Goal: Task Accomplishment & Management: Complete application form

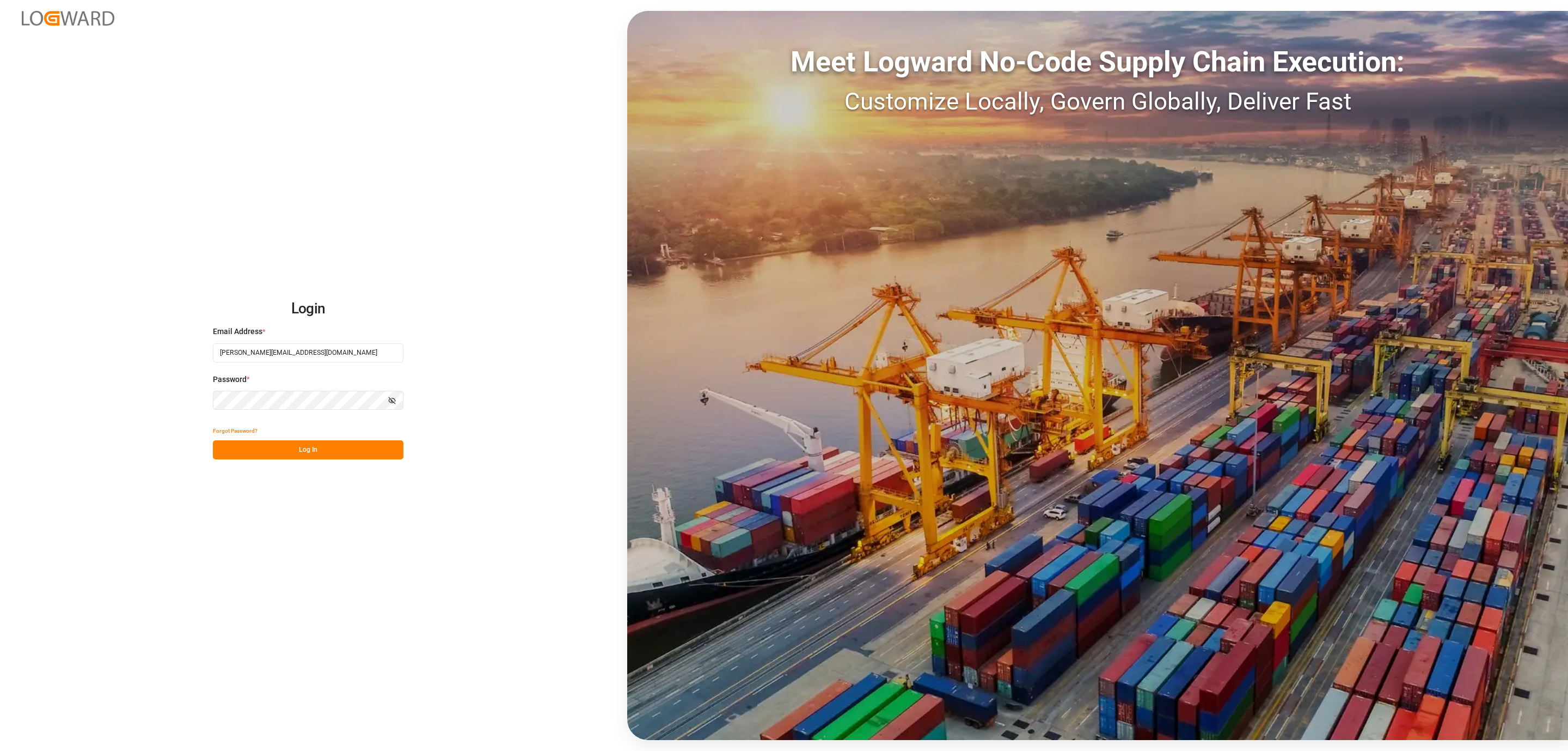
click at [312, 443] on button "Log In" at bounding box center [308, 450] width 191 height 19
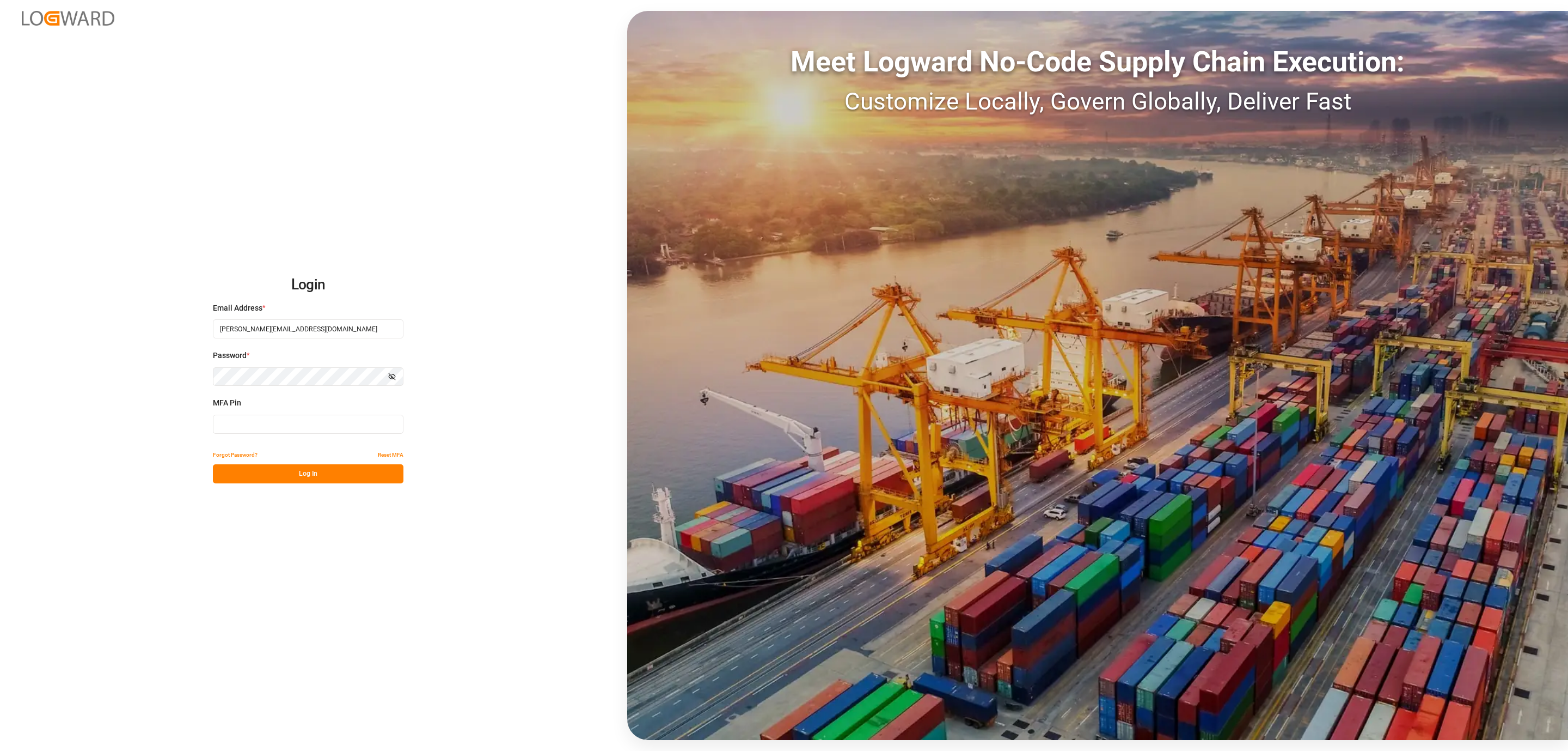
click at [303, 429] on input at bounding box center [308, 424] width 191 height 19
type input "631367"
click at [280, 482] on button "Log In" at bounding box center [308, 473] width 191 height 19
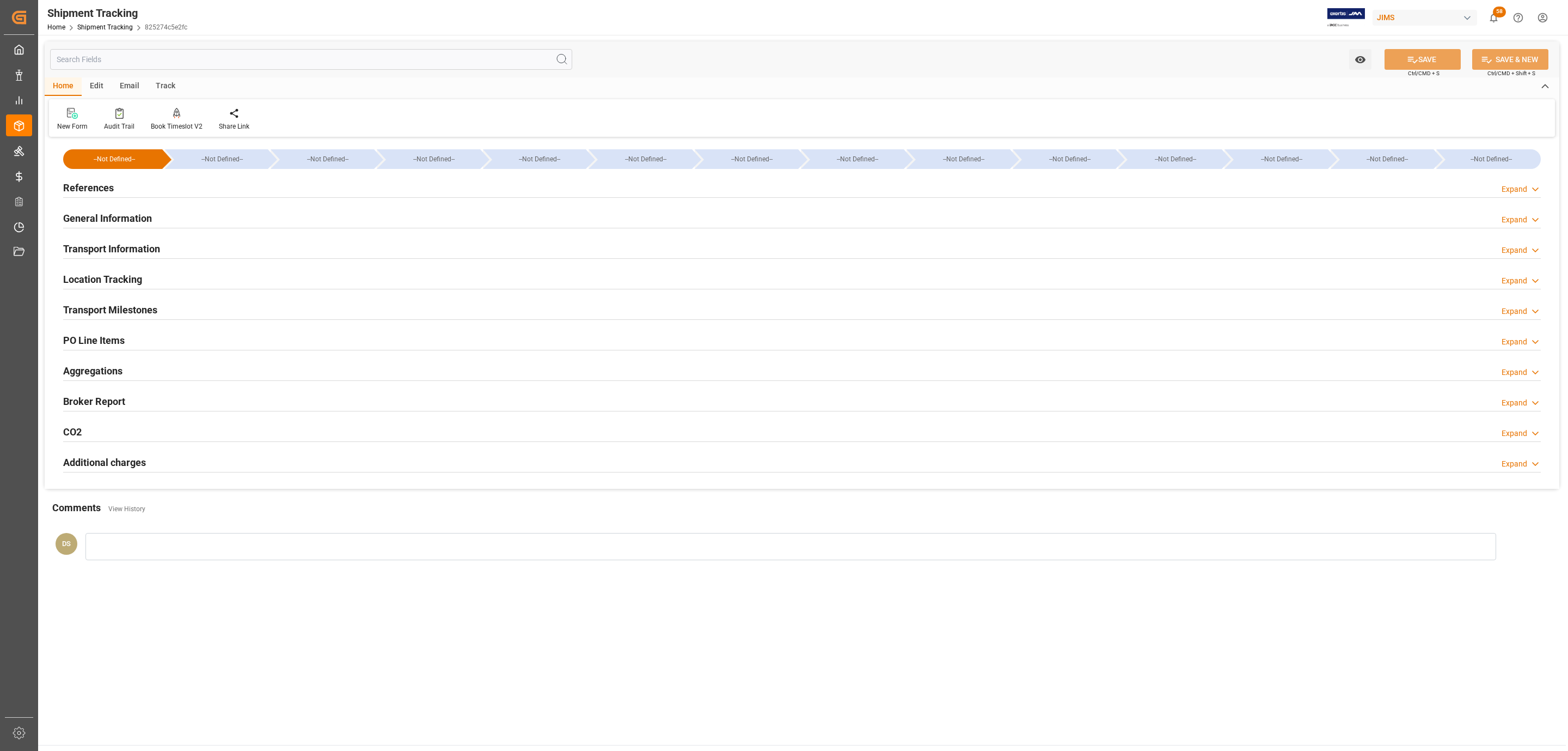
click at [118, 194] on div "References Expand" at bounding box center [802, 187] width 1478 height 21
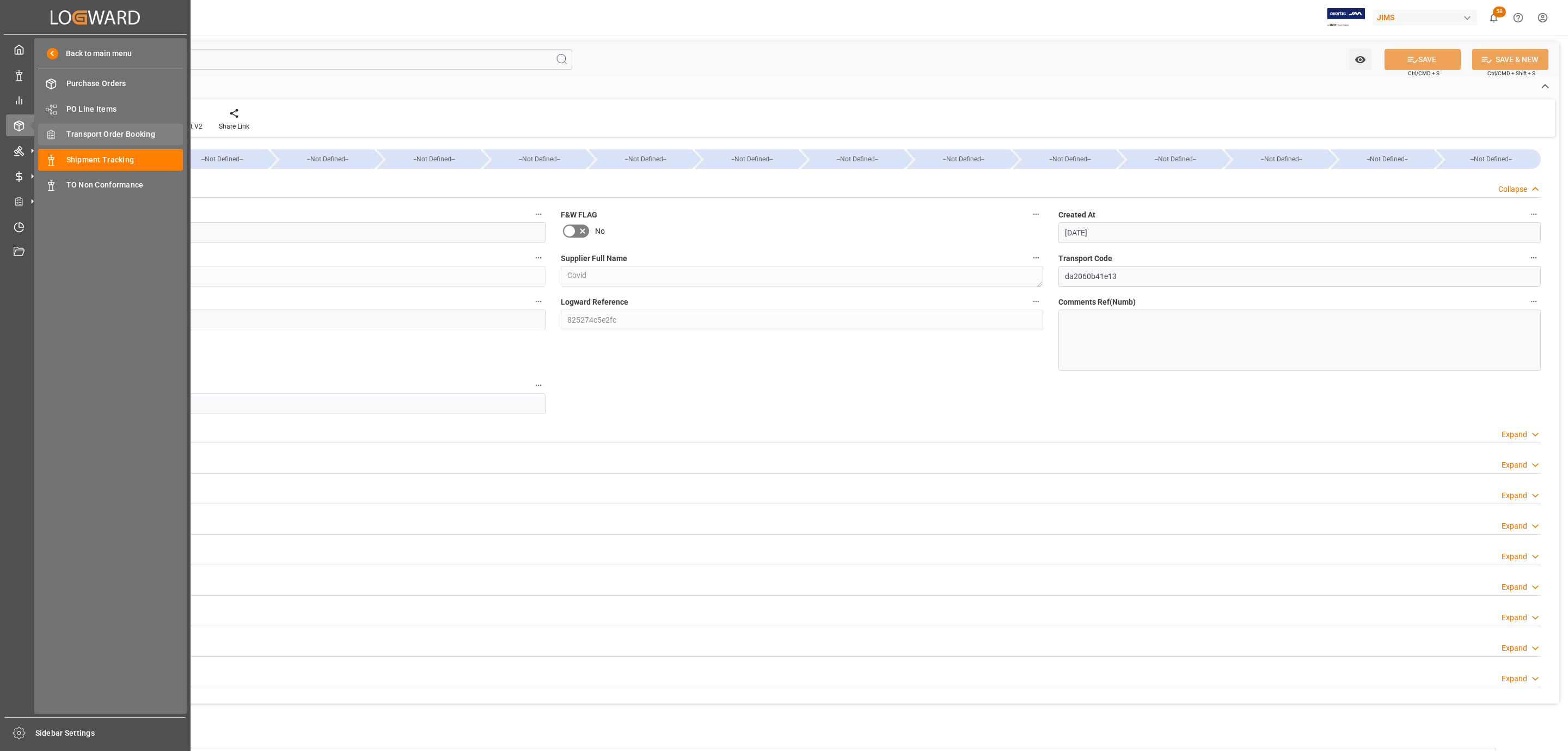
click at [113, 141] on div "Transport Order Booking Transport Order Booking" at bounding box center [111, 134] width 145 height 21
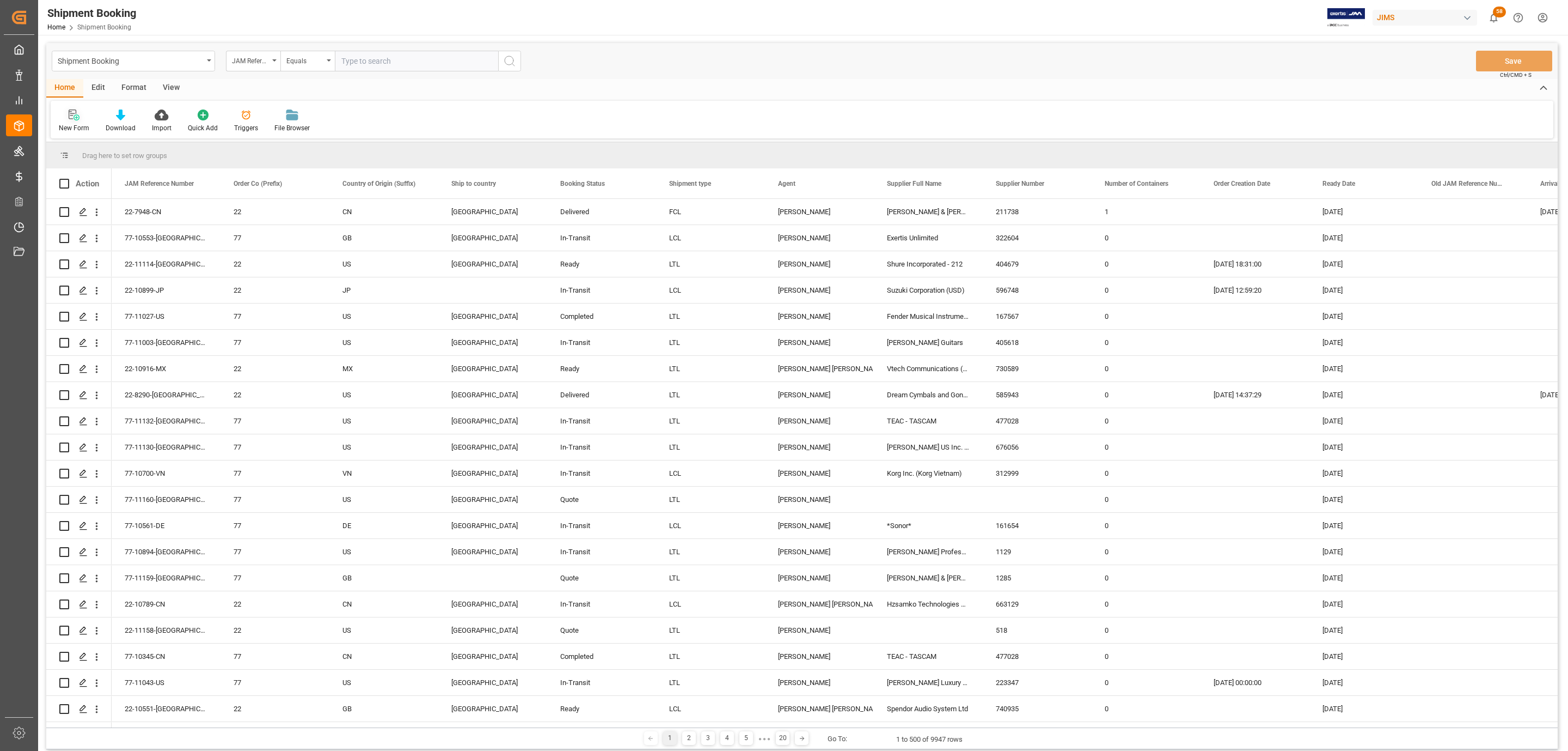
click at [74, 115] on icon at bounding box center [74, 115] width 11 height 11
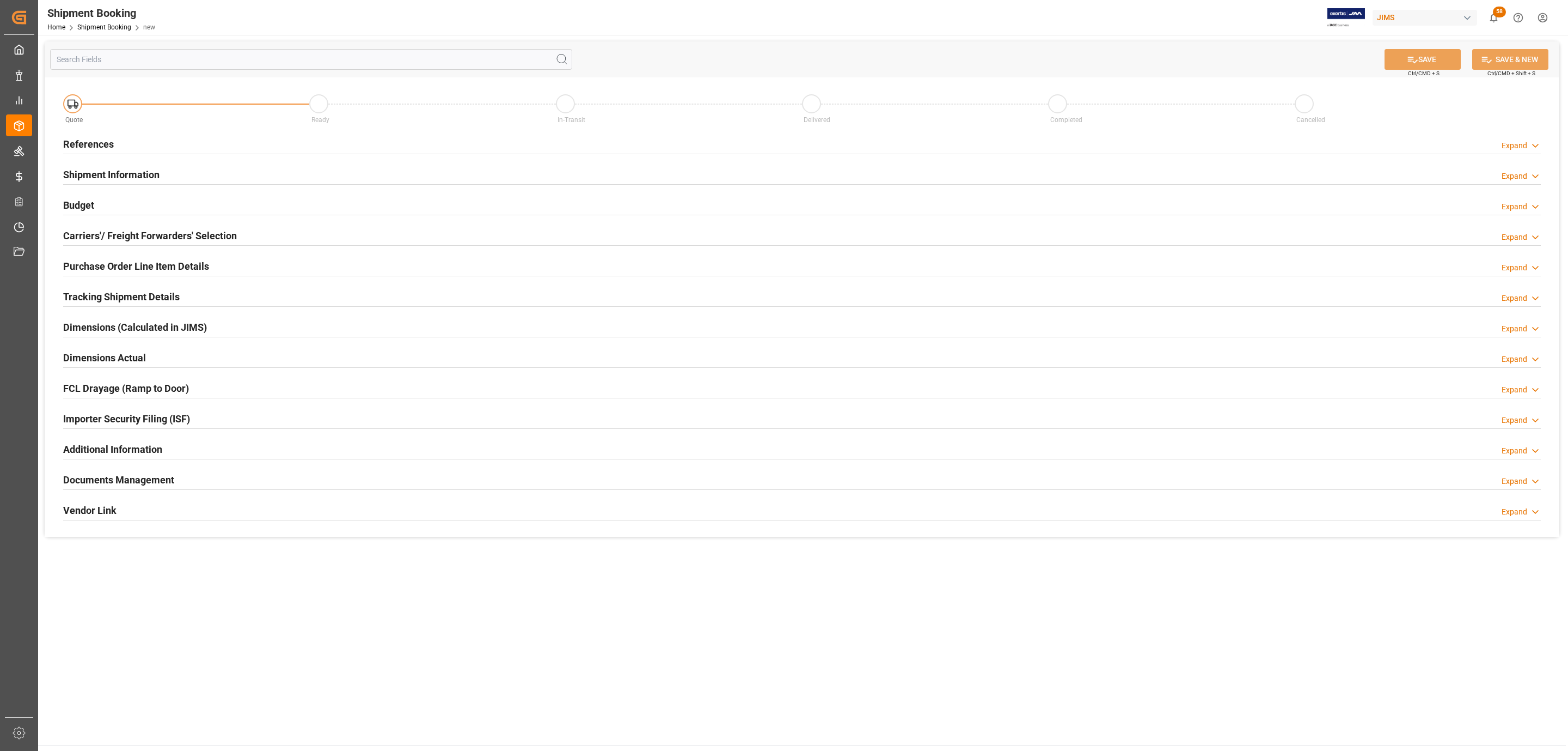
click at [221, 139] on div "References Expand" at bounding box center [802, 143] width 1478 height 21
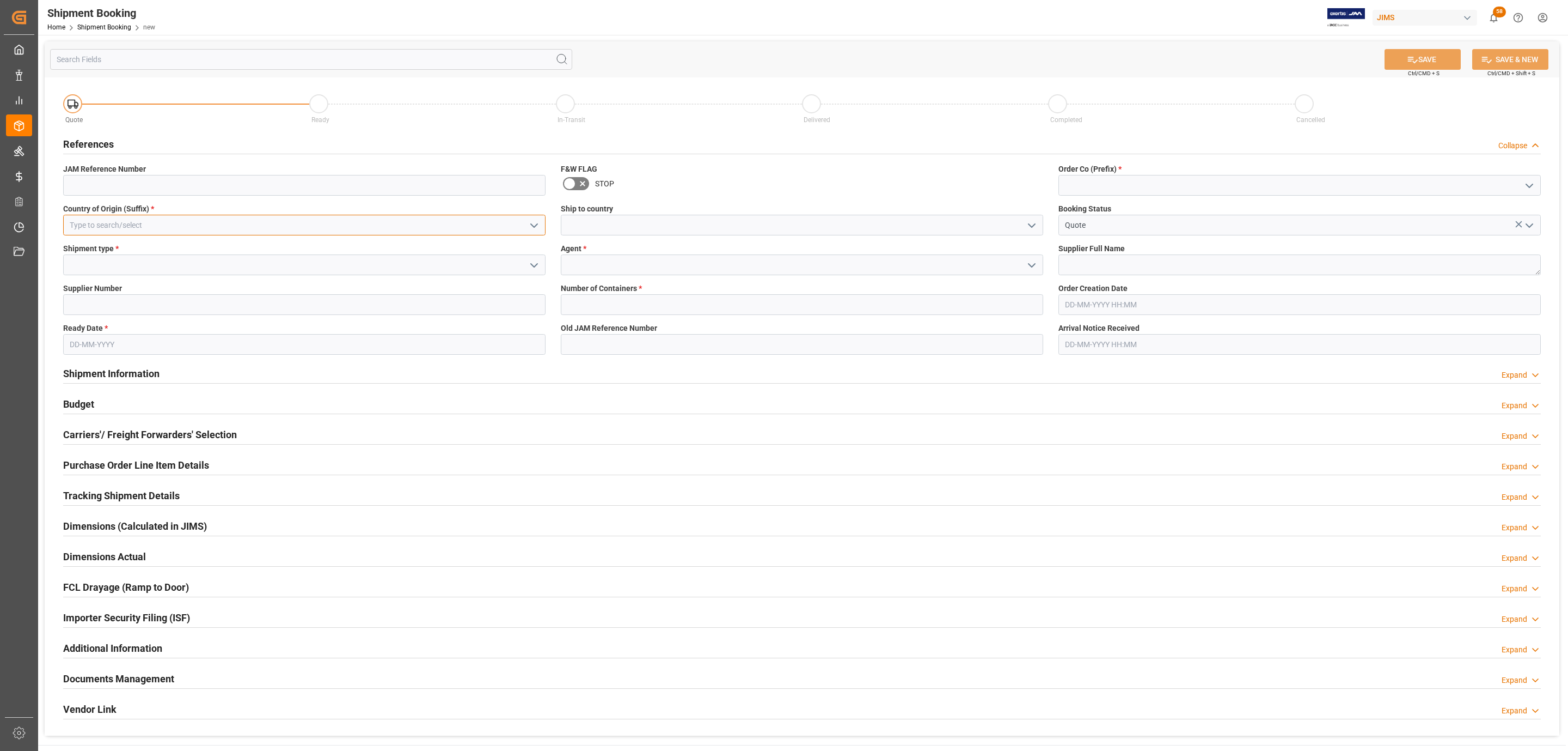
click at [258, 224] on input at bounding box center [304, 225] width 482 height 21
click at [229, 249] on div "US" at bounding box center [304, 249] width 481 height 24
type input "US"
click at [537, 266] on icon "open menu" at bounding box center [534, 265] width 13 height 13
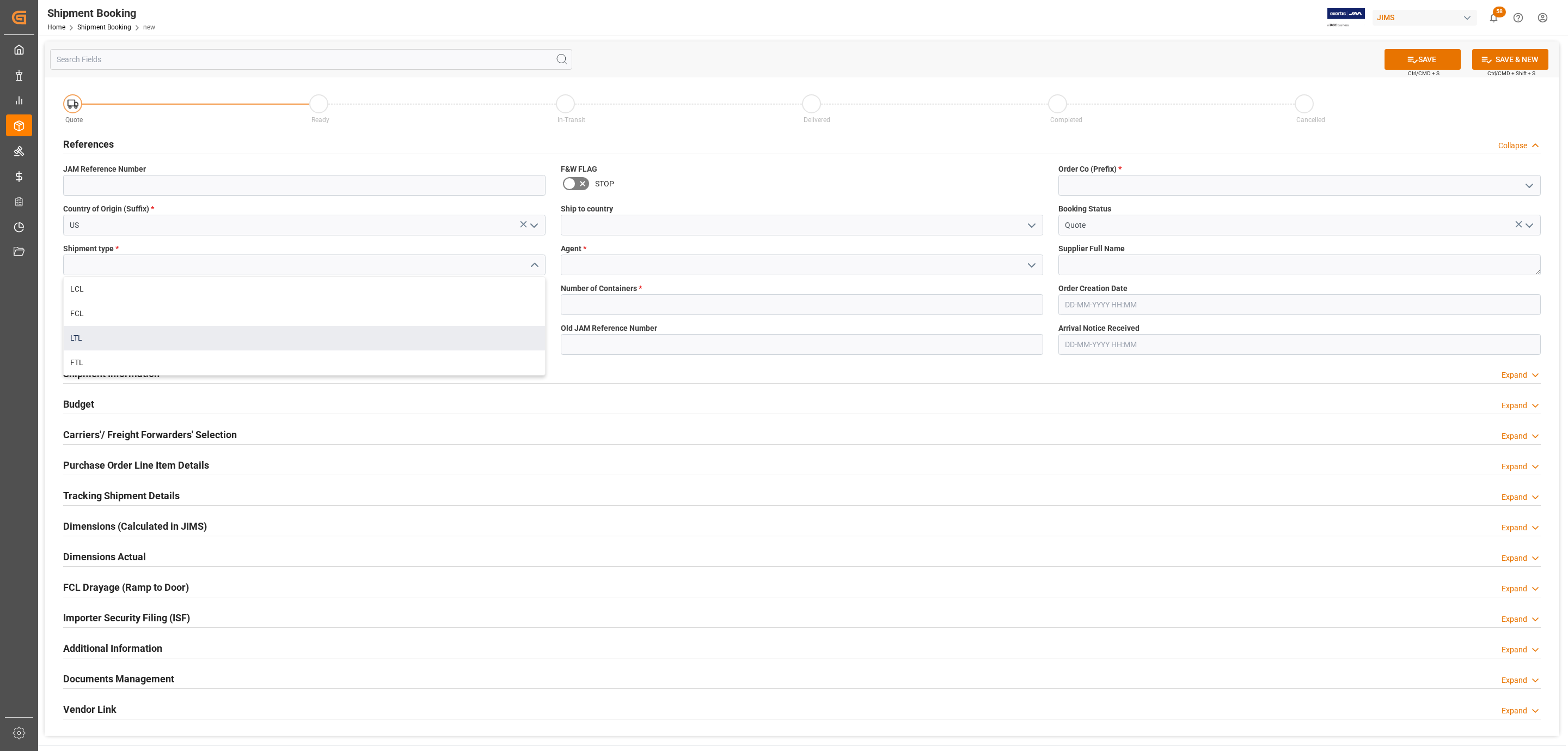
click at [161, 328] on div "LTL" at bounding box center [304, 338] width 481 height 24
type input "LTL"
click at [103, 305] on input at bounding box center [304, 305] width 482 height 21
click at [89, 301] on input at bounding box center [304, 305] width 482 height 21
paste input "381186"
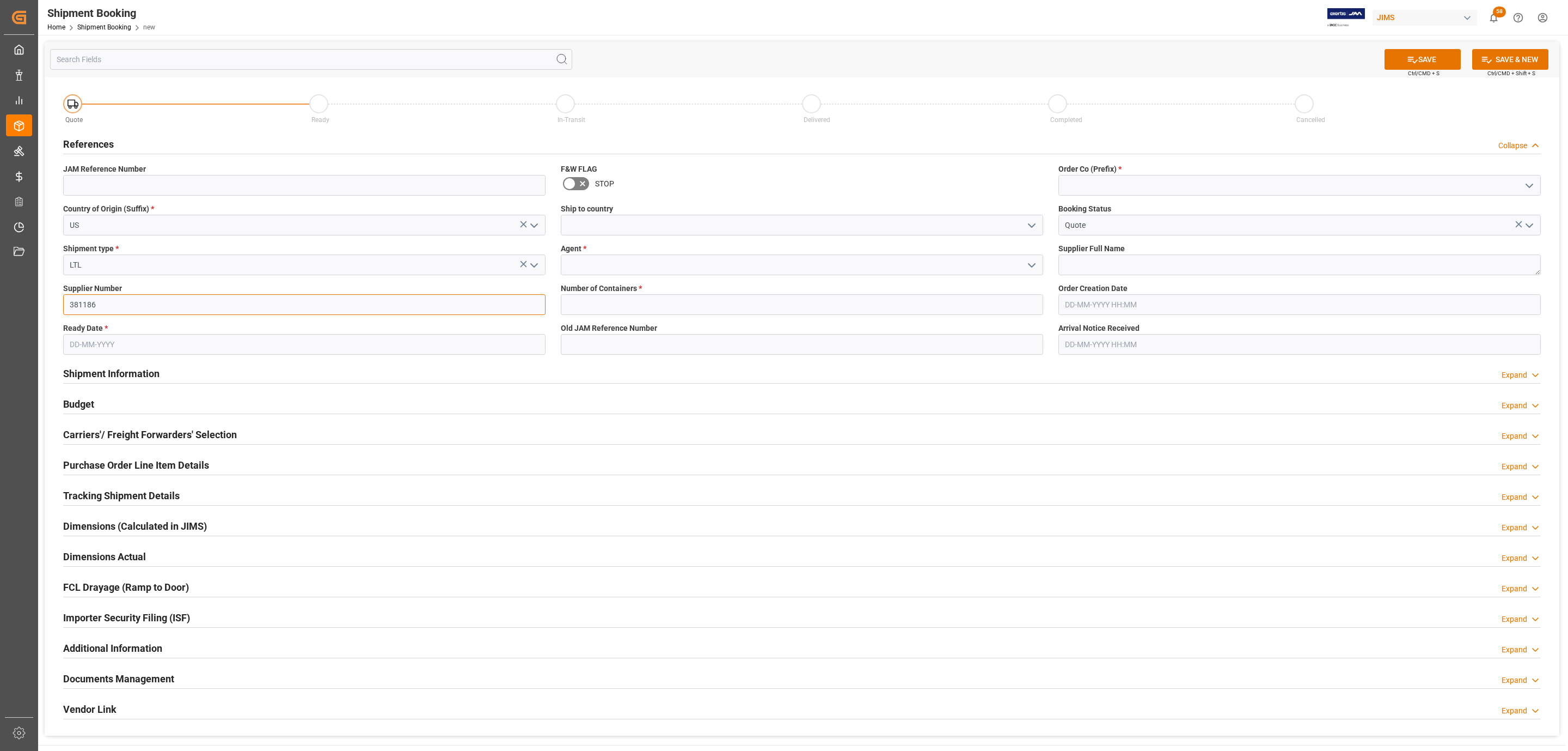
type input "381186"
click at [87, 335] on input "text" at bounding box center [304, 344] width 482 height 21
click at [98, 367] on div "September 2025" at bounding box center [141, 371] width 155 height 11
click at [162, 451] on span "19" at bounding box center [162, 453] width 7 height 8
type input "19-09-2025"
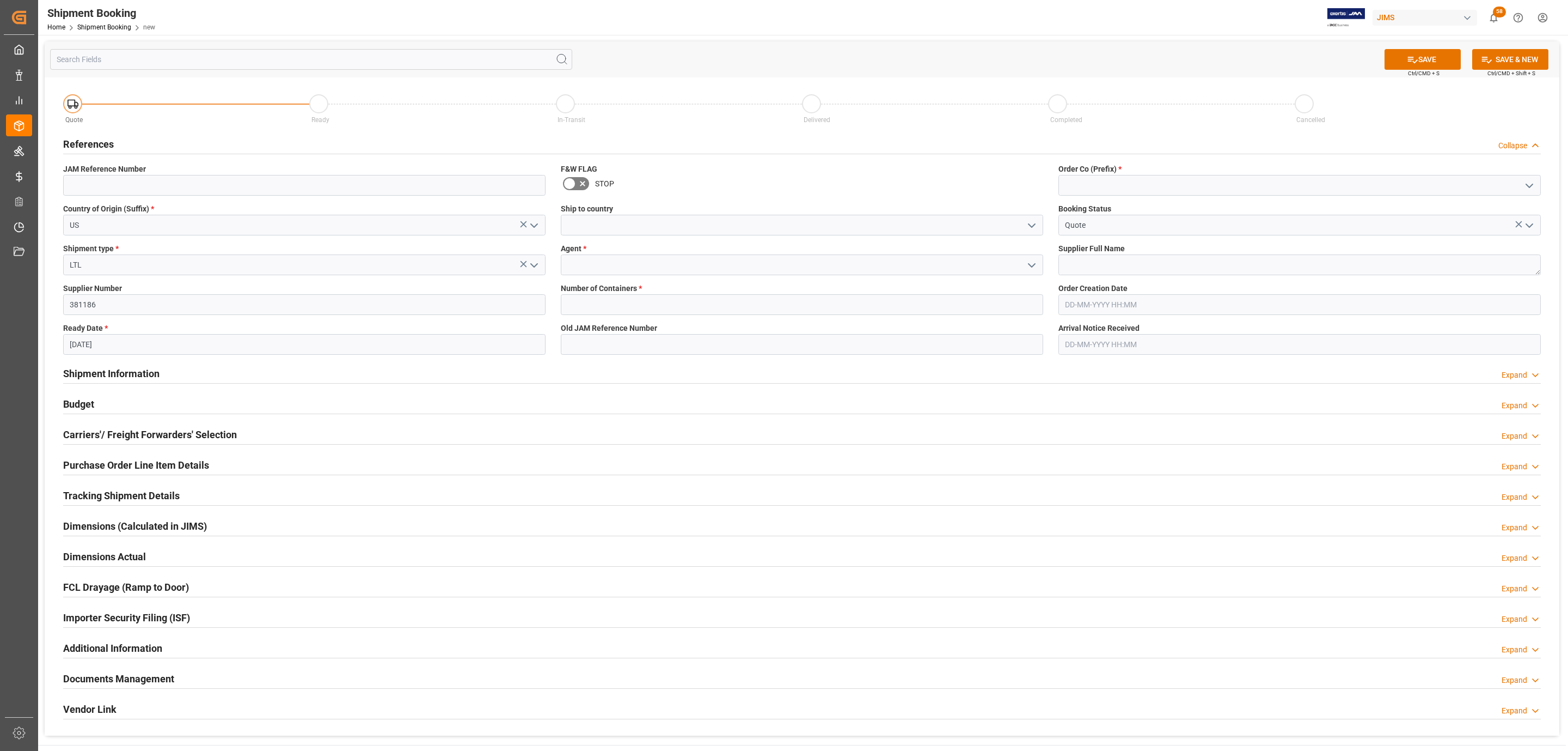
click at [1038, 222] on button "open menu" at bounding box center [1031, 225] width 16 height 17
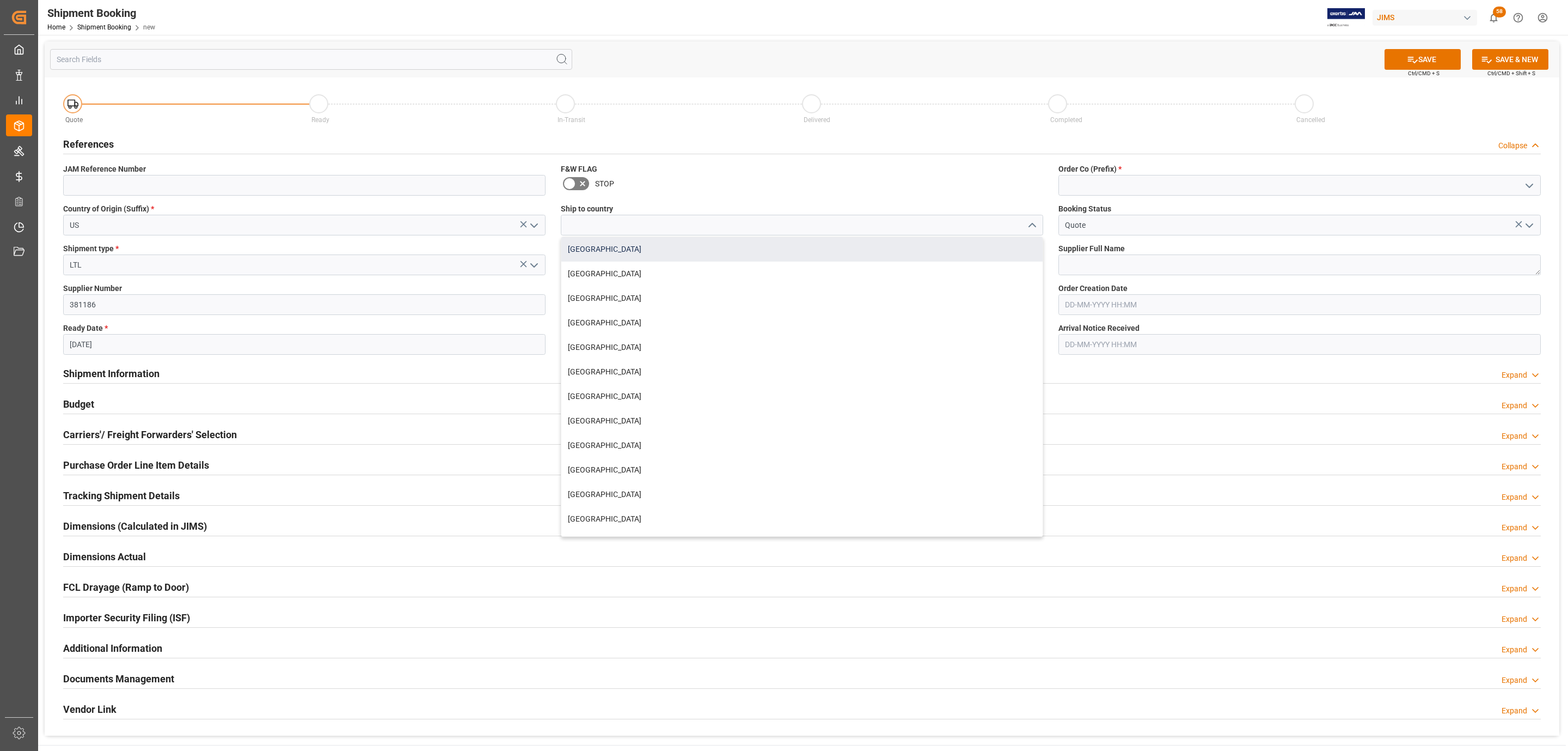
click at [704, 253] on div "Canada" at bounding box center [802, 249] width 481 height 24
type input "Canada"
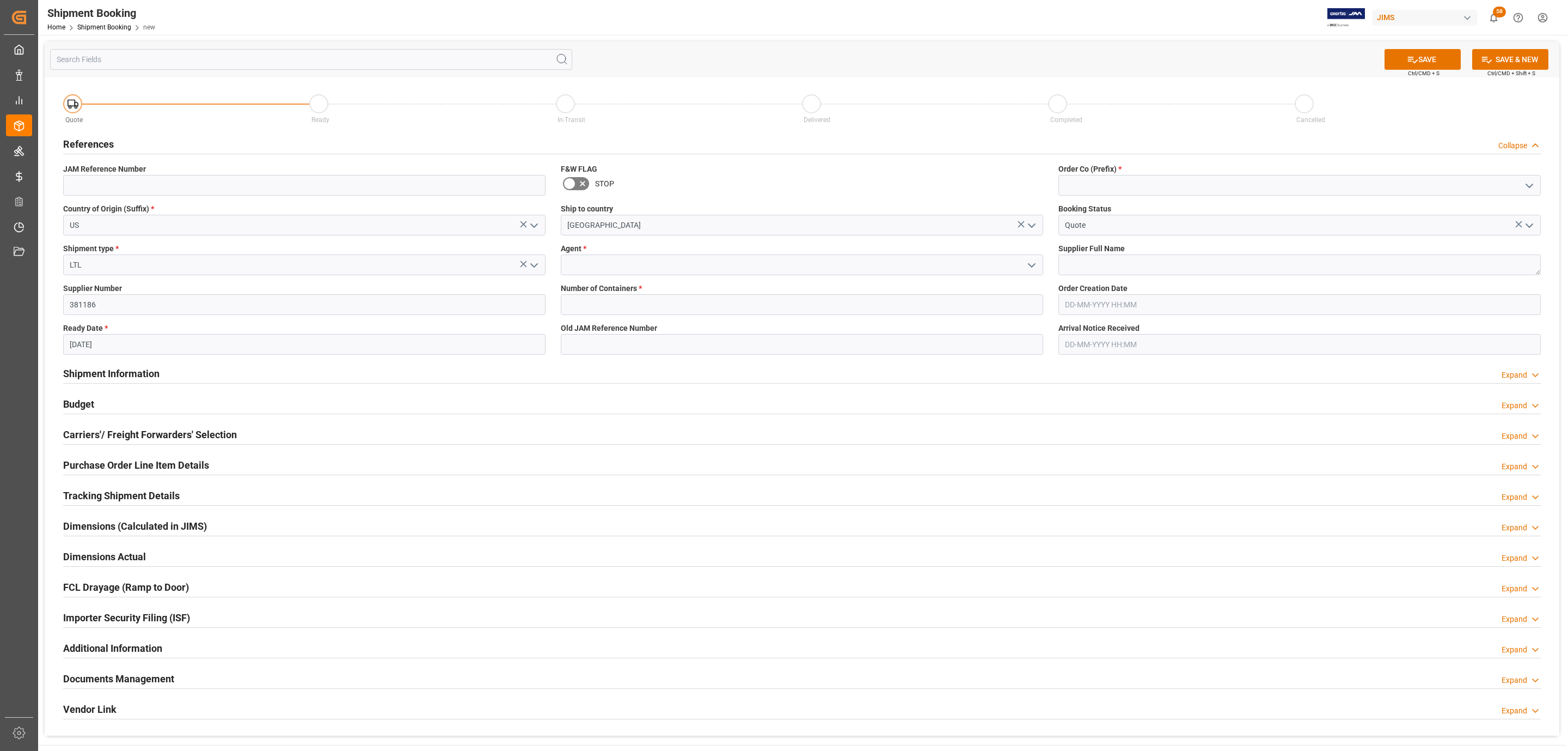
click at [1031, 265] on icon "open menu" at bounding box center [1031, 265] width 13 height 13
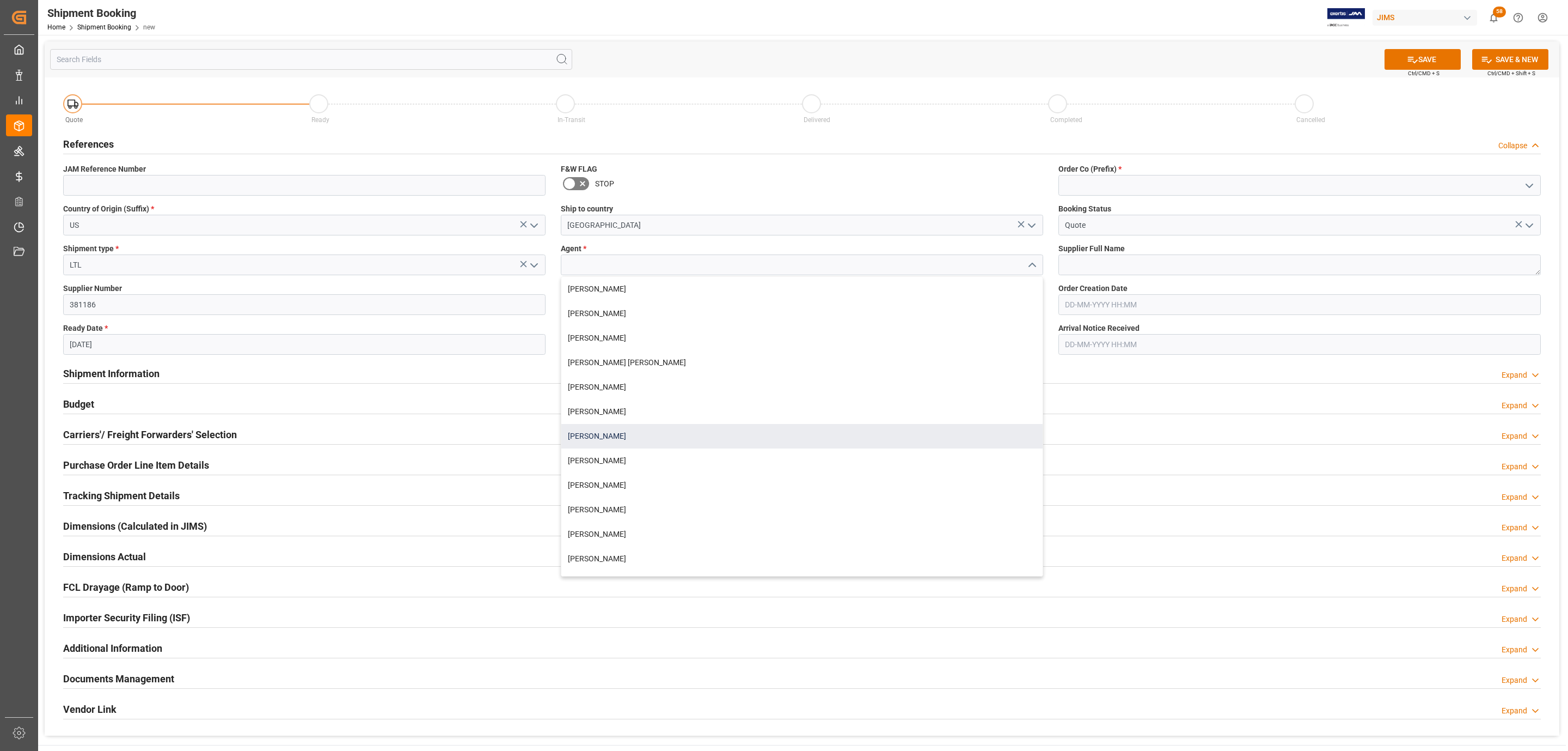
click at [623, 426] on div "[PERSON_NAME]" at bounding box center [802, 436] width 481 height 24
type input "[PERSON_NAME]"
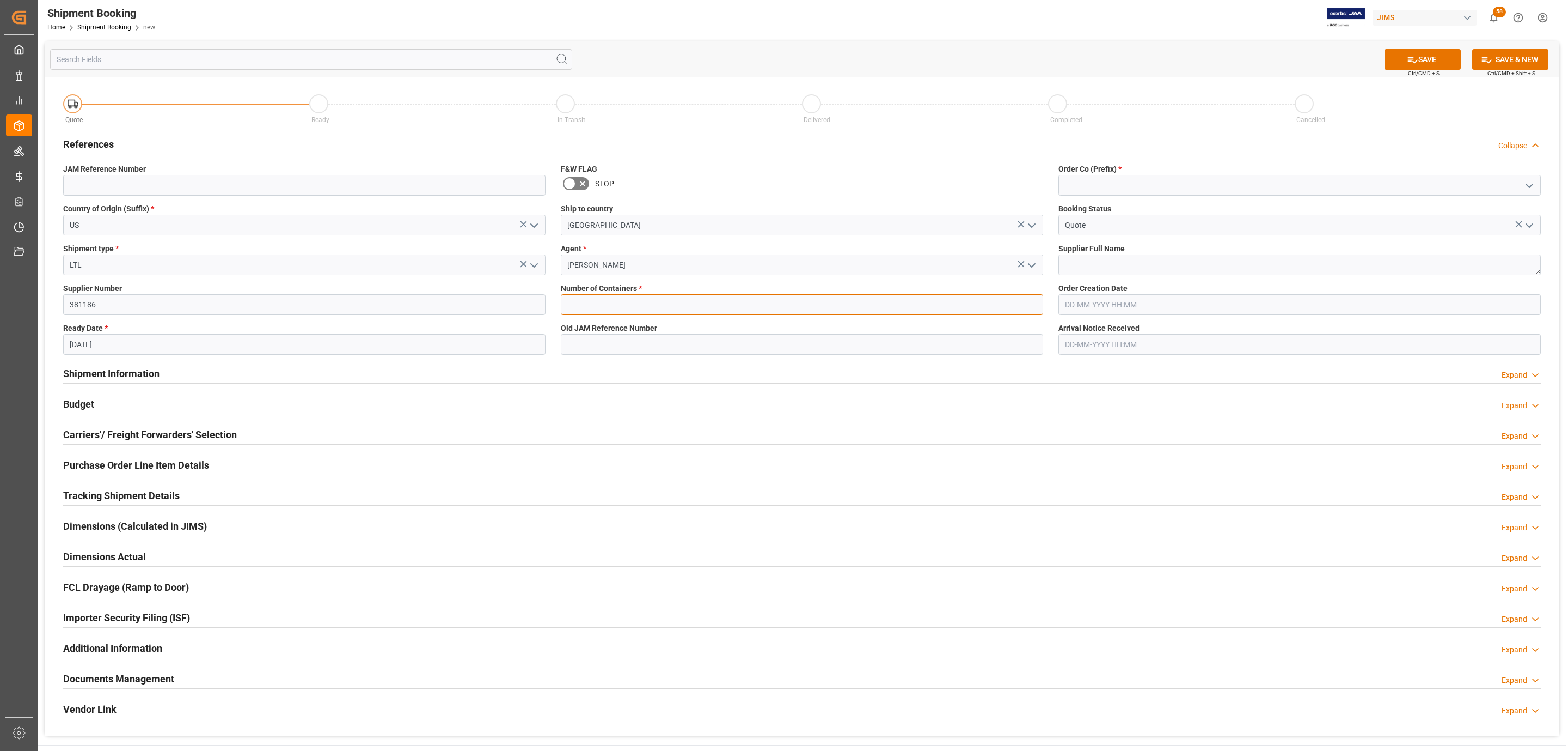
click at [606, 298] on input "text" at bounding box center [802, 305] width 482 height 21
type input "0"
click at [1529, 188] on icon "open menu" at bounding box center [1529, 185] width 13 height 13
click at [1201, 225] on div "77" at bounding box center [1300, 234] width 481 height 24
type input "77"
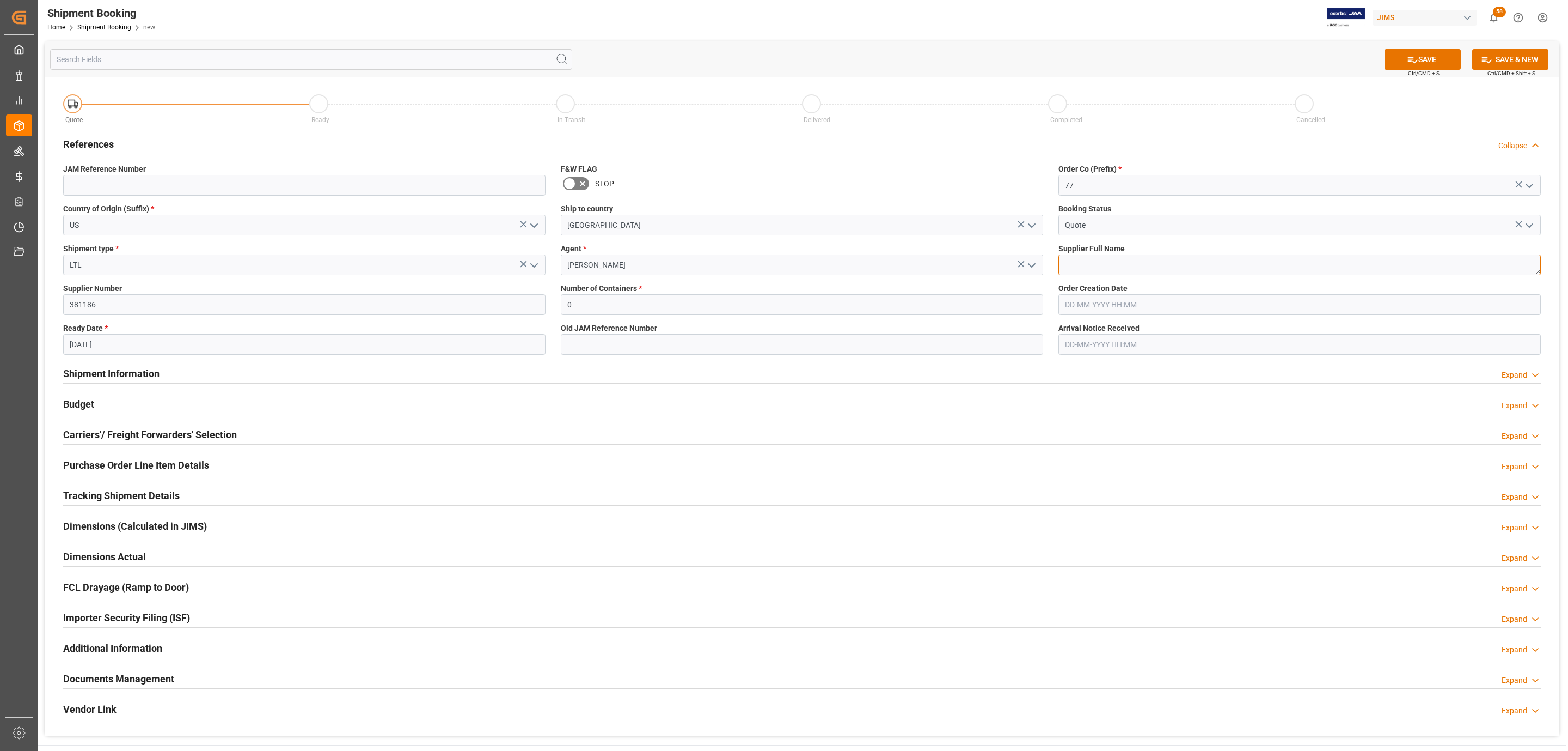
click at [1109, 272] on textarea at bounding box center [1300, 265] width 482 height 21
click at [1132, 265] on textarea at bounding box center [1300, 265] width 482 height 21
paste textarea "Williams Sound LLC"
type textarea "Williams Sound LLC"
click at [1443, 63] on button "SAVE" at bounding box center [1423, 59] width 76 height 21
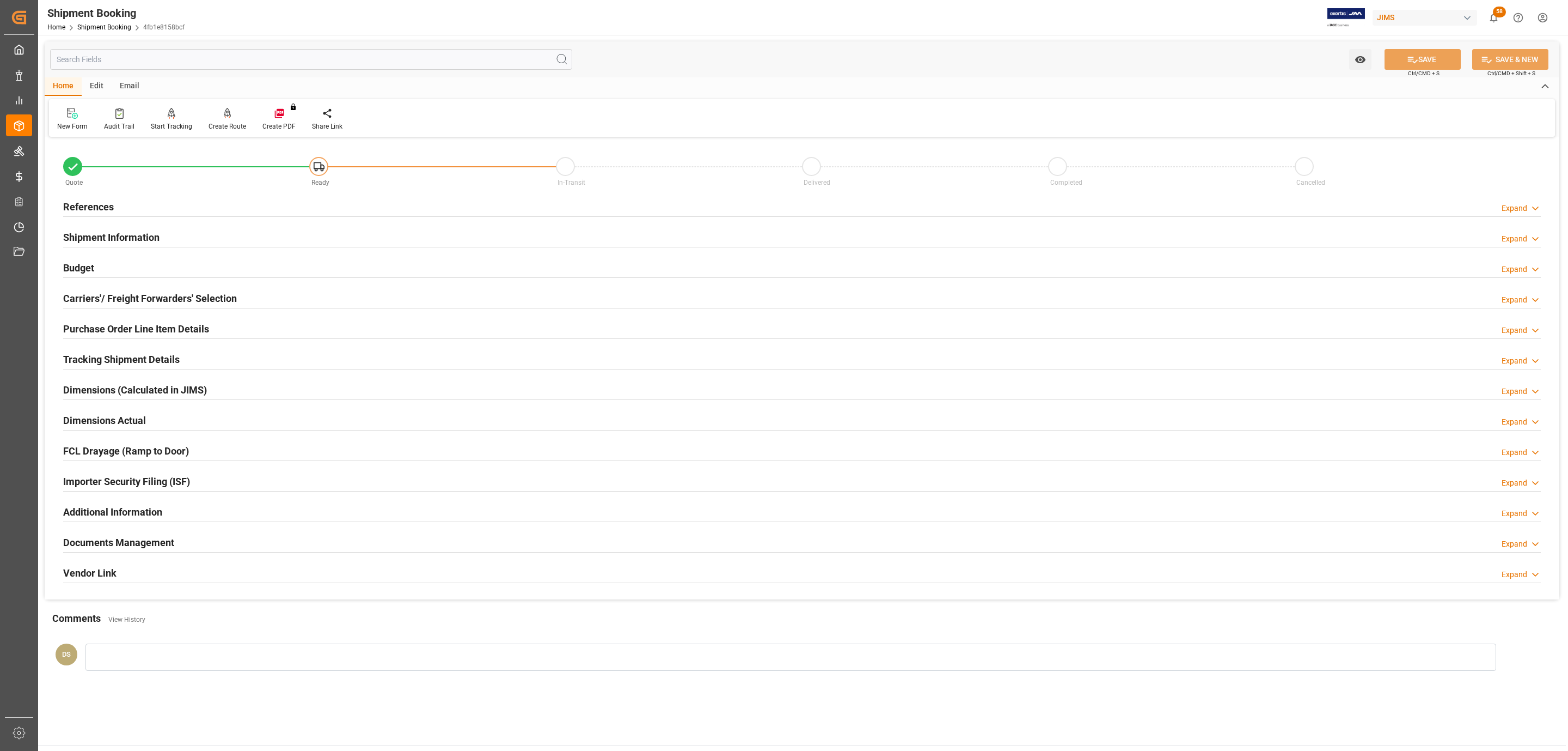
click at [226, 293] on h2 "Carriers'/ Freight Forwarders' Selection" at bounding box center [150, 298] width 173 height 15
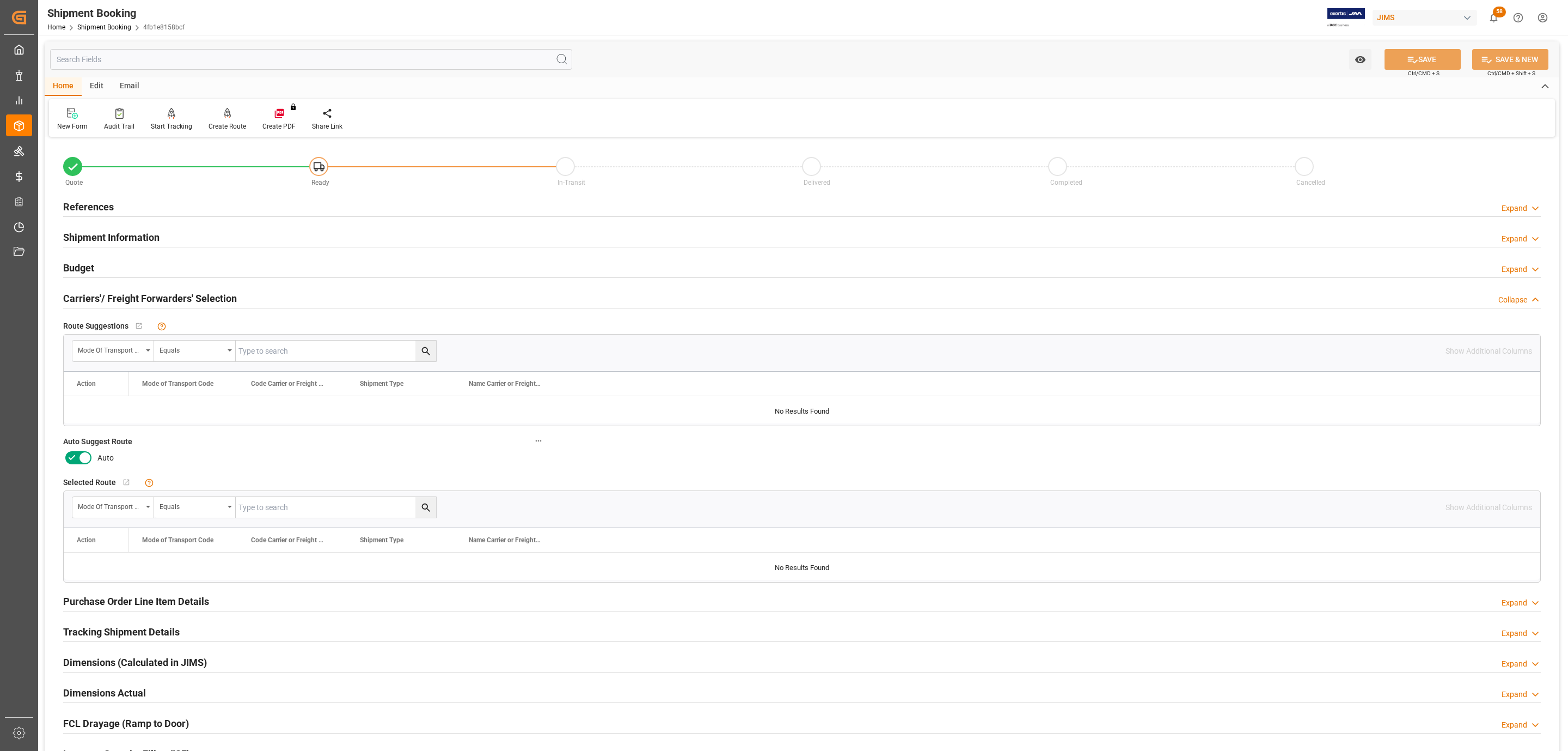
drag, startPoint x: 82, startPoint y: 448, endPoint x: 80, endPoint y: 454, distance: 6.3
click at [80, 454] on div "Auto Suggest Route Auto" at bounding box center [304, 450] width 498 height 40
click at [79, 460] on icon at bounding box center [85, 457] width 13 height 13
click at [0, 0] on input "checkbox" at bounding box center [0, 0] width 0 height 0
click at [1423, 57] on button "SAVE" at bounding box center [1423, 59] width 76 height 21
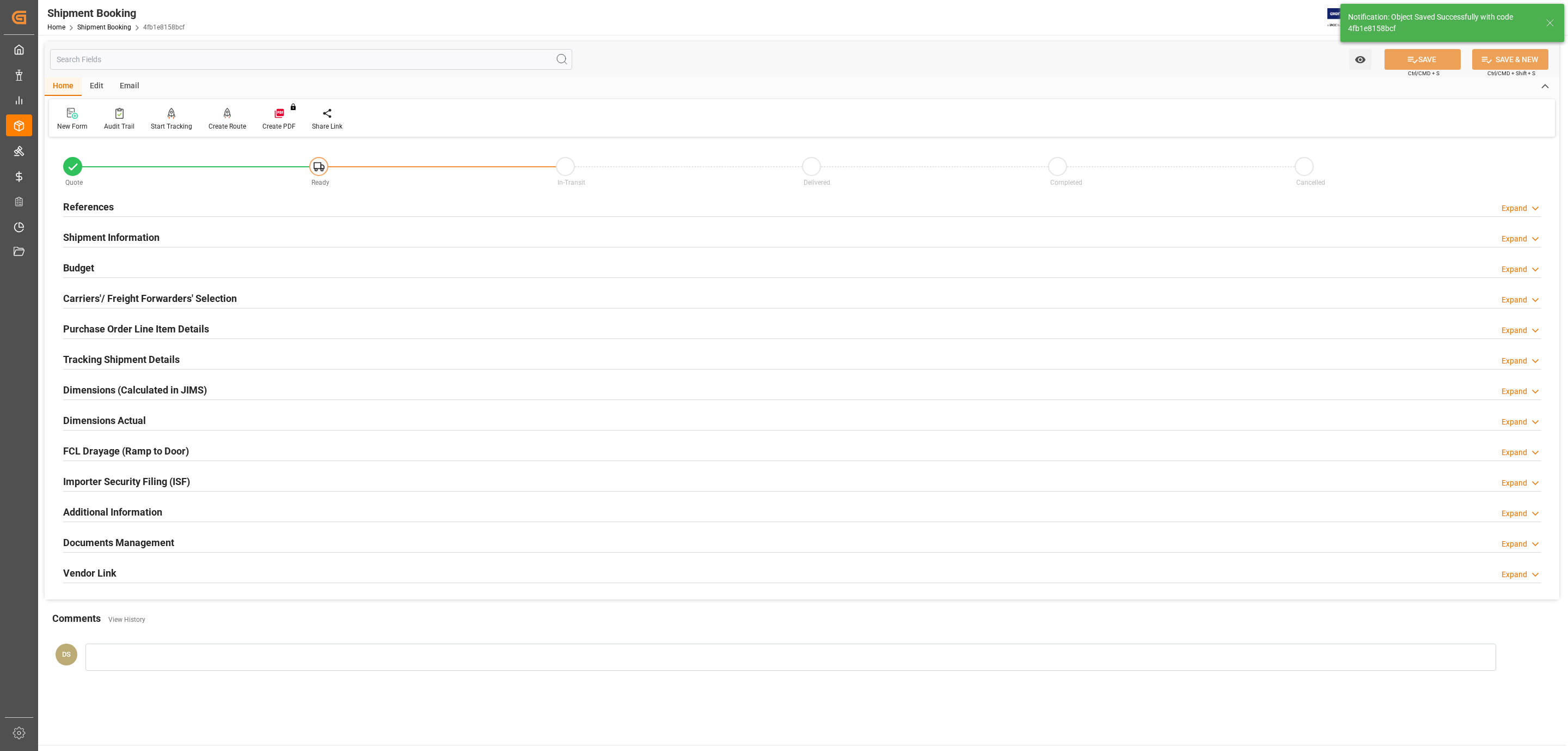
click at [152, 261] on div "Budget Expand" at bounding box center [802, 267] width 1478 height 21
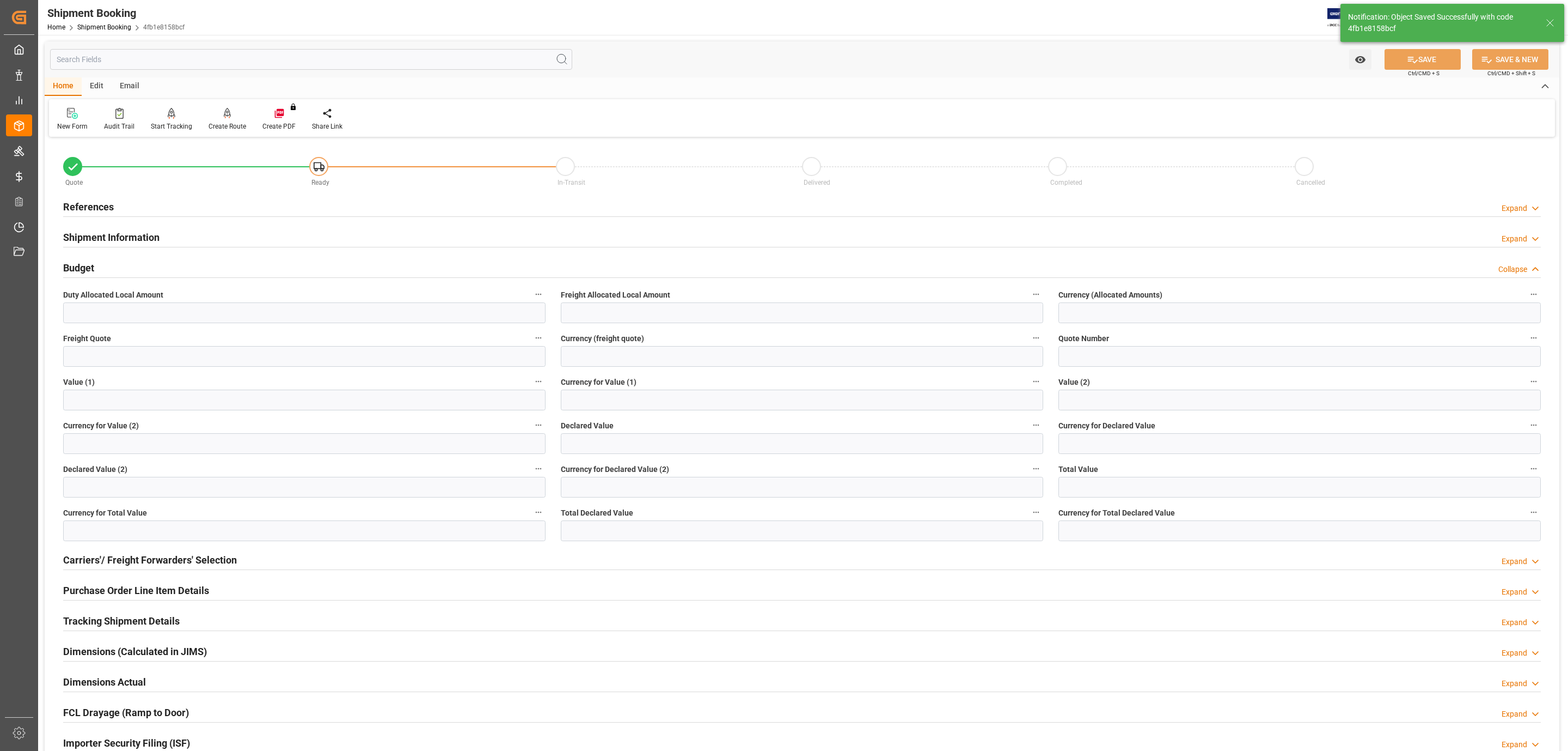
click at [152, 261] on div "Budget Collapse" at bounding box center [802, 267] width 1478 height 21
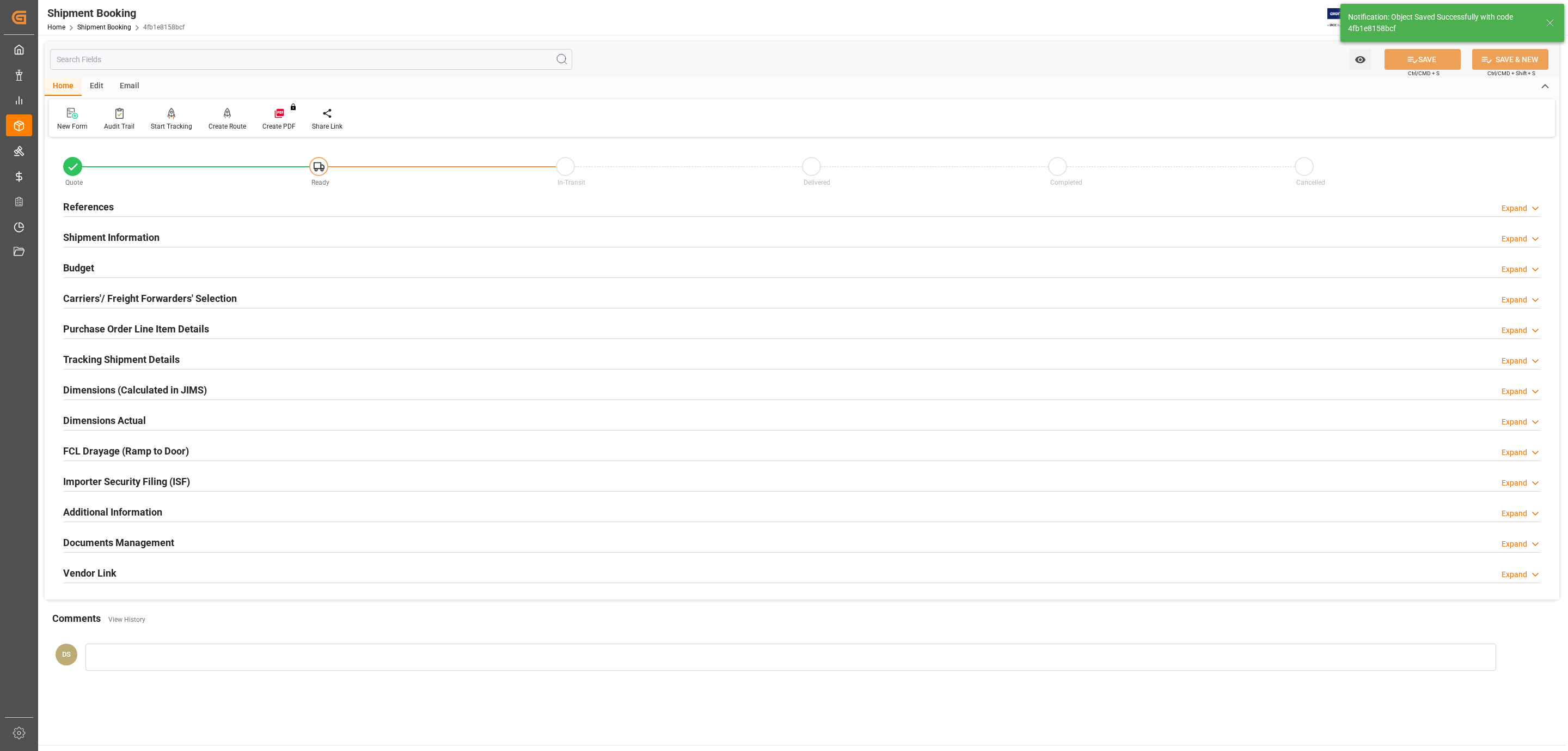
click at [106, 208] on h2 "References" at bounding box center [88, 206] width 51 height 15
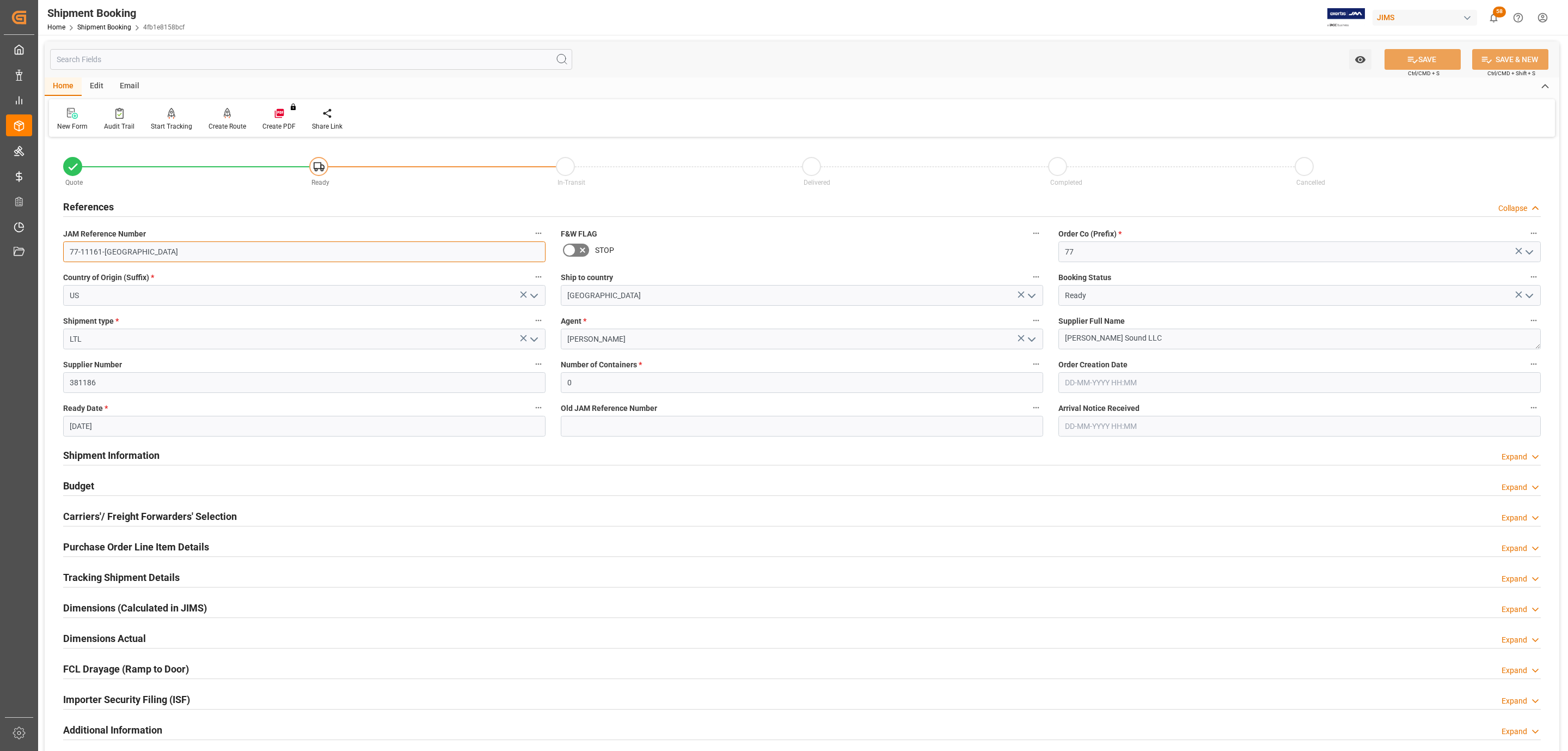
click at [137, 252] on input "77-11161-US" at bounding box center [304, 252] width 482 height 21
click at [172, 513] on h2 "Carriers'/ Freight Forwarders' Selection" at bounding box center [150, 516] width 173 height 15
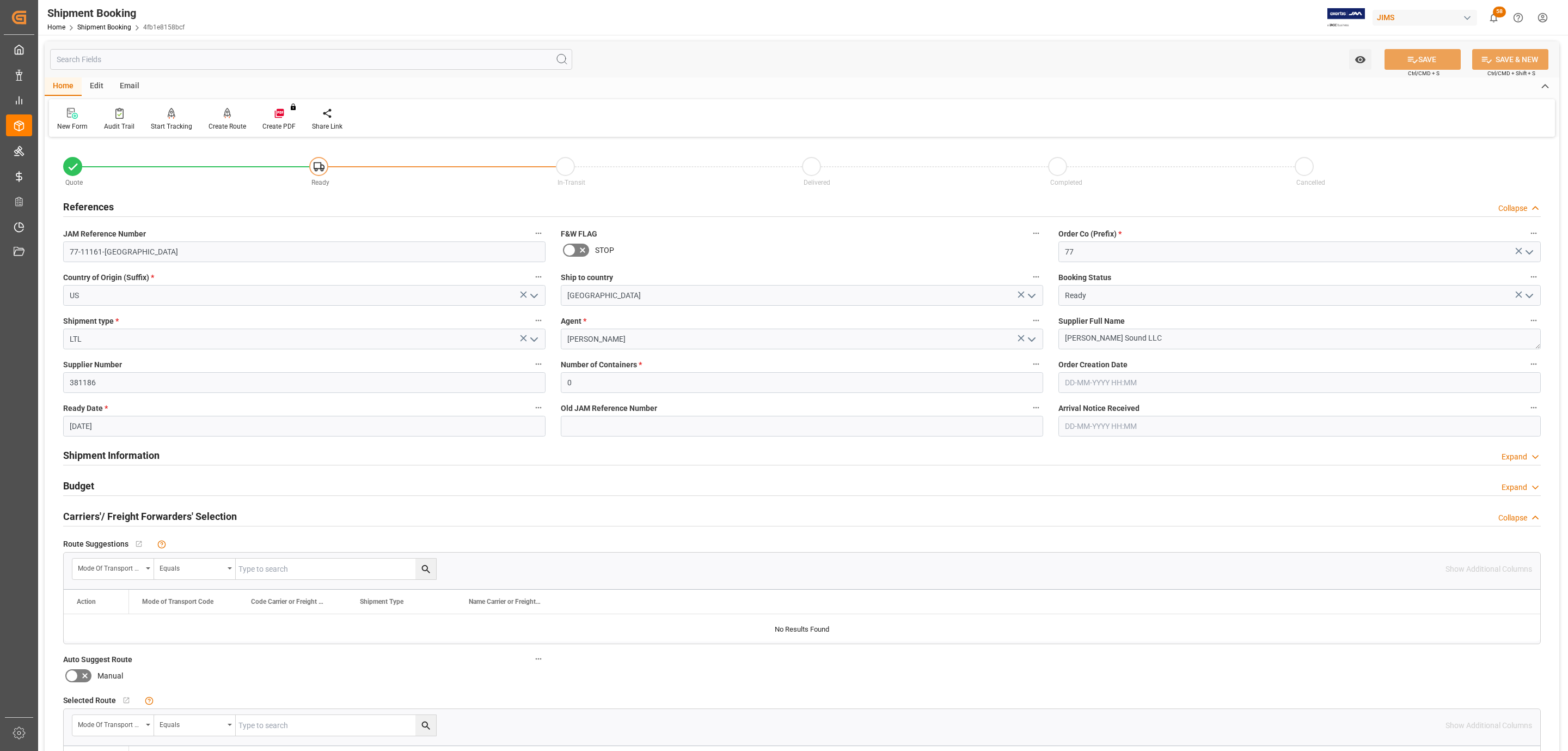
click at [172, 513] on h2 "Carriers'/ Freight Forwarders' Selection" at bounding box center [150, 516] width 173 height 15
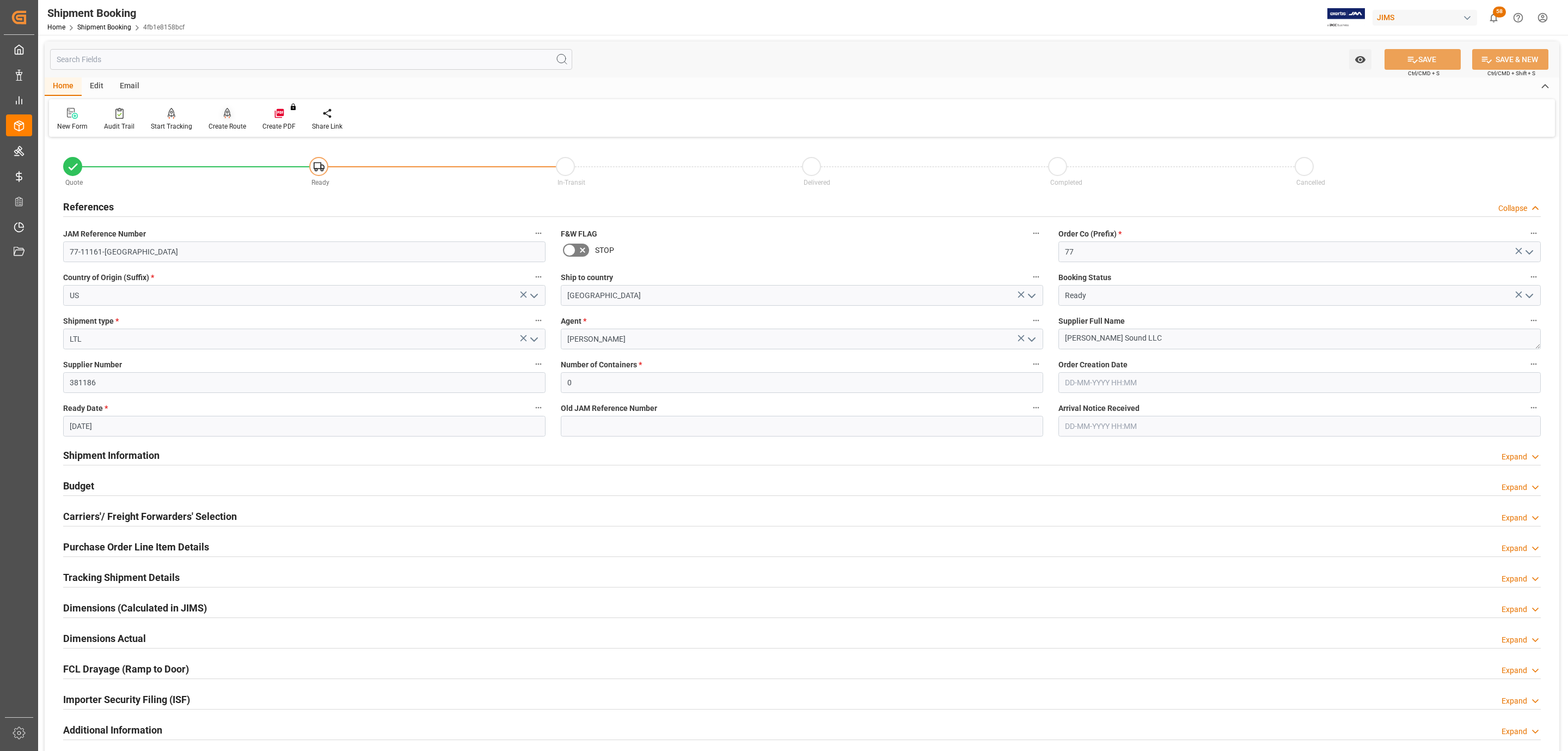
click at [214, 118] on div at bounding box center [228, 113] width 38 height 12
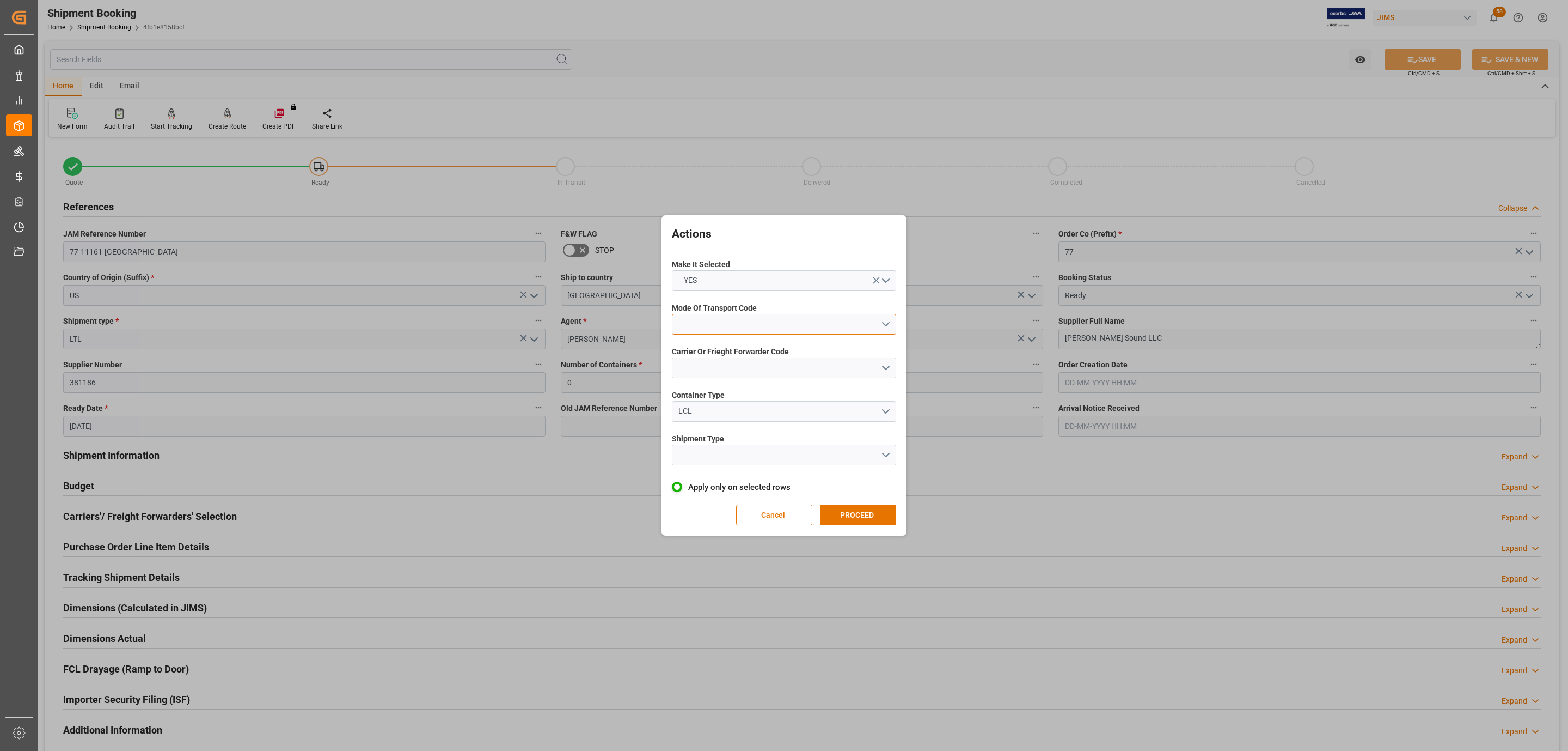
click at [774, 330] on button "open menu" at bounding box center [784, 324] width 225 height 21
click at [754, 417] on div "5- COURIER GROUND" at bounding box center [784, 418] width 223 height 23
click at [737, 359] on button "open menu" at bounding box center [784, 368] width 225 height 21
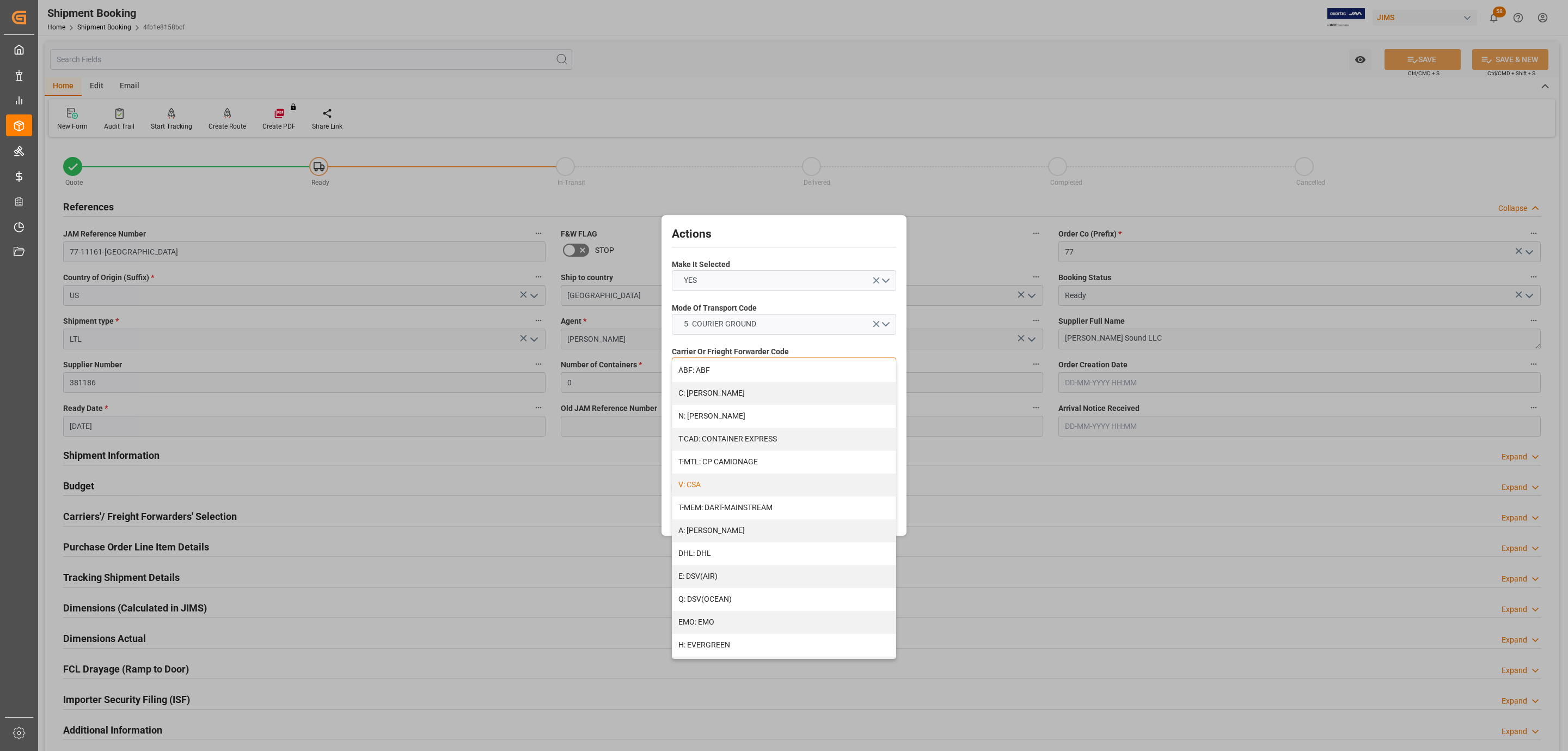
scroll to position [489, 0]
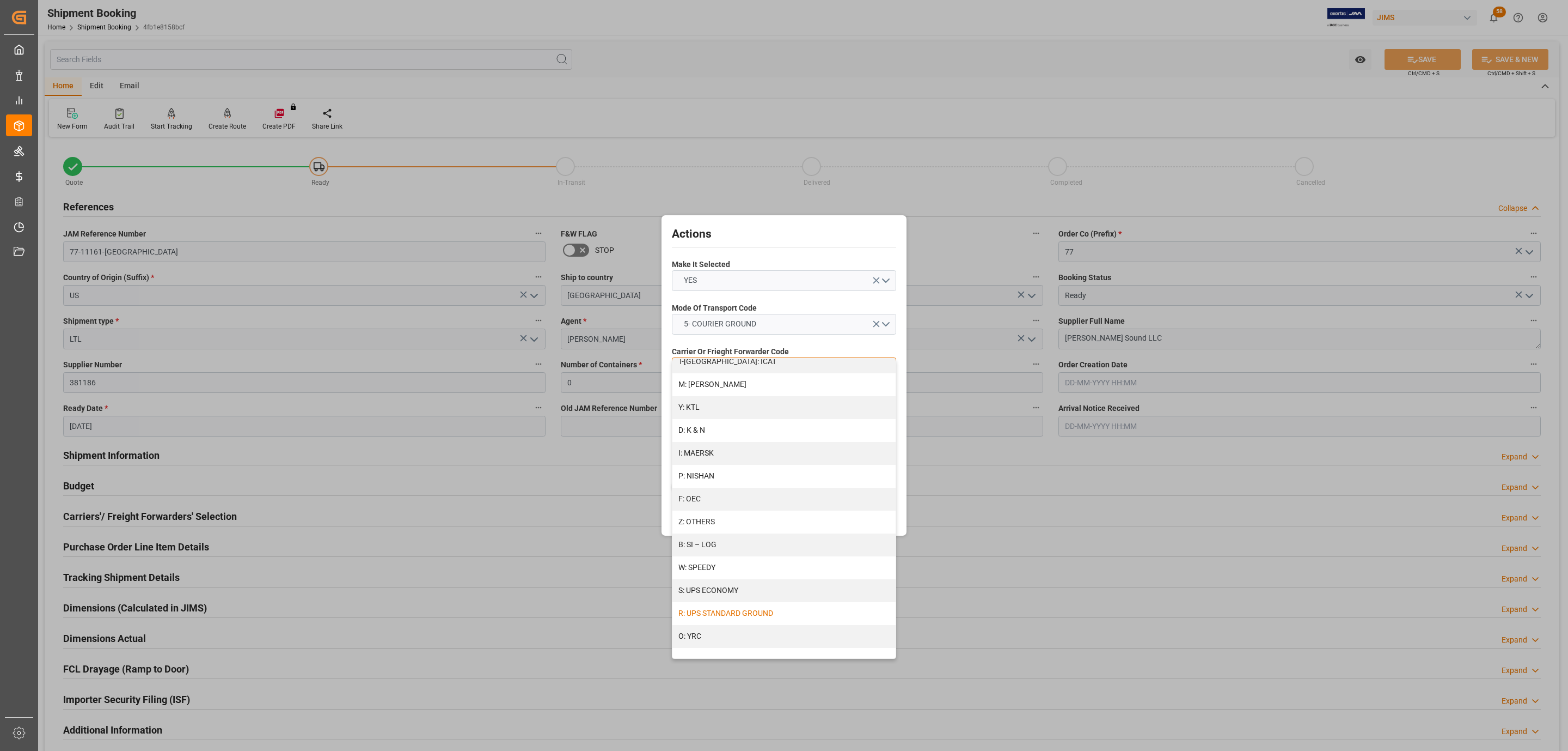
click at [749, 615] on div "R: UPS STANDARD GROUND" at bounding box center [784, 613] width 223 height 23
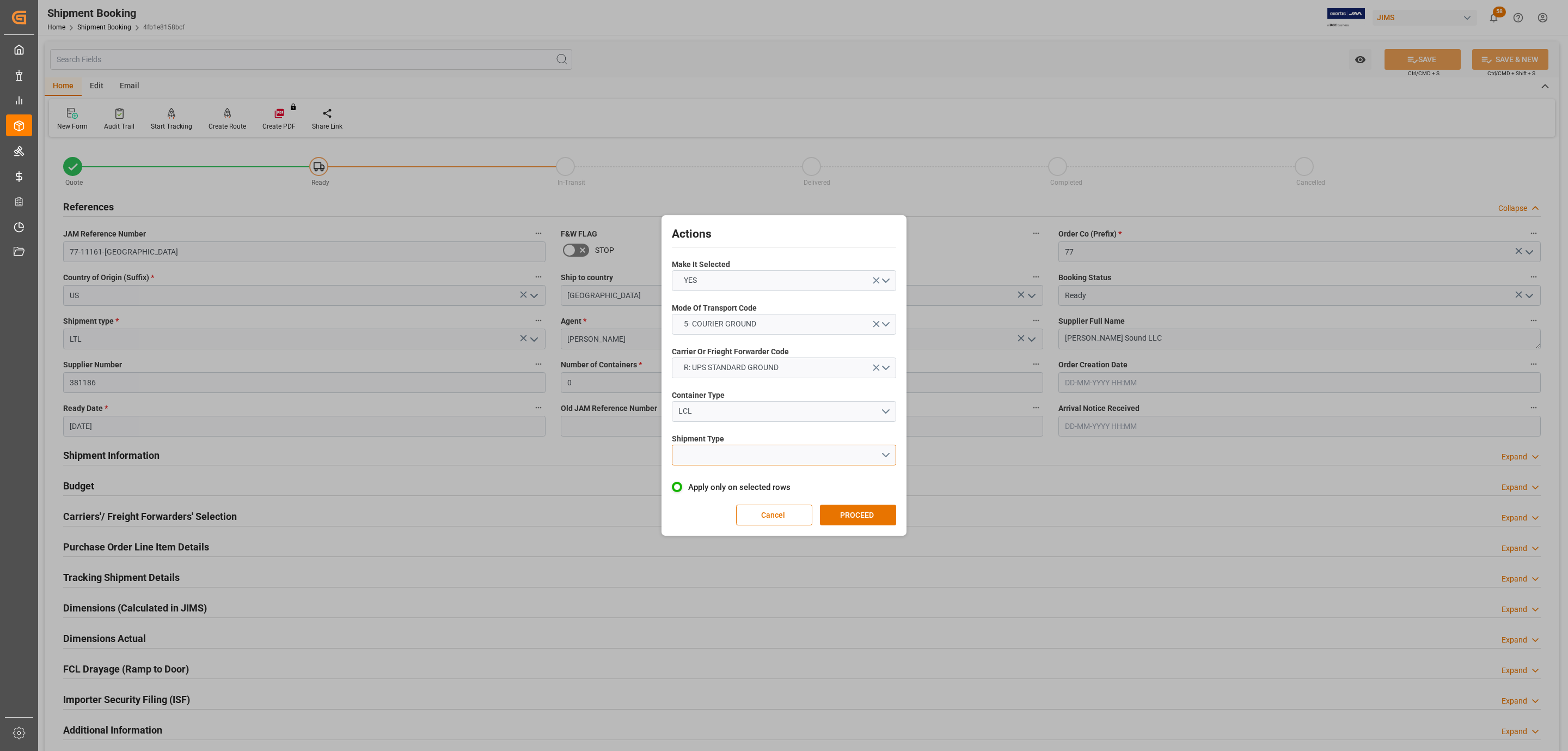
click at [719, 448] on button "open menu" at bounding box center [784, 455] width 225 height 21
click at [726, 453] on div "LTL" at bounding box center [784, 458] width 223 height 23
click at [853, 507] on button "PROCEED" at bounding box center [858, 515] width 76 height 21
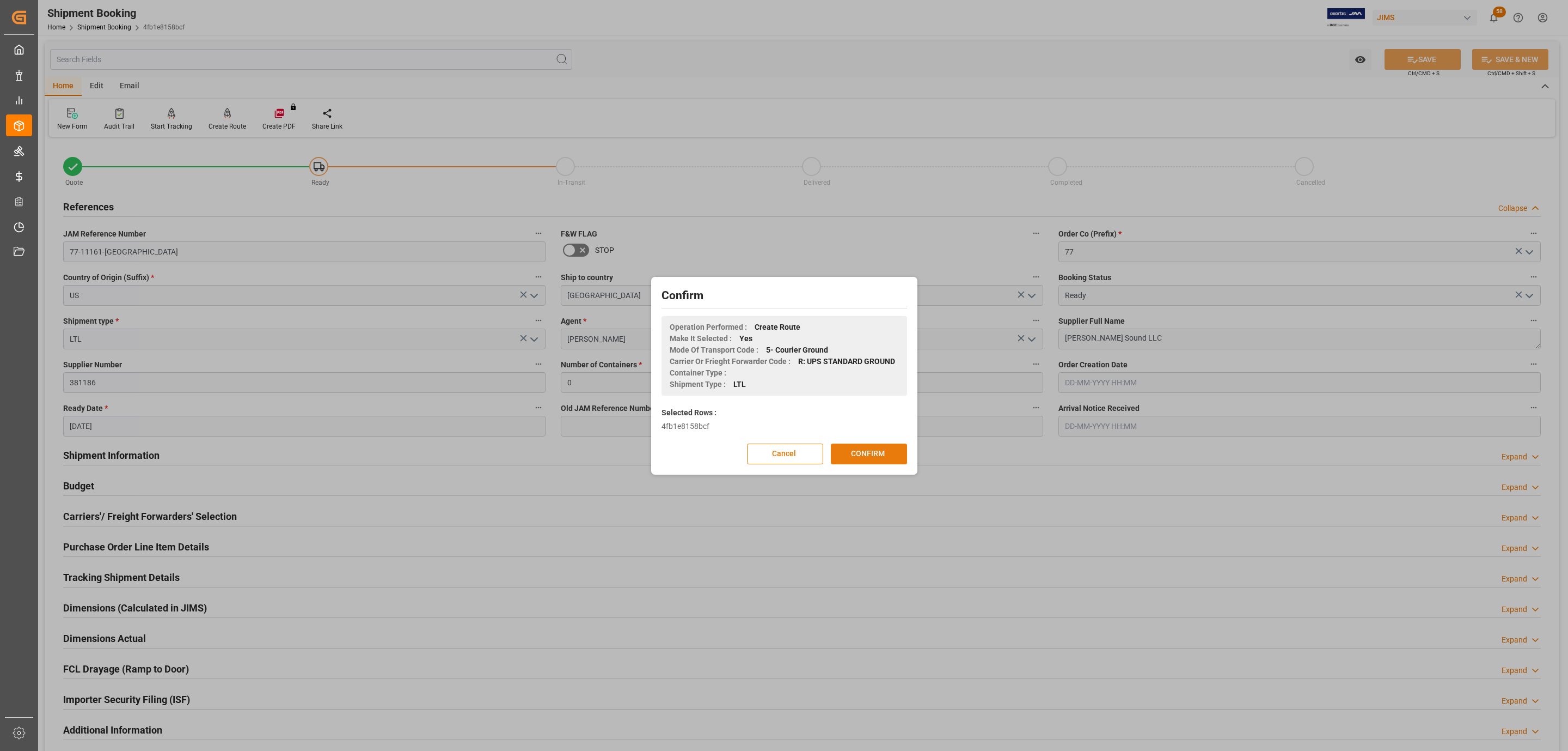
click at [859, 453] on button "CONFIRM" at bounding box center [869, 454] width 76 height 21
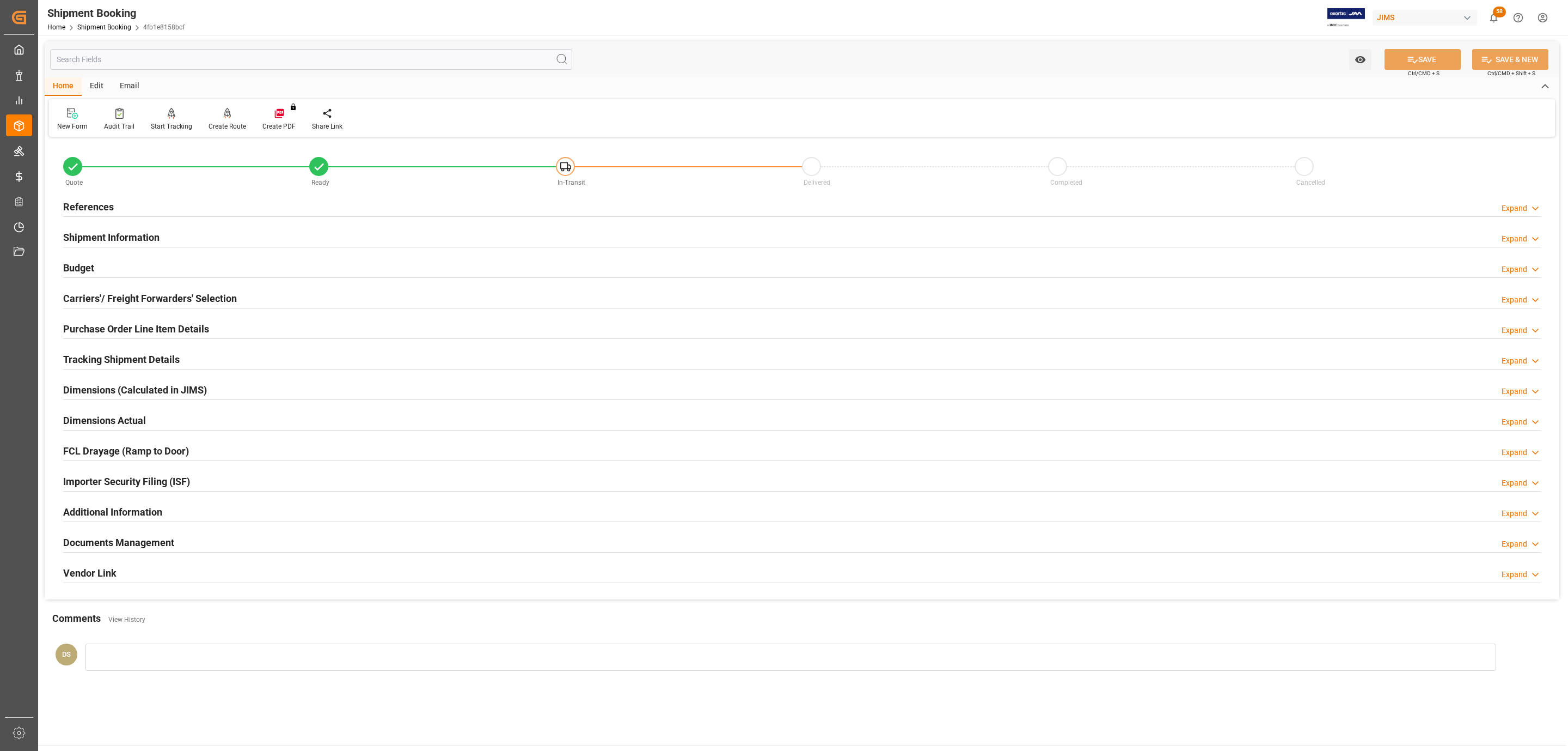
click at [201, 548] on div "Documents Management Expand" at bounding box center [802, 541] width 1478 height 21
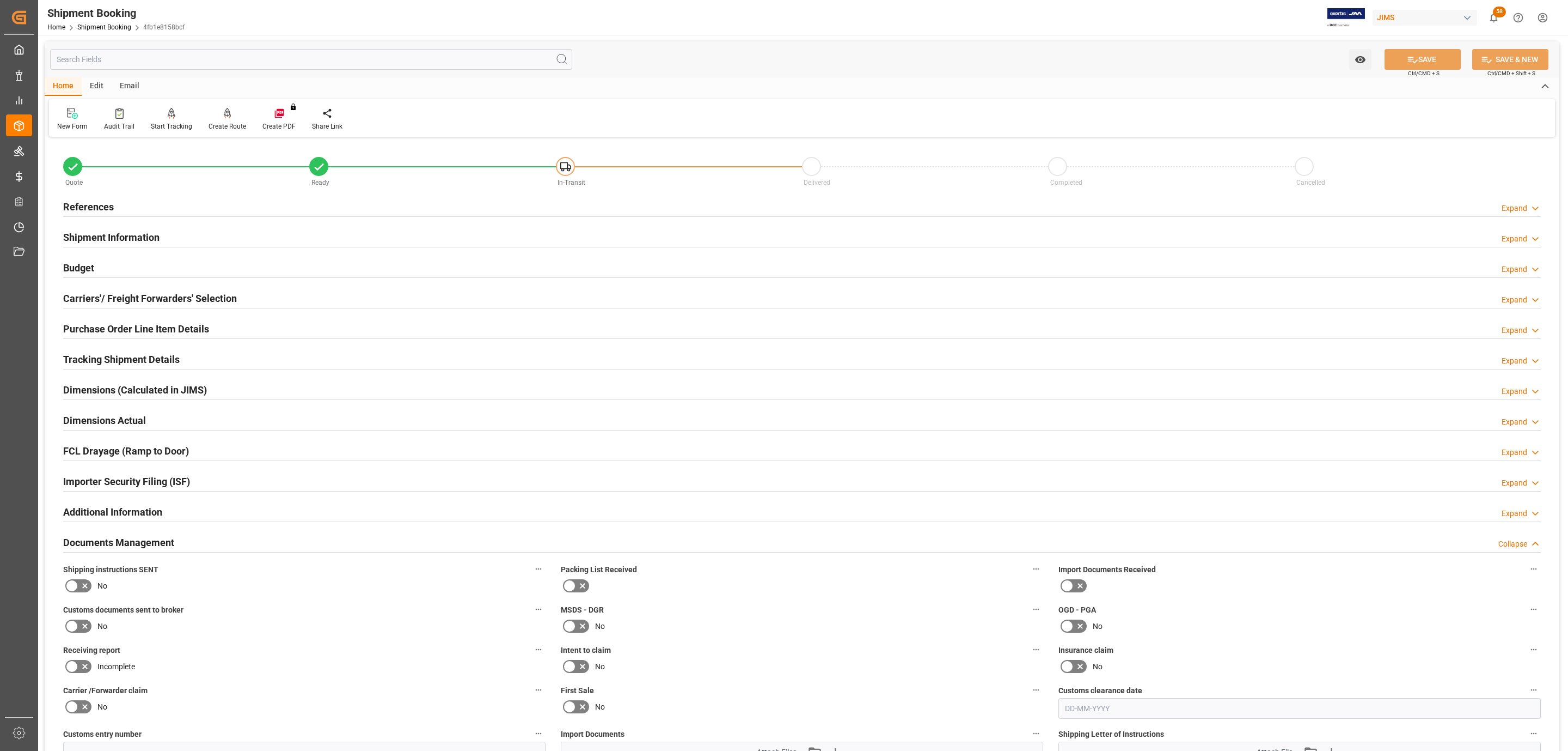
click at [51, 580] on div "Quote Ready In-Transit Delivered Completed Cancelled References Expand JAM Refe…" at bounding box center [802, 582] width 1514 height 885
click at [72, 585] on icon at bounding box center [71, 585] width 13 height 13
click at [0, 0] on input "checkbox" at bounding box center [0, 0] width 0 height 0
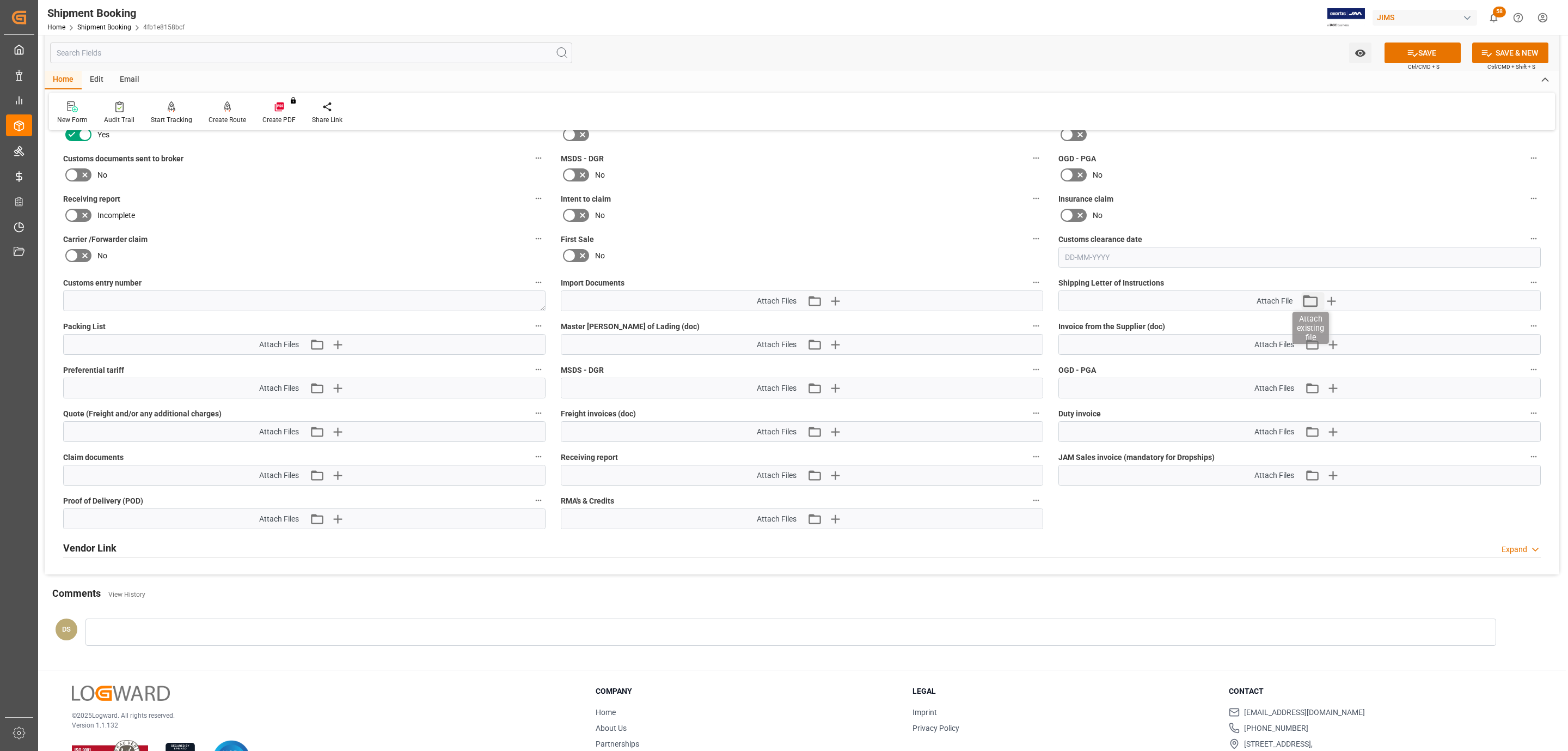
scroll to position [490, 0]
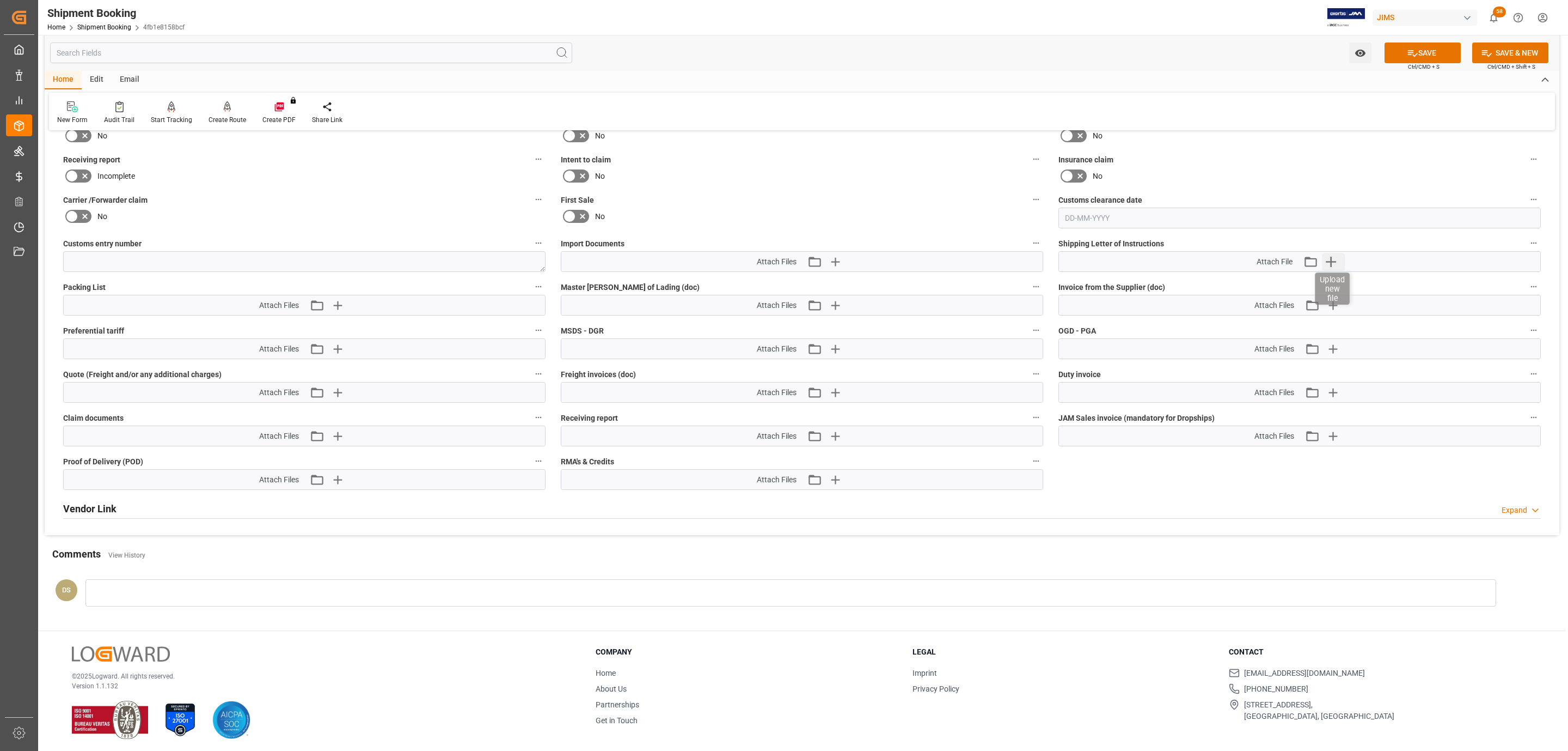
click at [1337, 265] on icon "button" at bounding box center [1331, 261] width 18 height 18
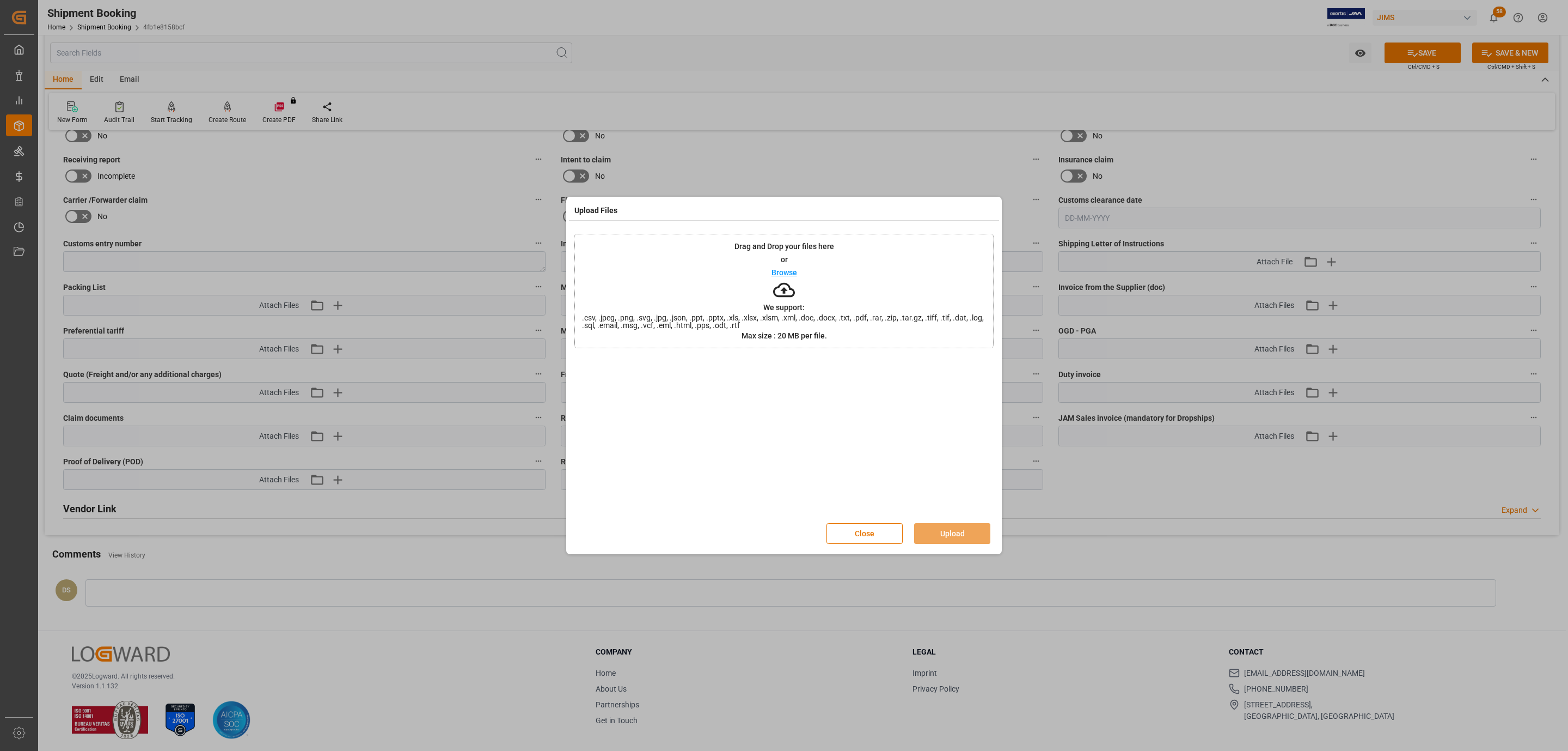
click at [806, 284] on div "Drag and Drop your files here or Browse We support: .csv, .jpeg, .png, .svg, .j…" at bounding box center [784, 291] width 419 height 115
click at [951, 533] on button "Upload" at bounding box center [952, 534] width 76 height 21
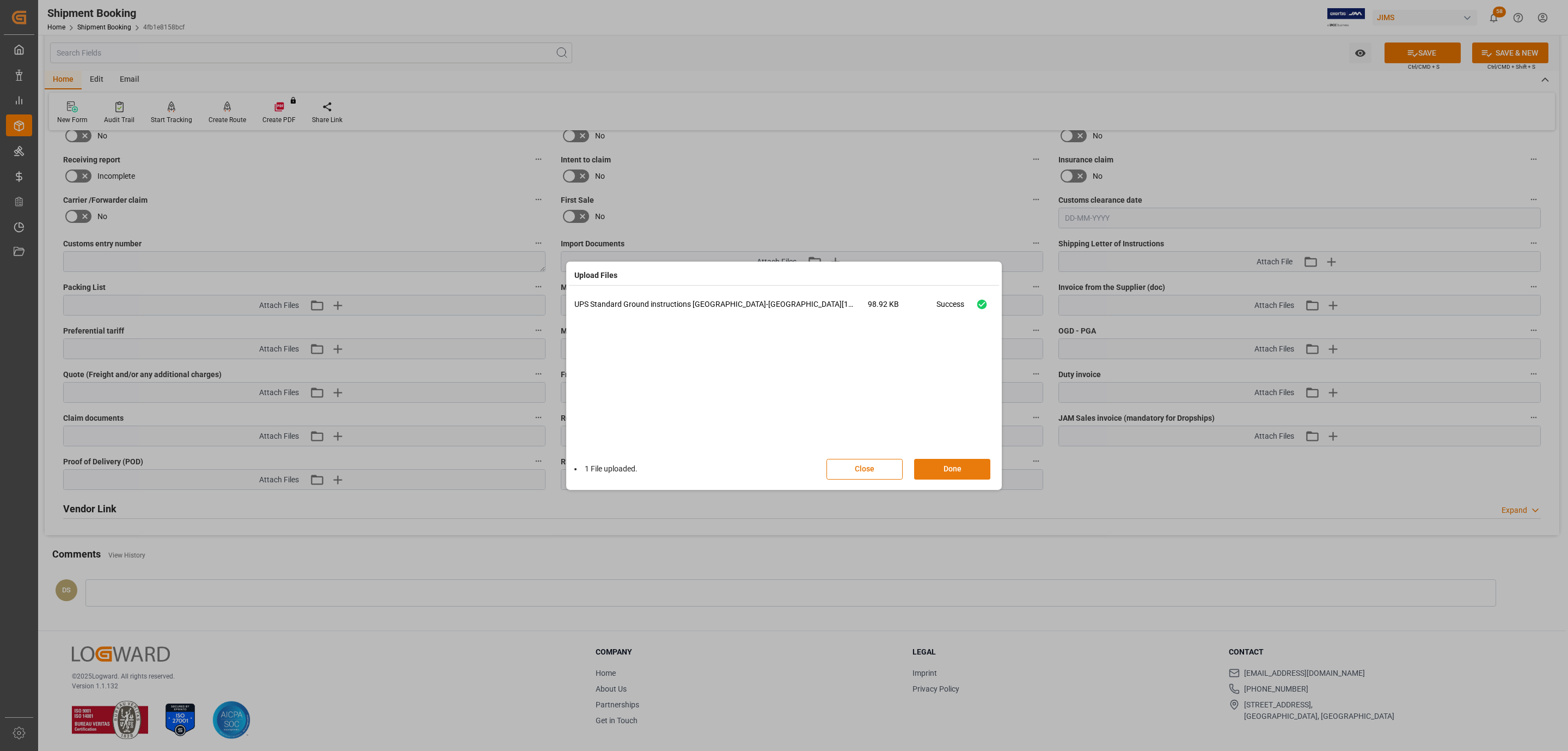
click at [956, 474] on button "Done" at bounding box center [952, 469] width 76 height 21
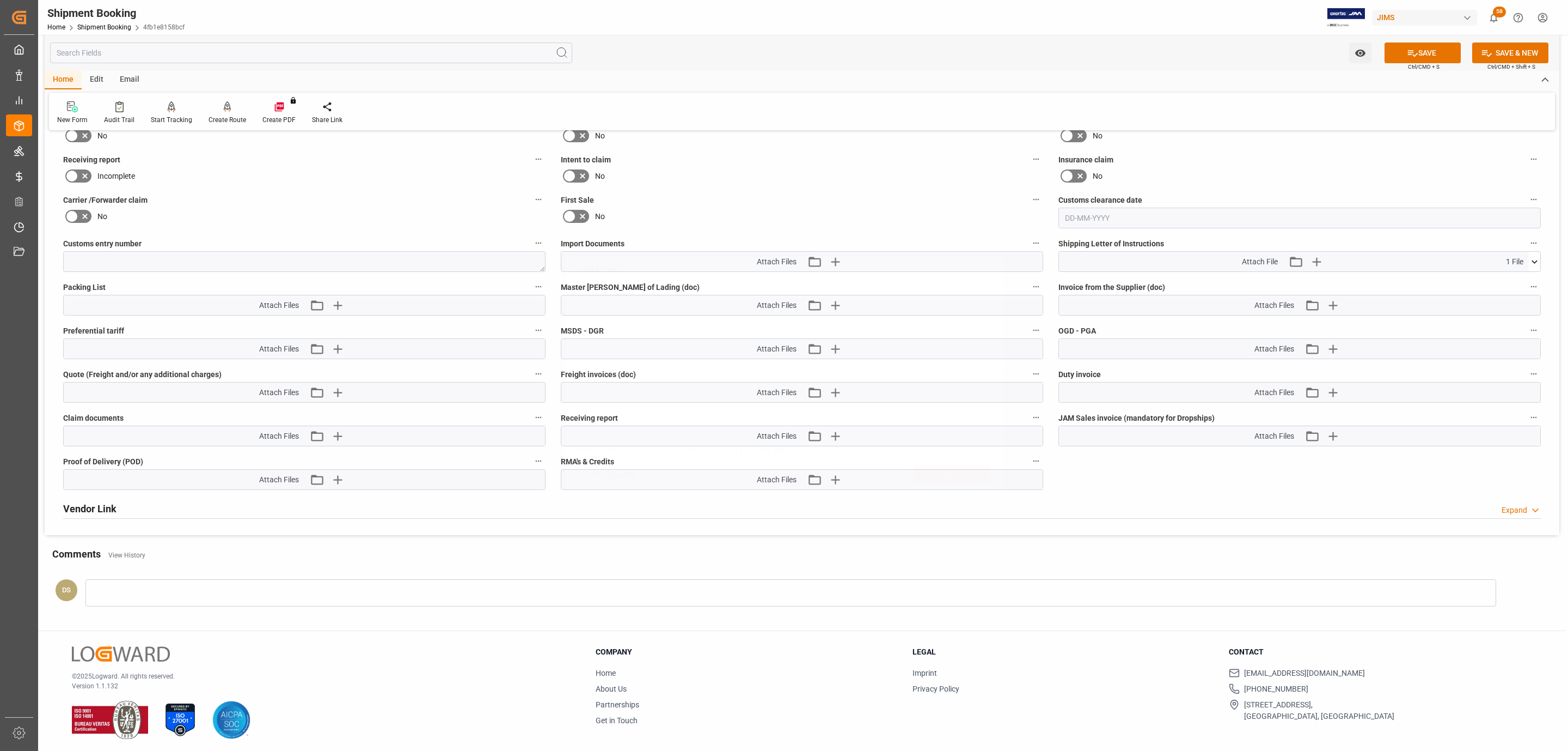
click at [1407, 56] on icon at bounding box center [1412, 53] width 12 height 12
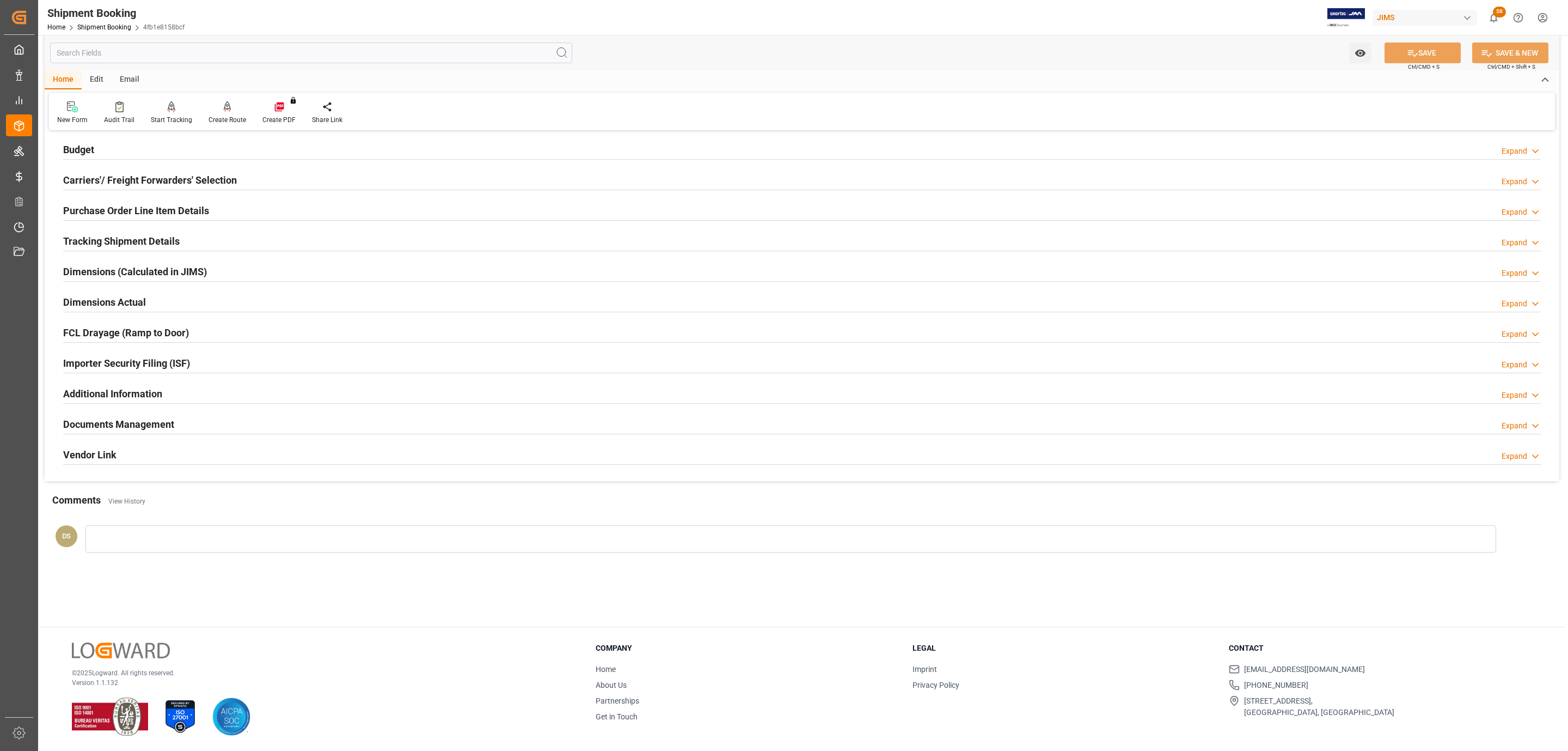
scroll to position [118, 0]
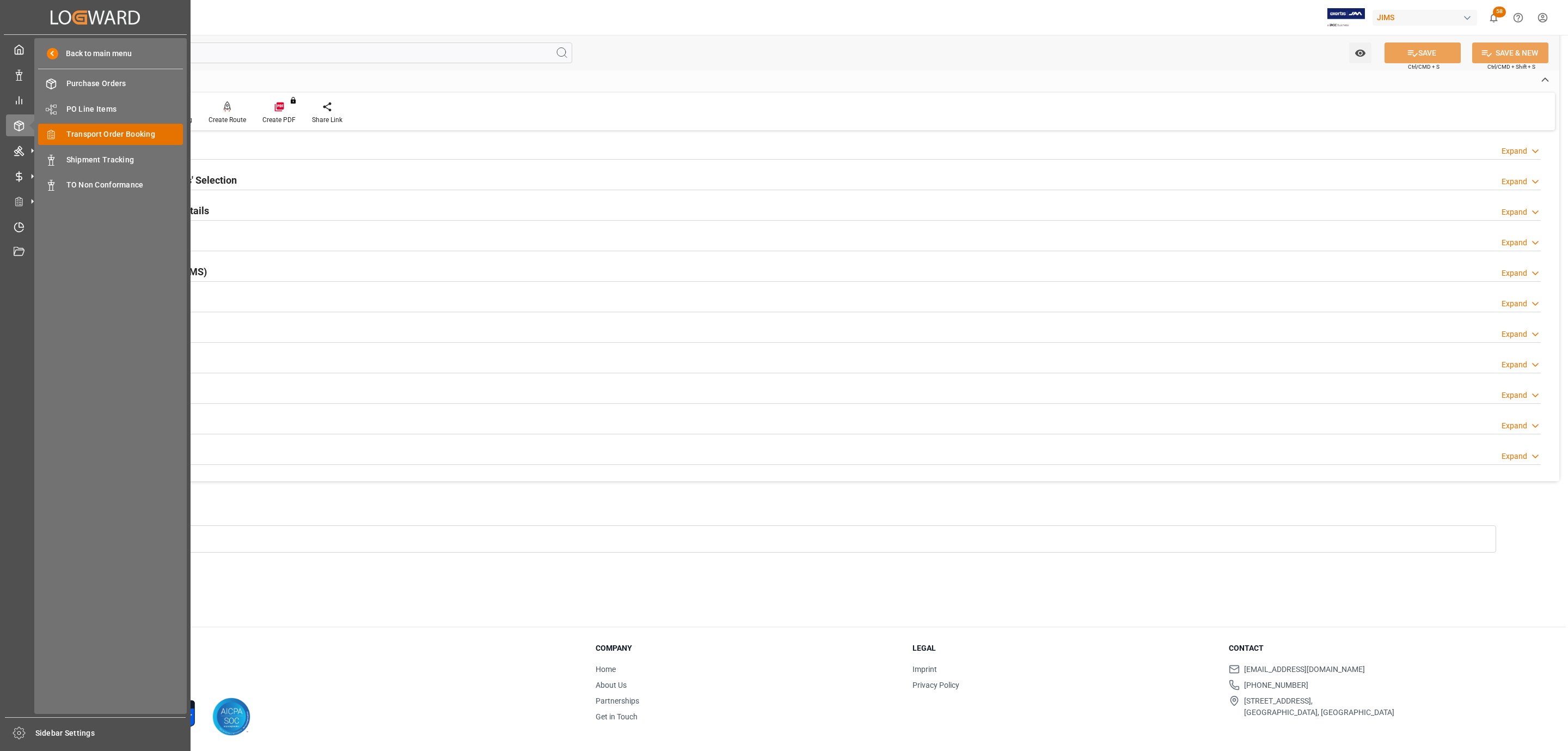
click at [165, 134] on span "Transport Order Booking" at bounding box center [125, 134] width 117 height 12
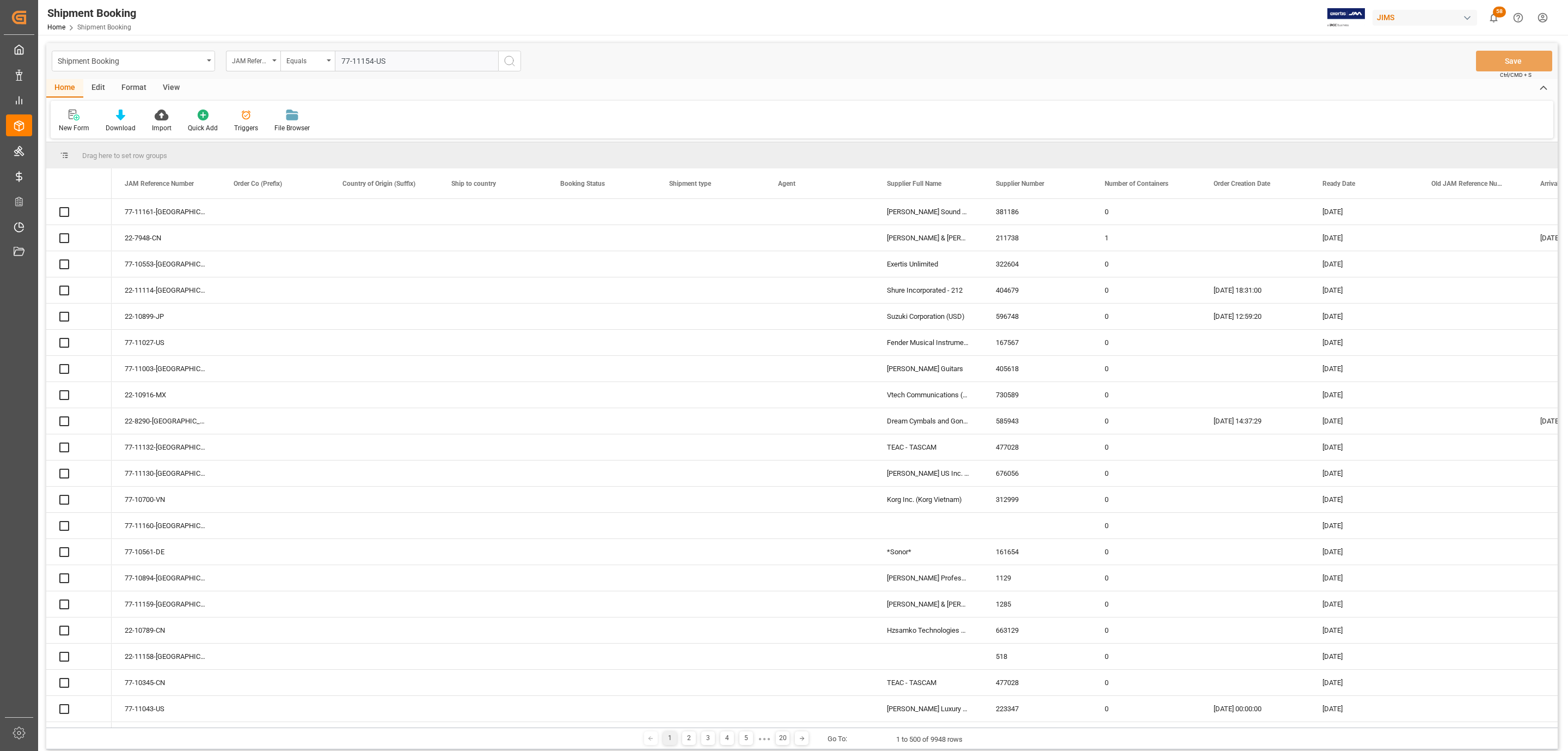
type input "77-11154-US"
click at [511, 59] on icon "search button" at bounding box center [509, 60] width 13 height 13
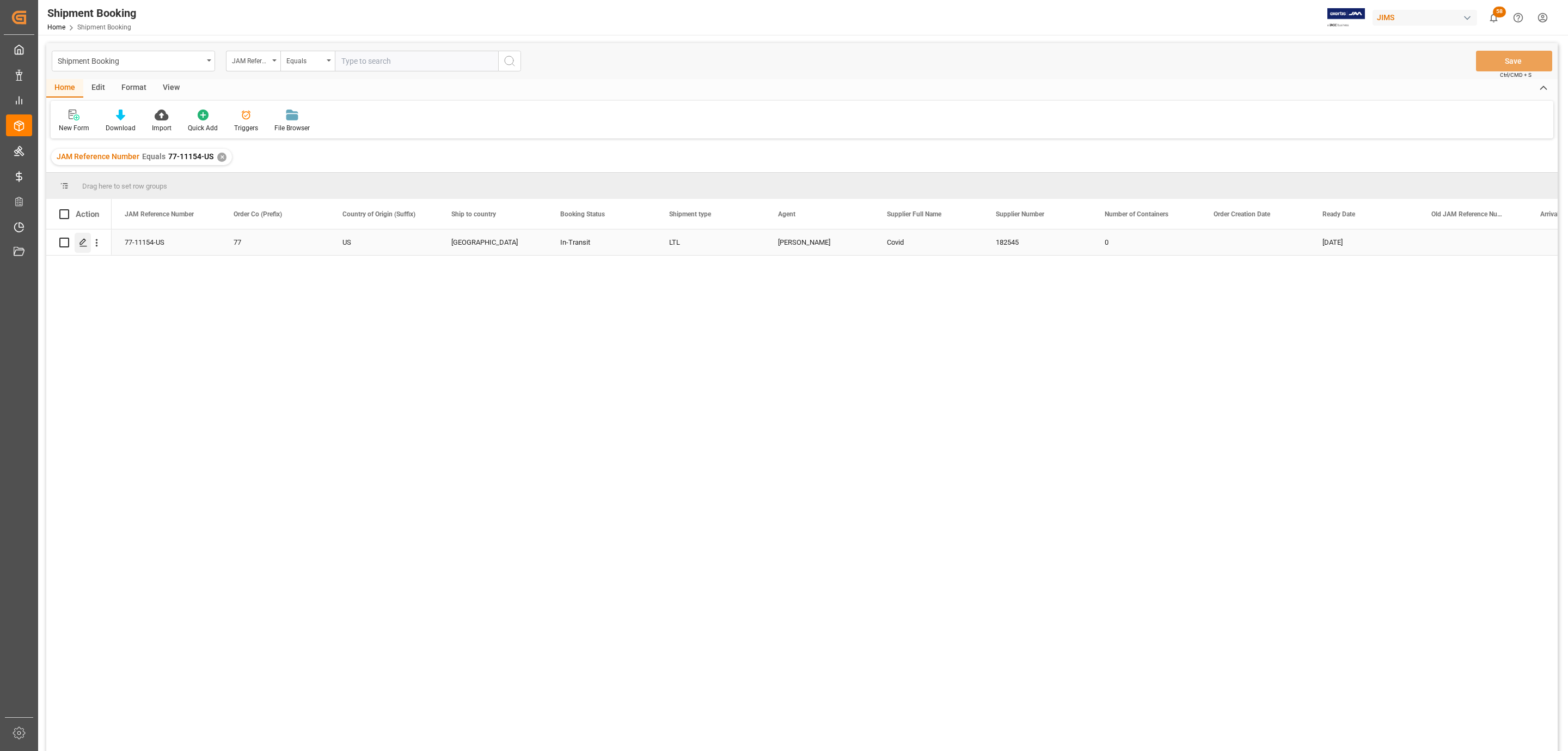
click at [83, 244] on icon "Press SPACE to select this row." at bounding box center [83, 242] width 9 height 9
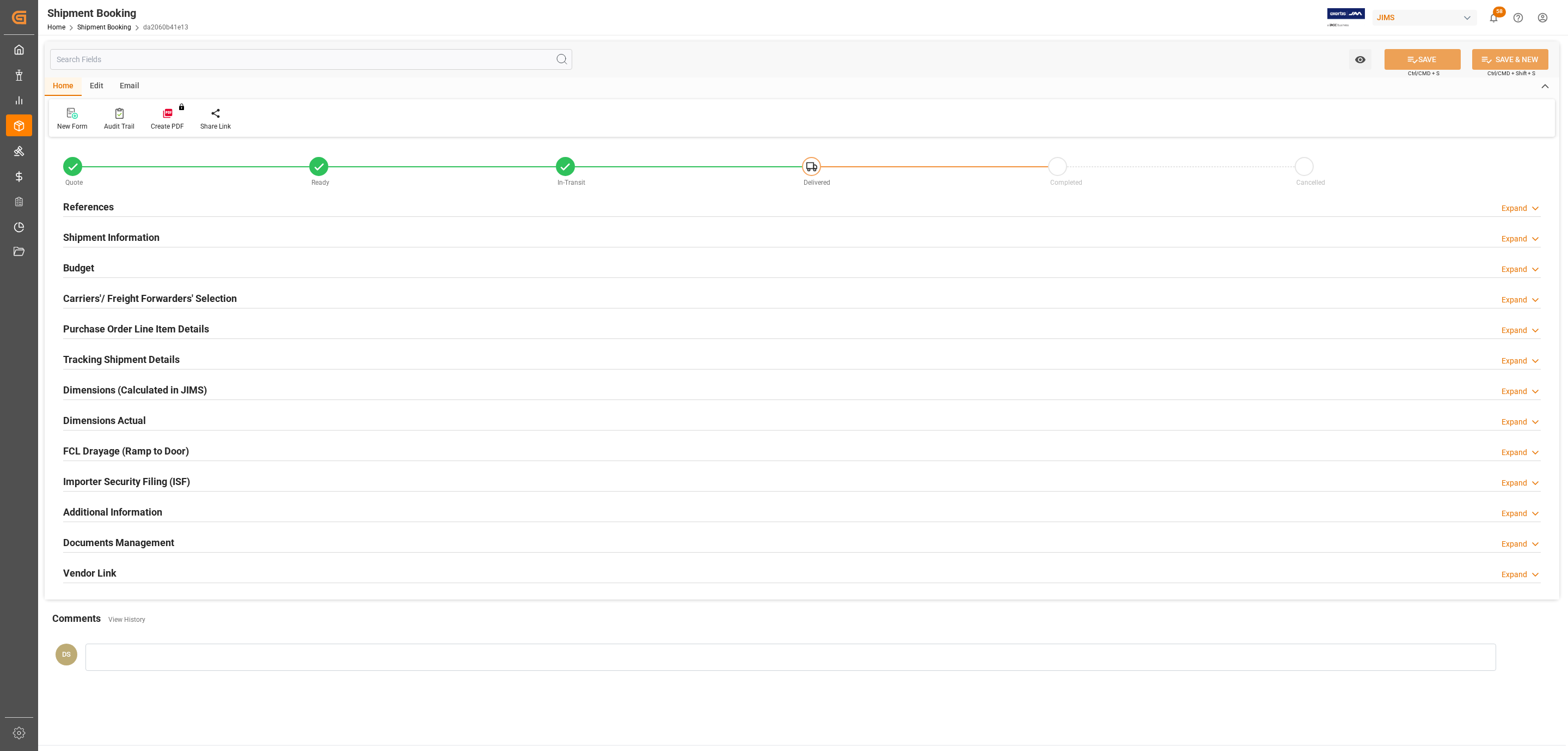
type input "CAD"
type input "usd"
type input "USD"
type input "0"
type input "30.16"
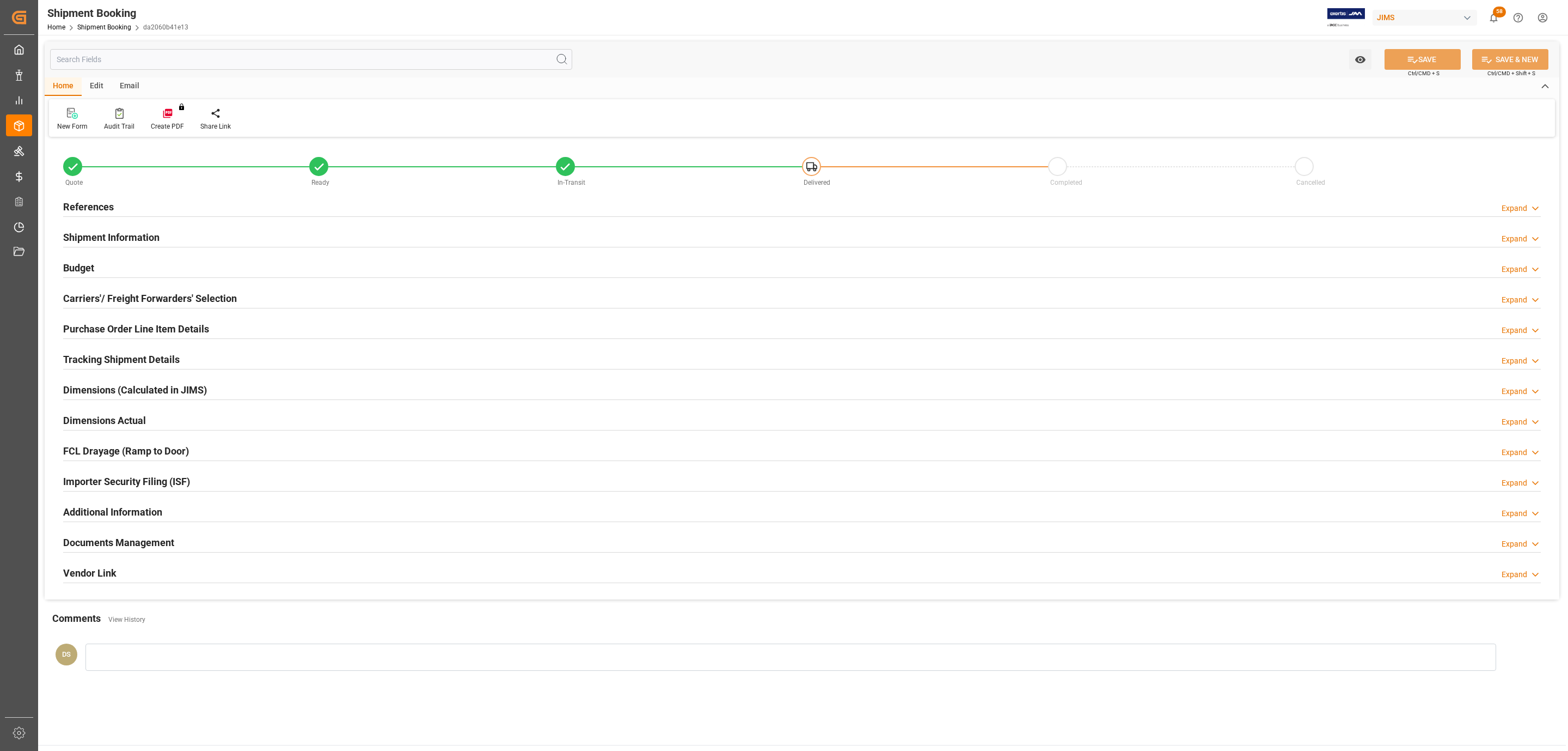
type input "52"
type input "271.66"
click at [150, 301] on h2 "Carriers'/ Freight Forwarders' Selection" at bounding box center [150, 298] width 173 height 15
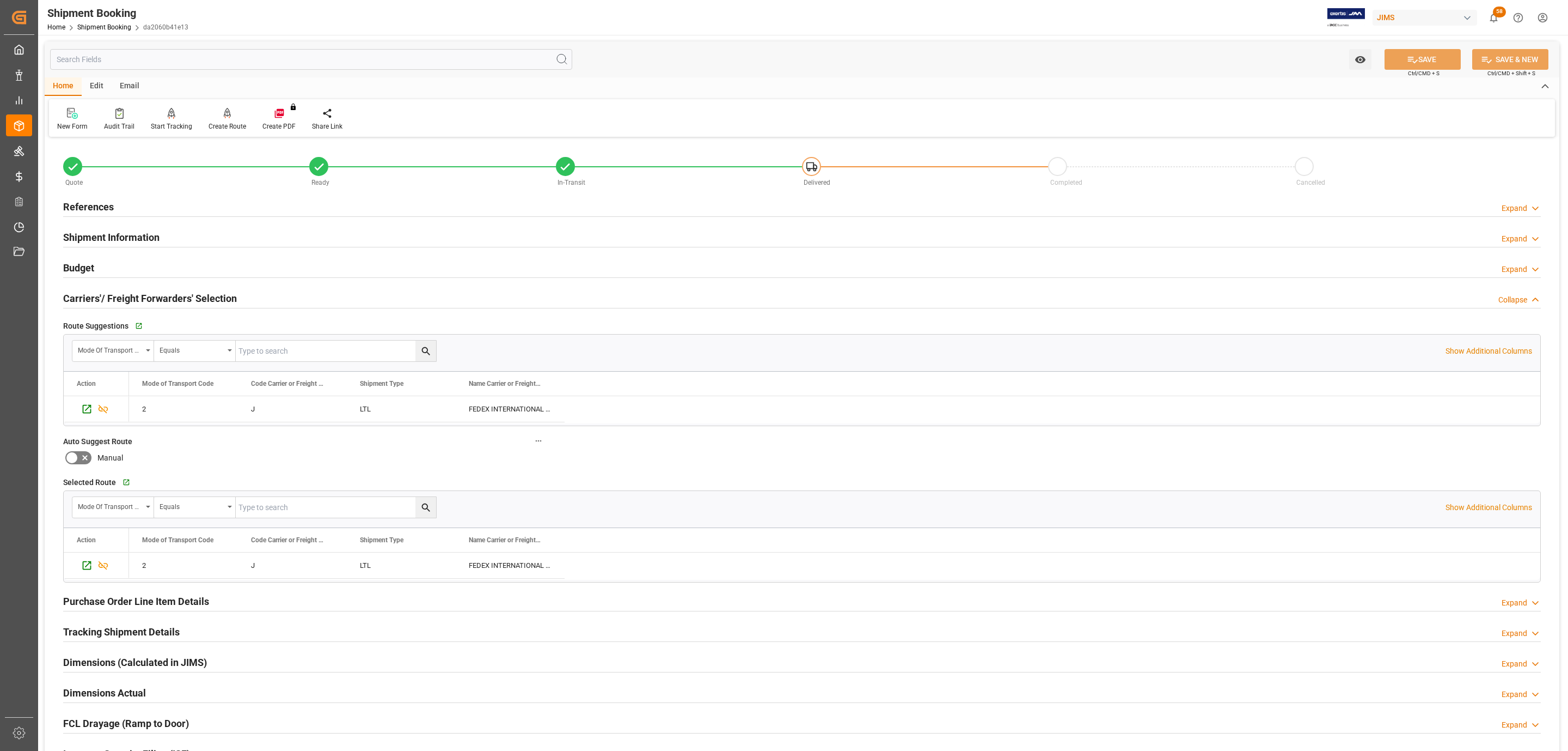
click at [102, 264] on div "Budget Expand" at bounding box center [802, 267] width 1478 height 21
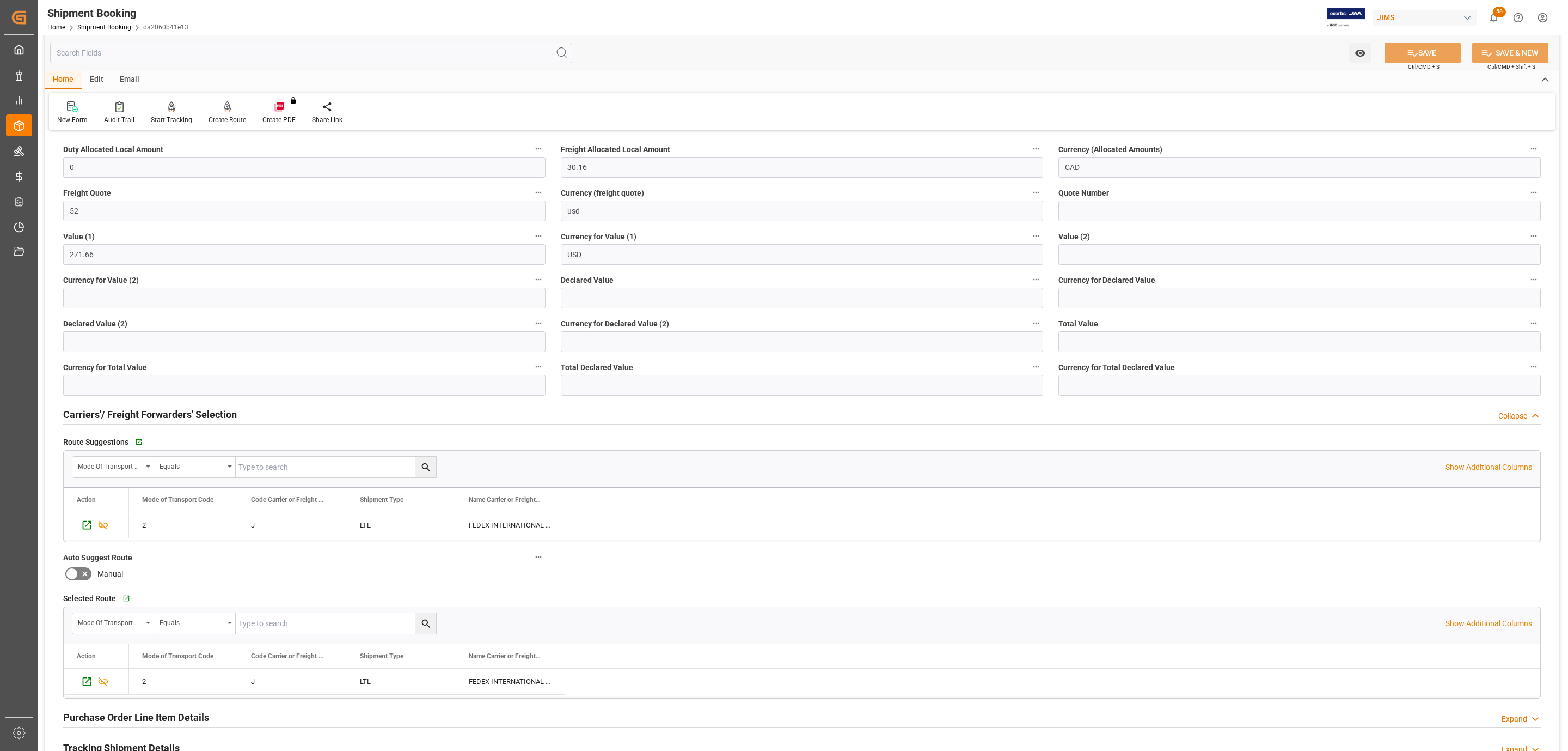
scroll to position [490, 0]
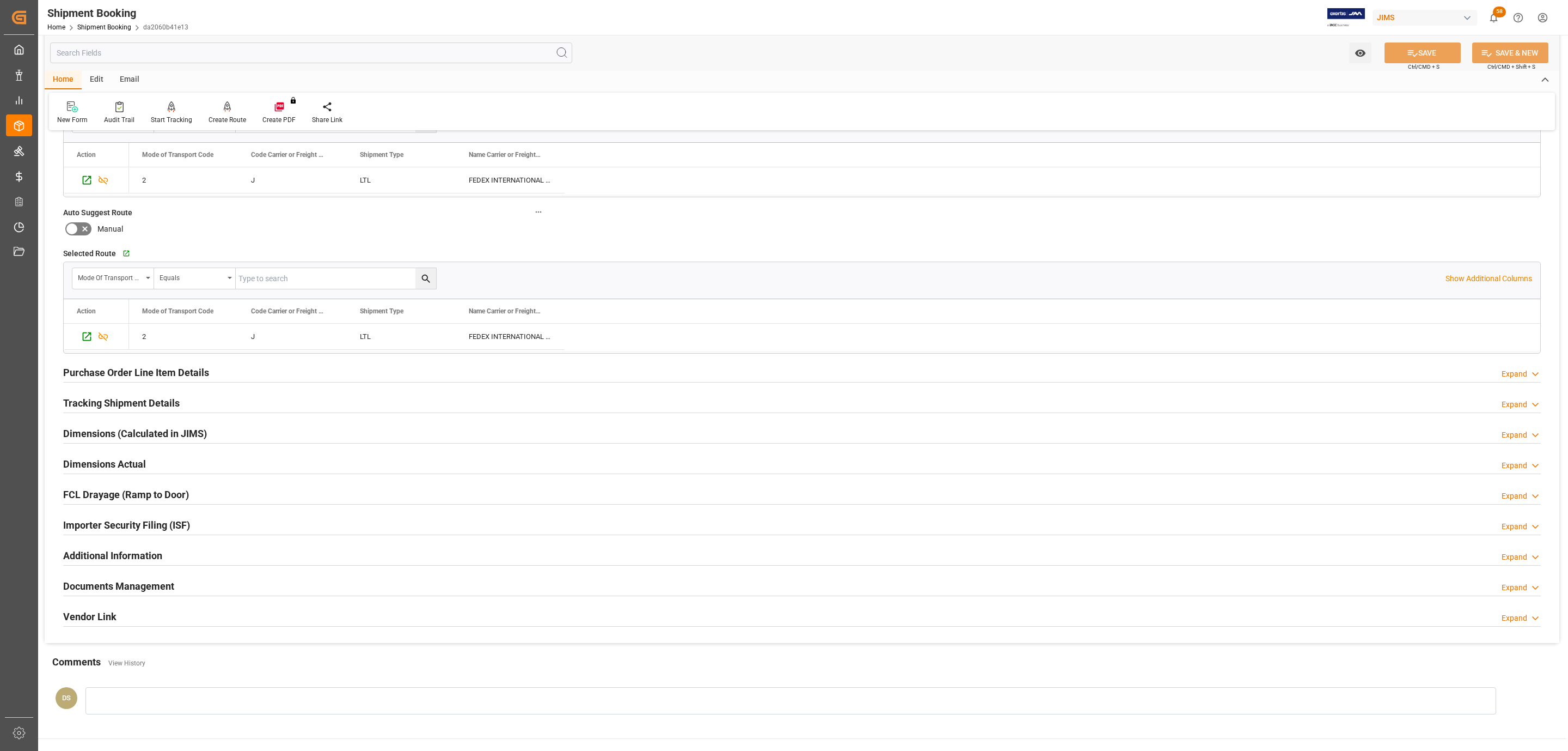
click at [133, 406] on h2 "Tracking Shipment Details" at bounding box center [121, 403] width 116 height 15
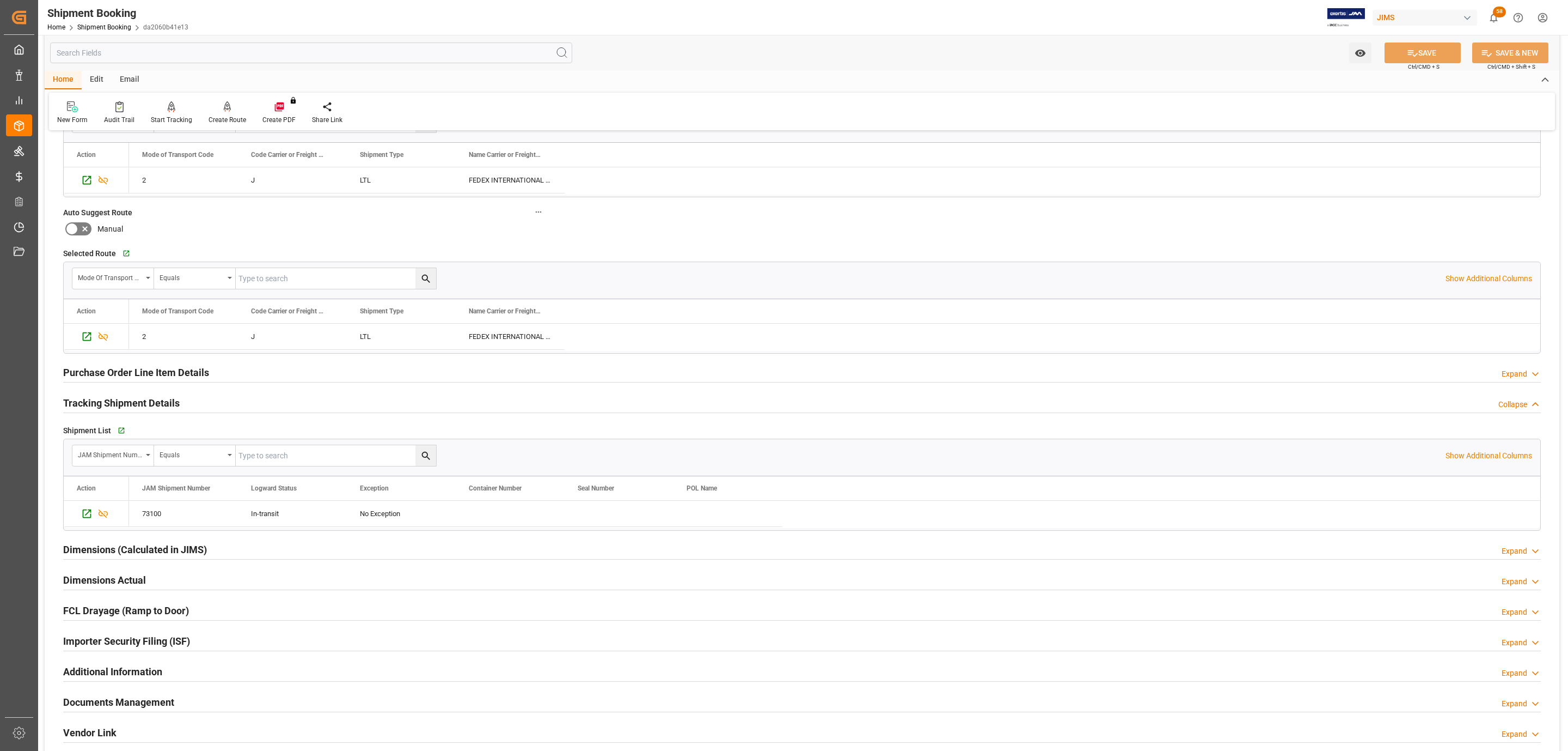
click at [133, 406] on h2 "Tracking Shipment Details" at bounding box center [121, 403] width 116 height 15
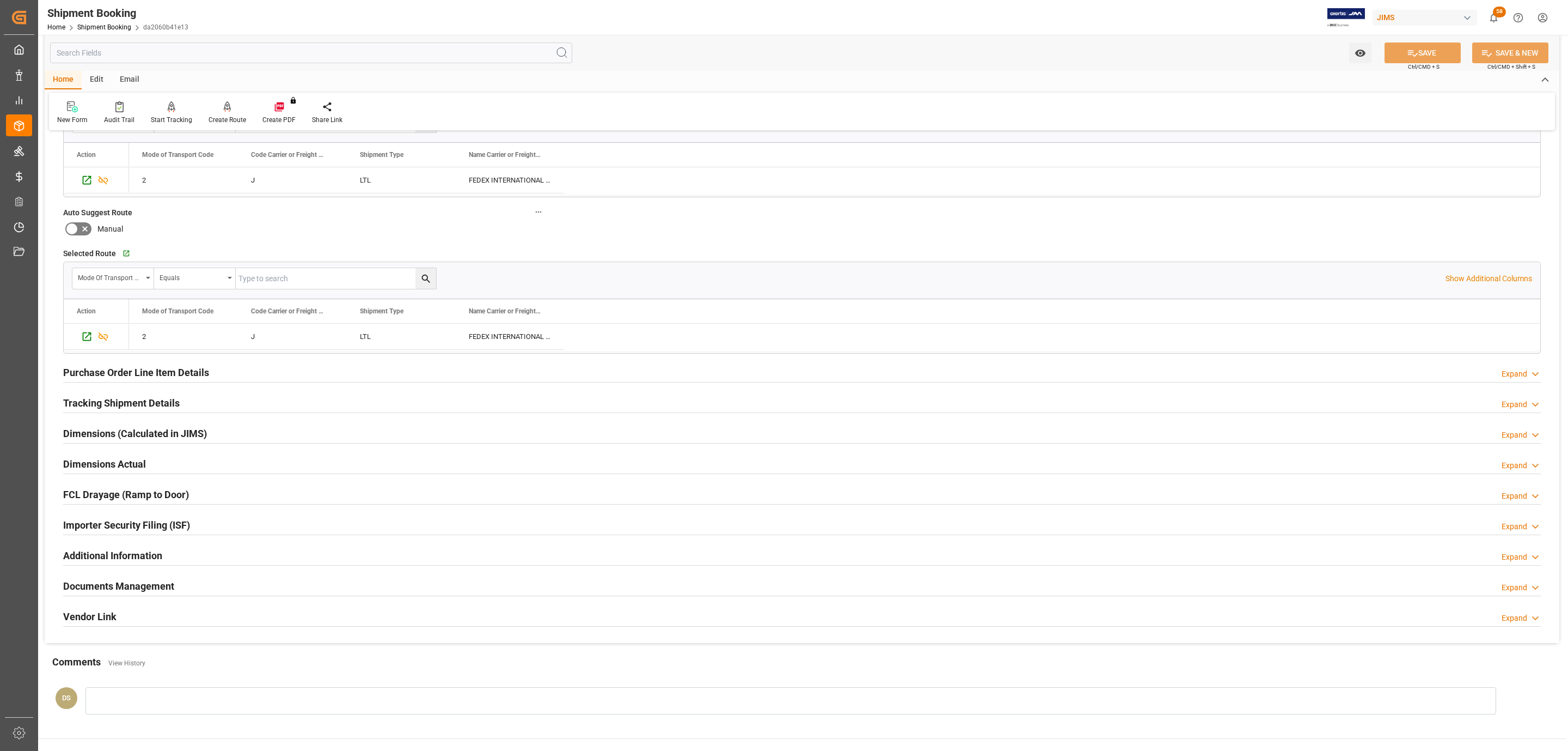
click at [126, 374] on h2 "Purchase Order Line Item Details" at bounding box center [136, 372] width 146 height 15
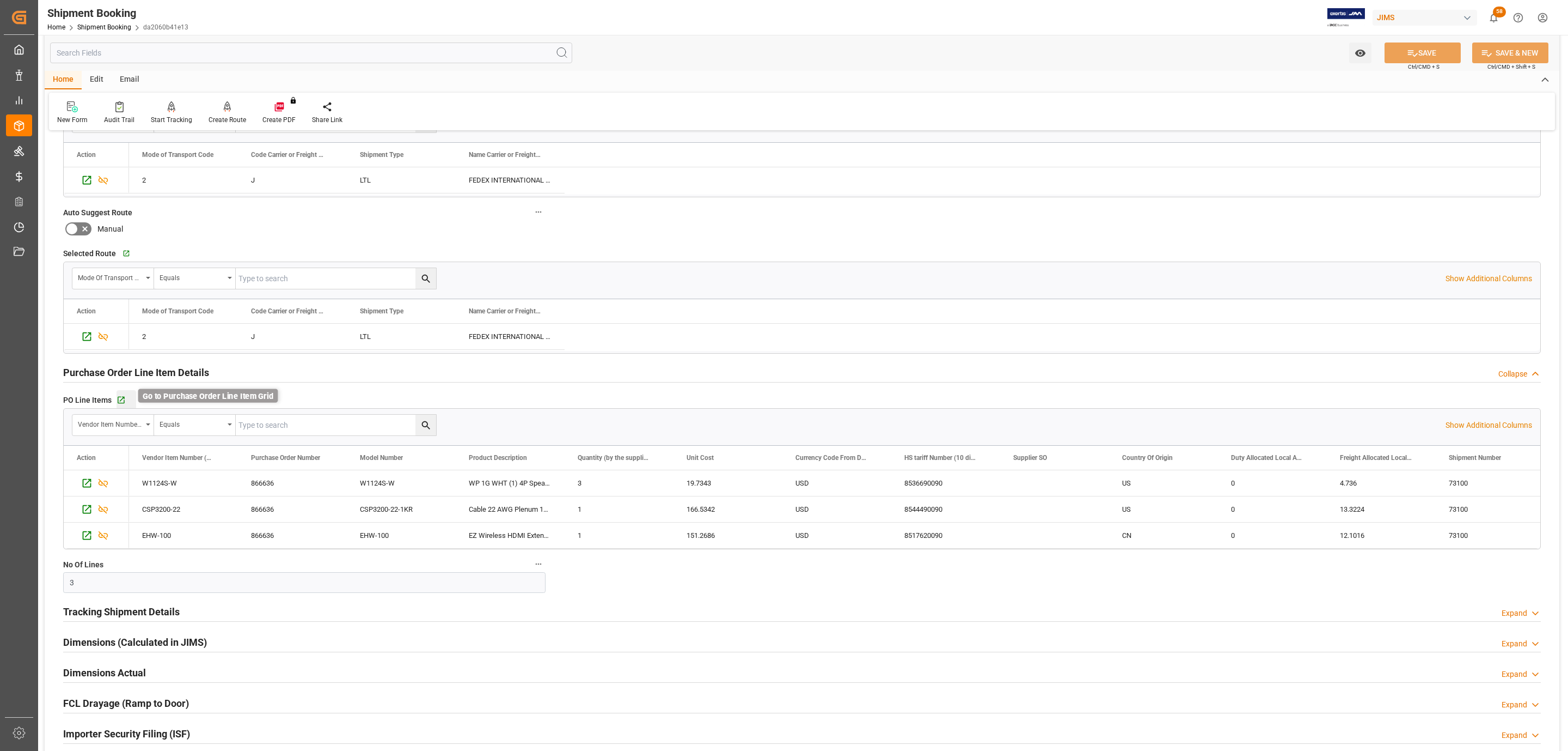
click at [120, 399] on icon "button" at bounding box center [121, 400] width 9 height 9
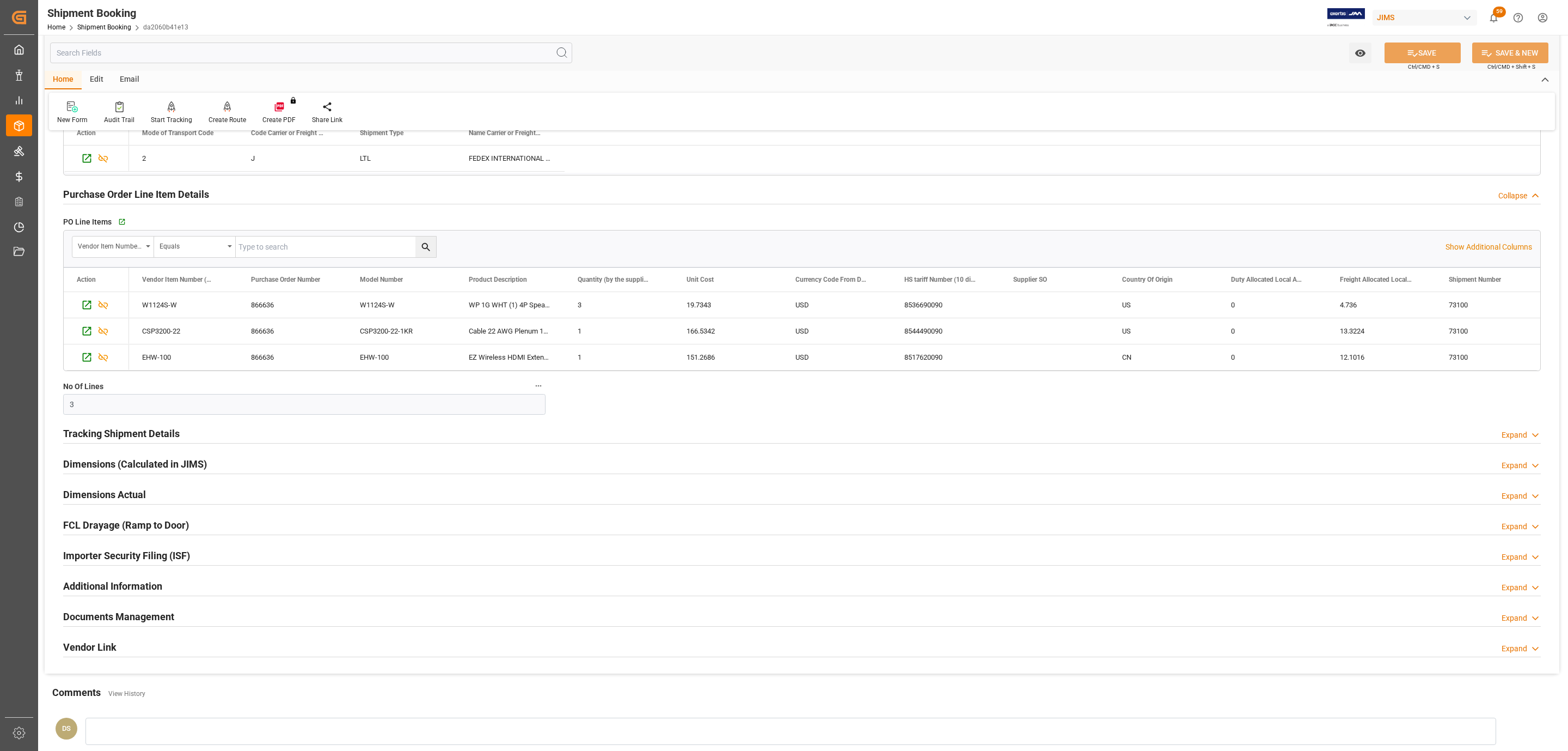
scroll to position [816, 0]
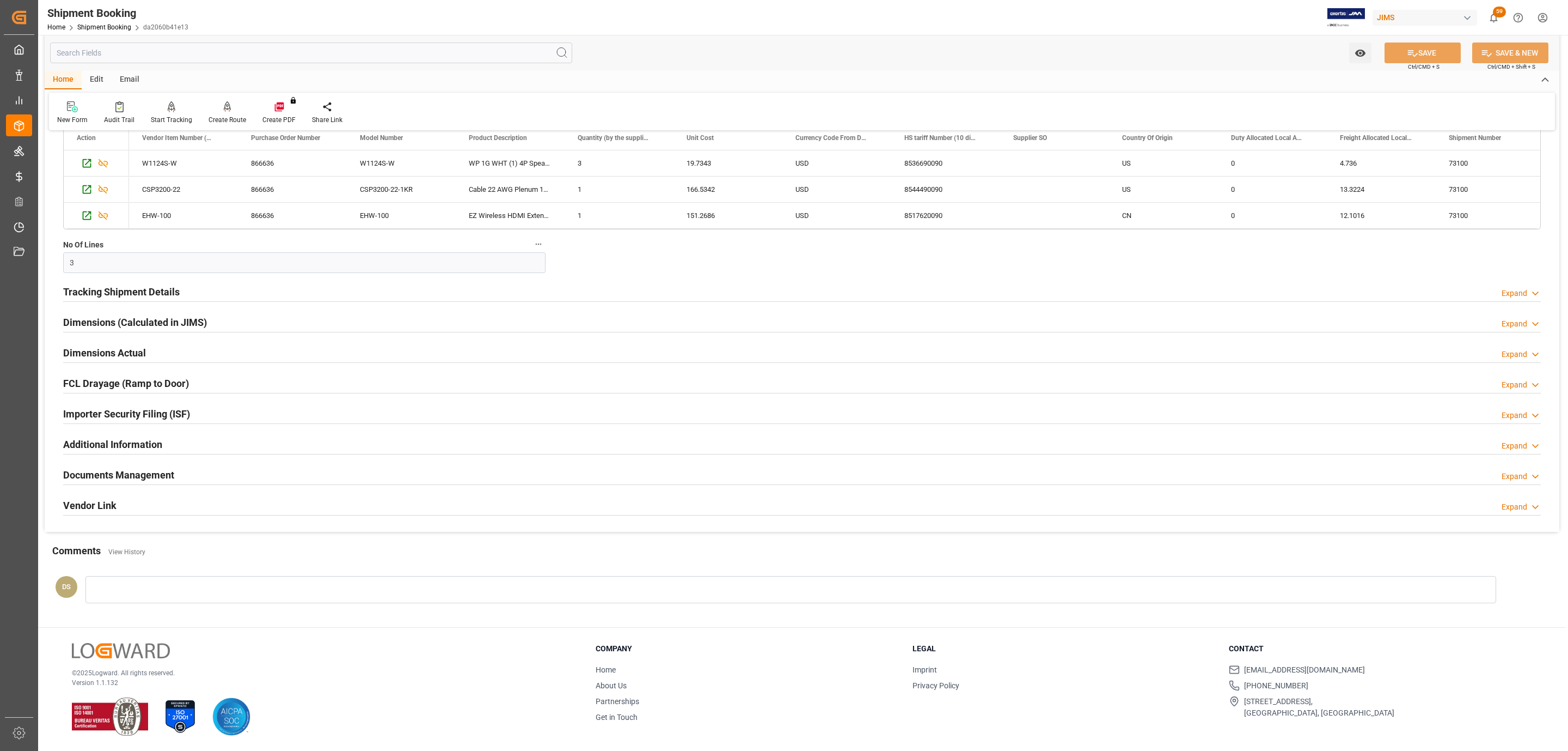
click at [167, 474] on h2 "Documents Management" at bounding box center [119, 474] width 111 height 15
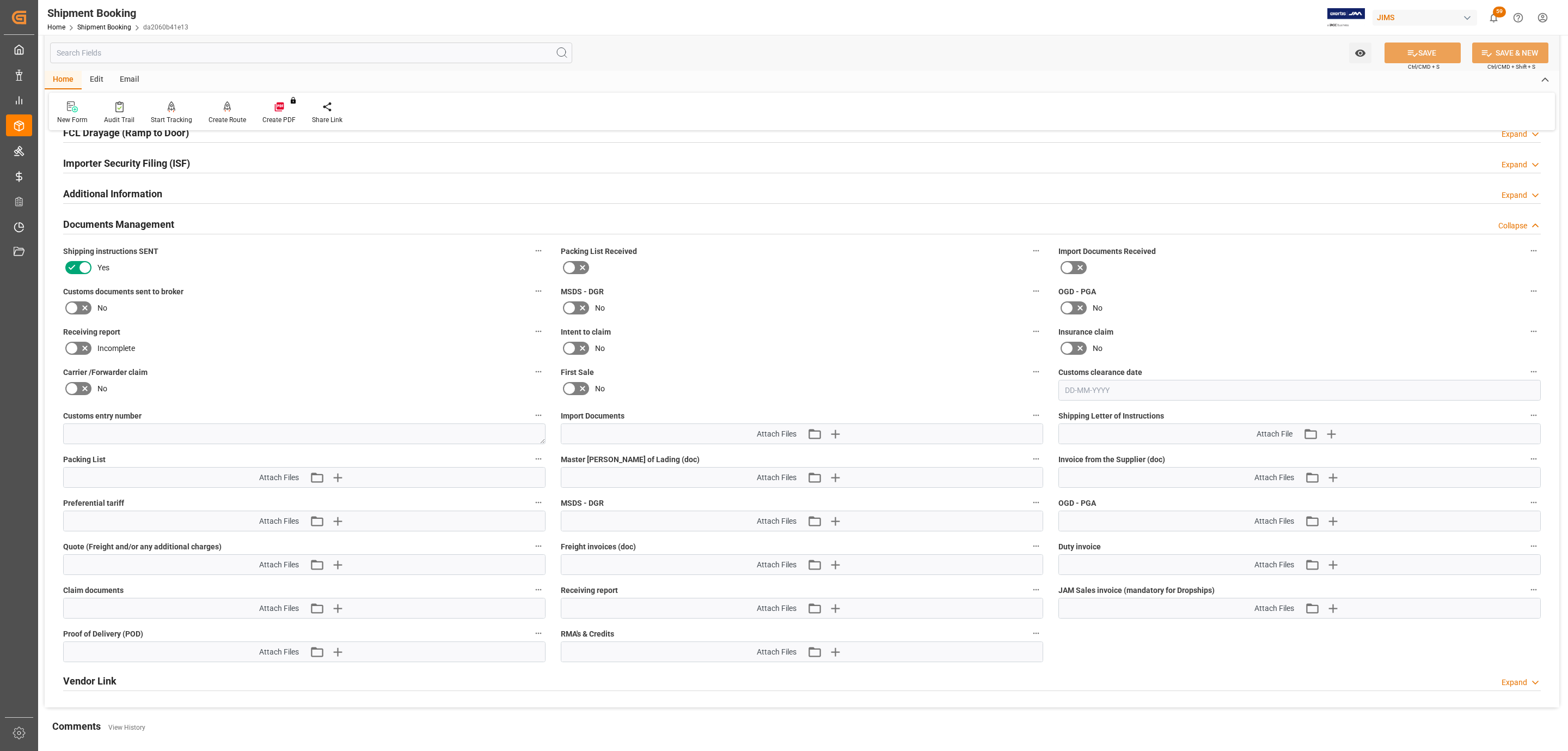
scroll to position [1061, 0]
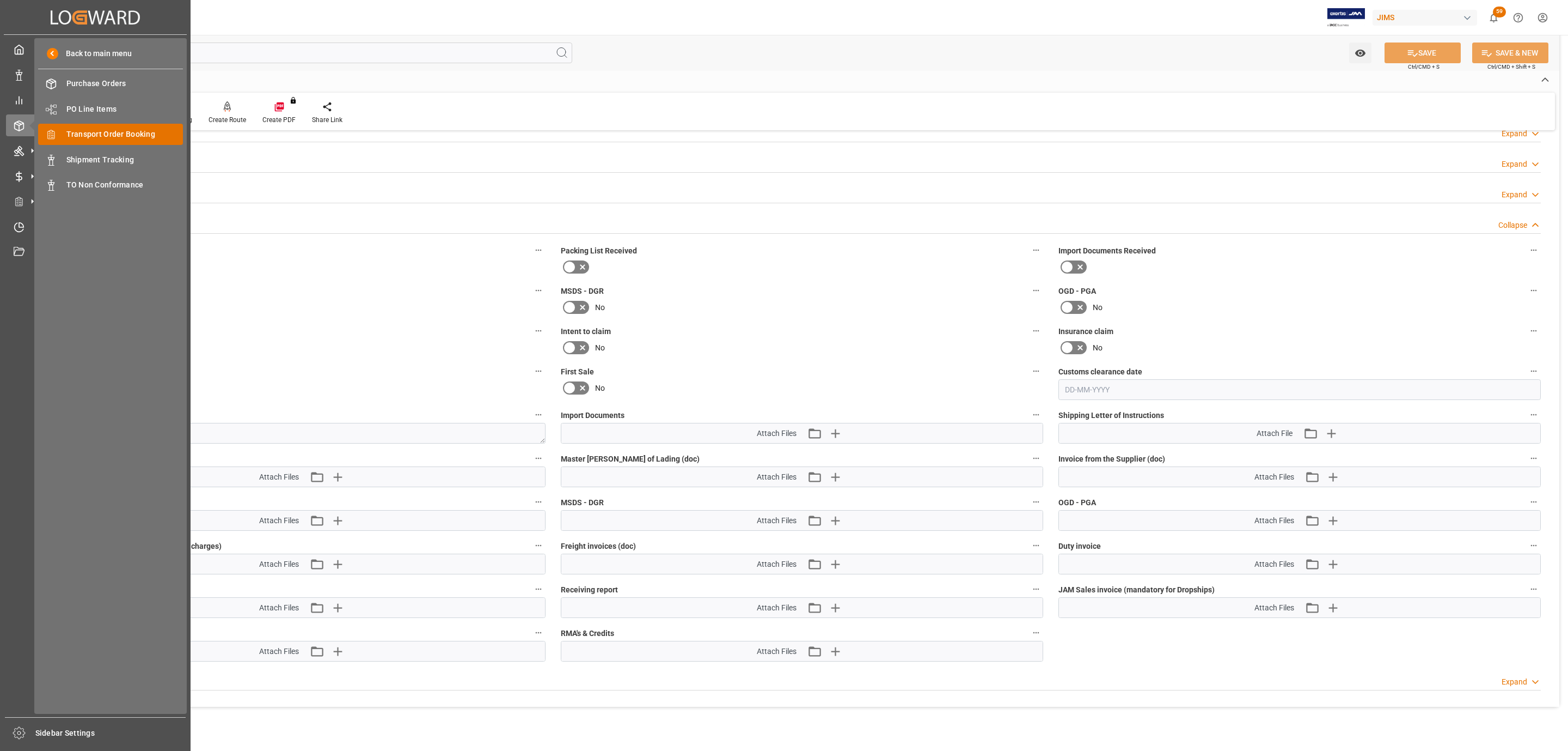
click at [108, 132] on span "Transport Order Booking" at bounding box center [125, 134] width 117 height 12
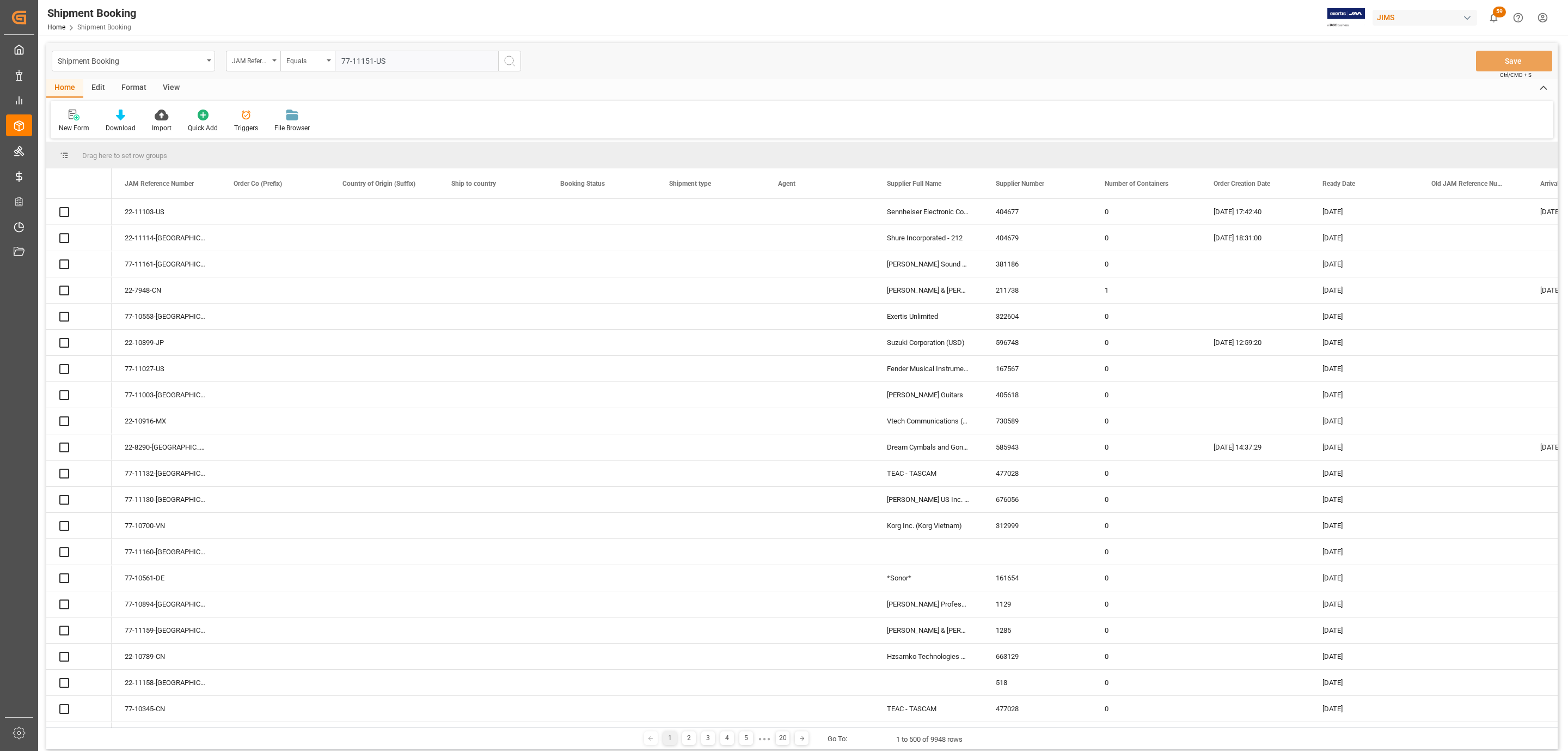
type input "77-11151-US"
click at [510, 62] on icon "search button" at bounding box center [509, 60] width 13 height 13
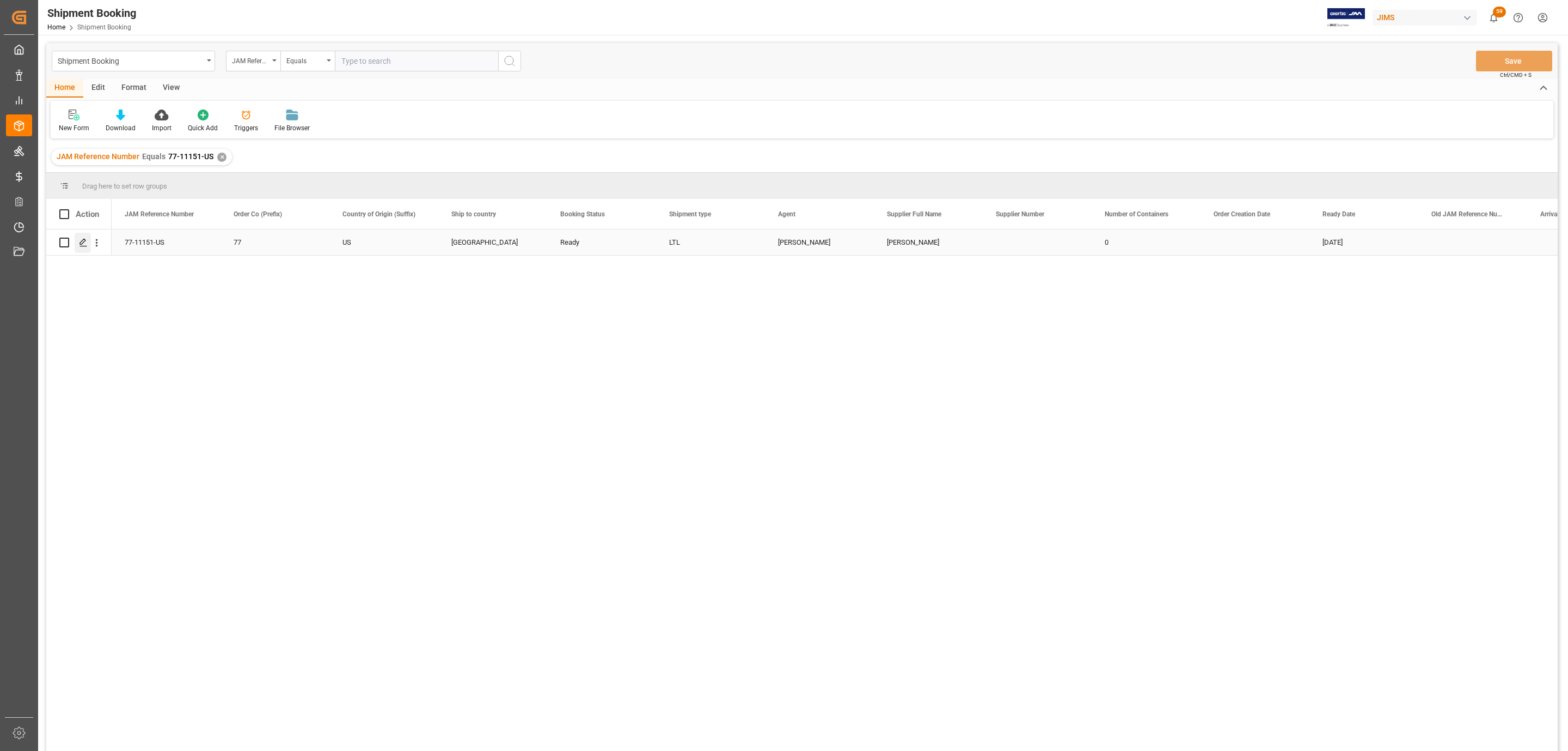
click at [79, 245] on icon "Press SPACE to select this row." at bounding box center [83, 242] width 9 height 9
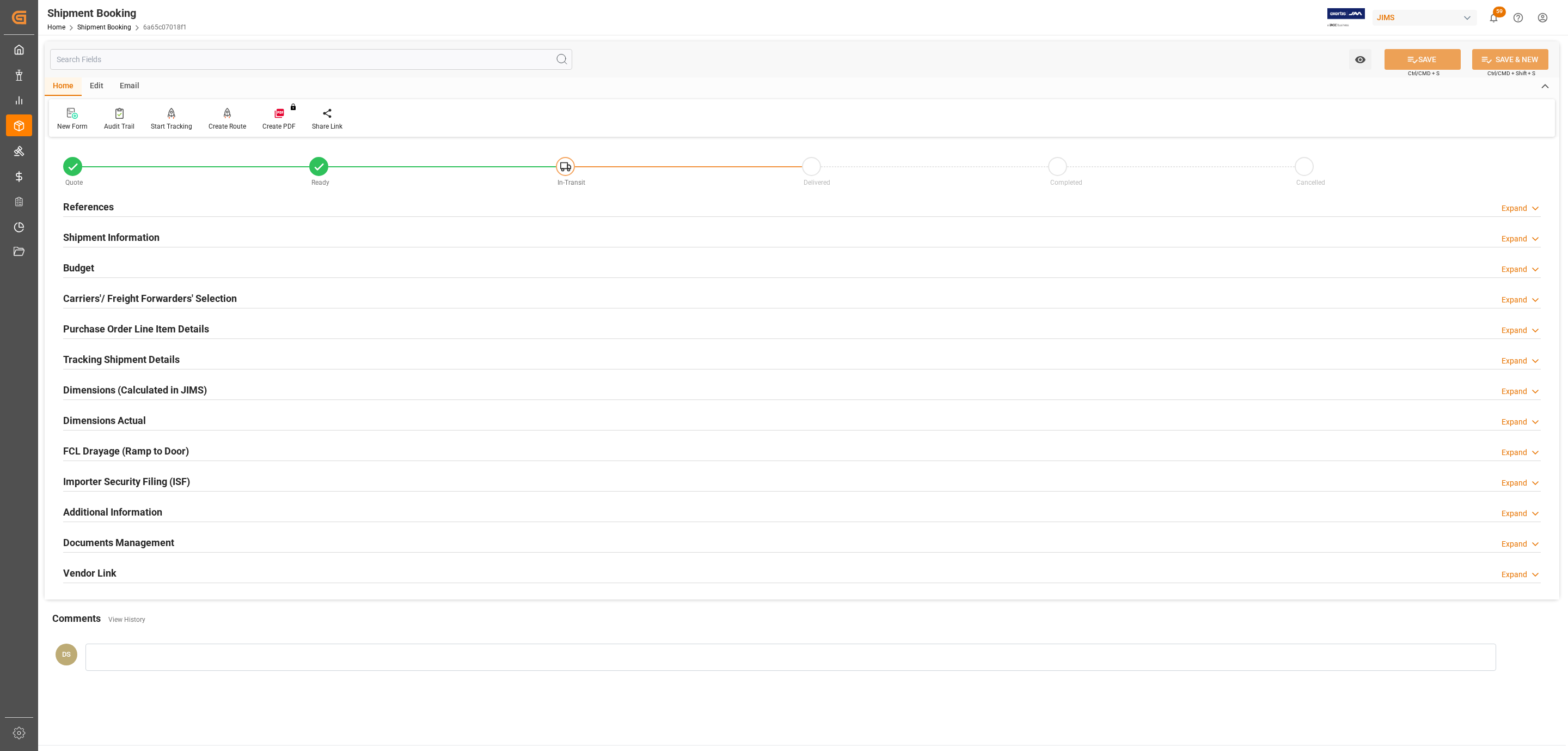
click at [201, 297] on h2 "Carriers'/ Freight Forwarders' Selection" at bounding box center [150, 298] width 173 height 15
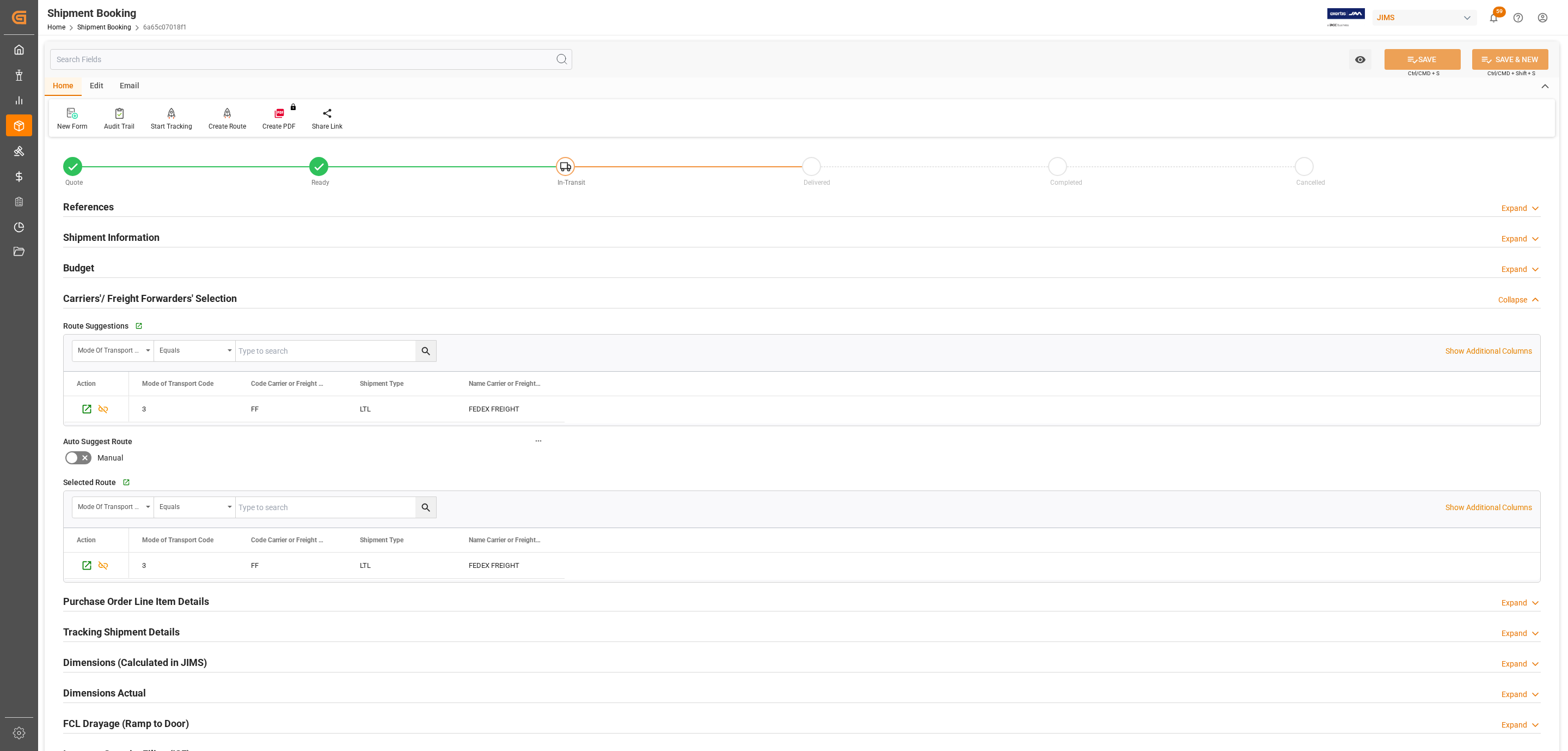
click at [111, 266] on div "Budget Expand" at bounding box center [802, 267] width 1478 height 21
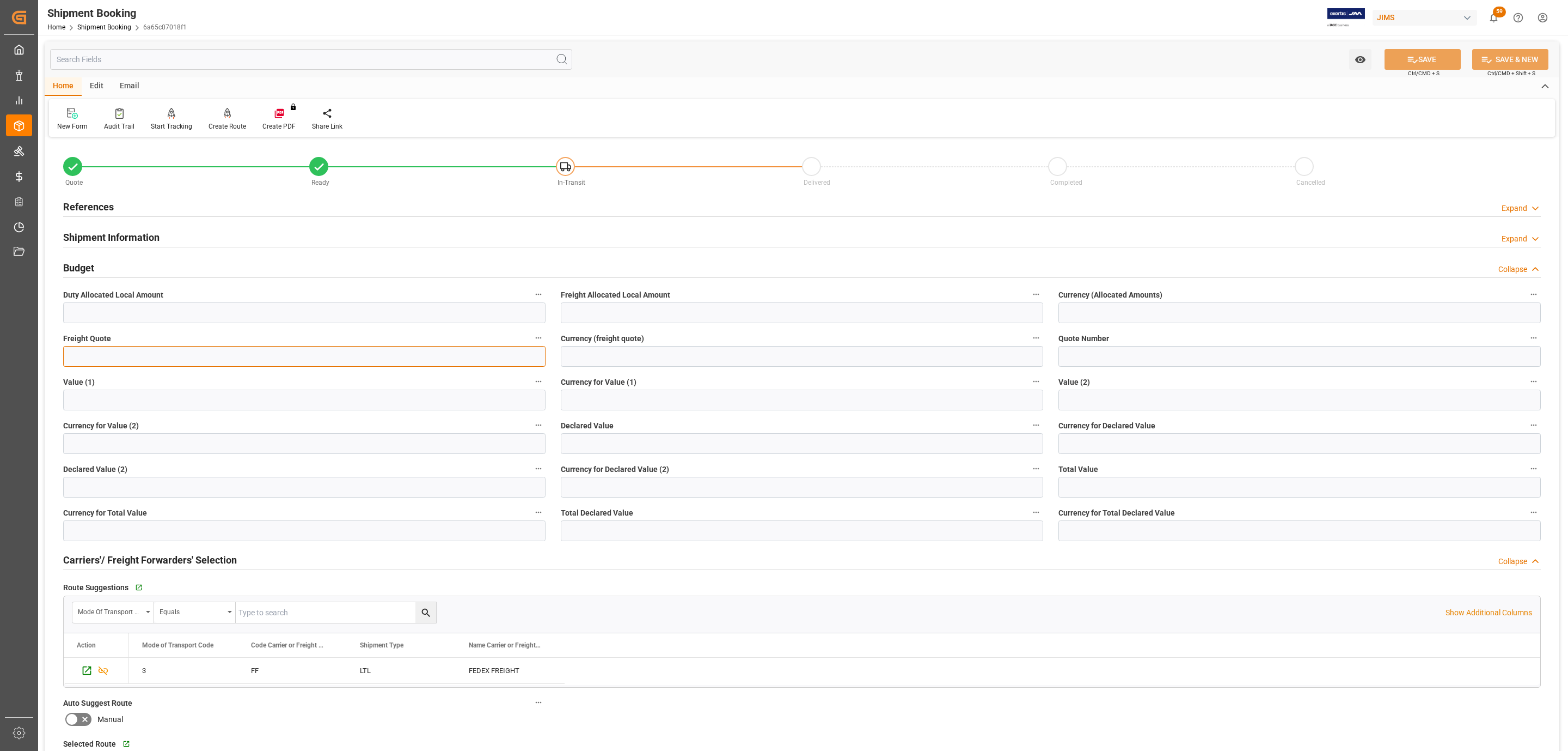
click at [110, 355] on input "text" at bounding box center [304, 356] width 482 height 21
type input "475"
type input "USD"
click at [1449, 54] on button "SAVE" at bounding box center [1423, 59] width 76 height 21
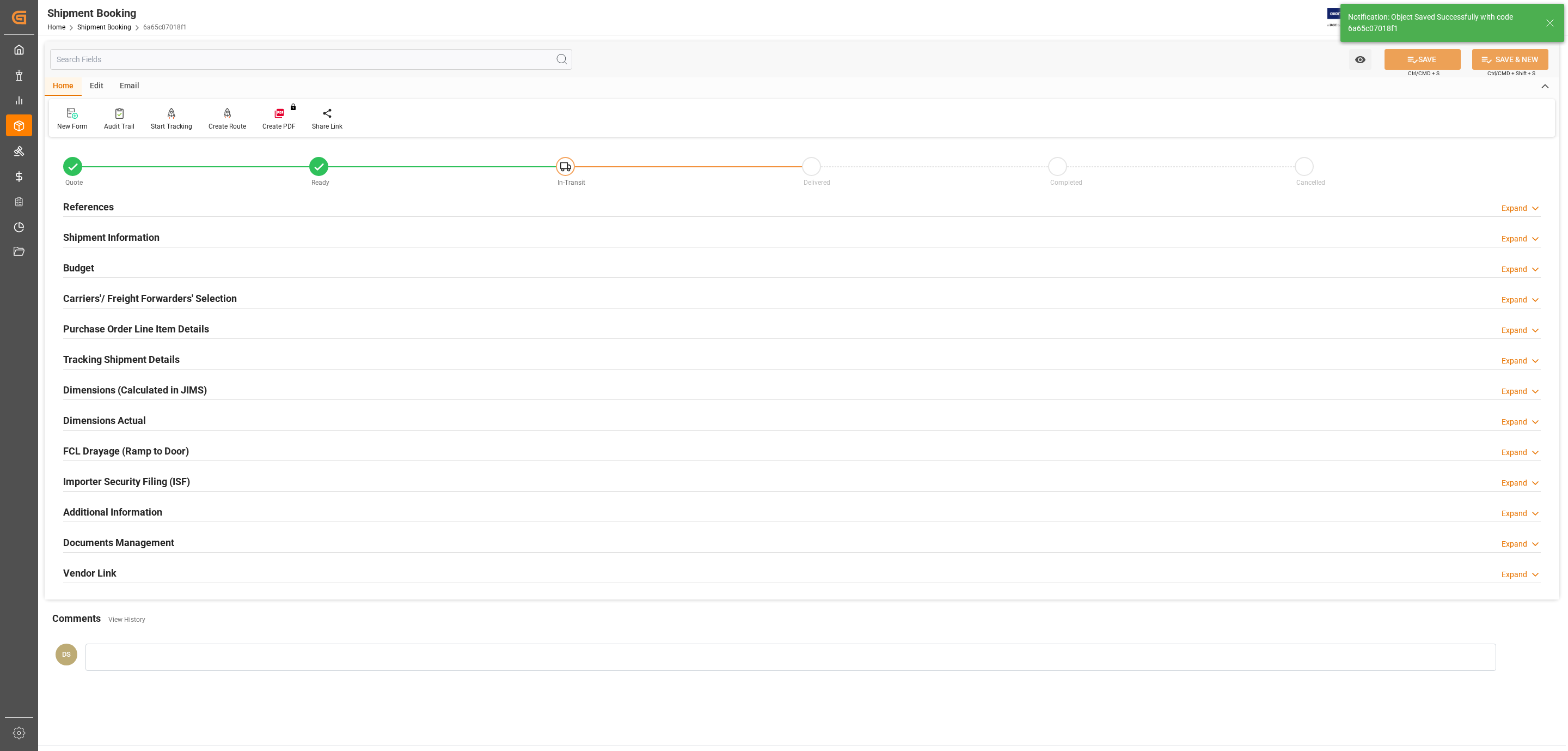
click at [172, 536] on div "Documents Management" at bounding box center [119, 541] width 111 height 21
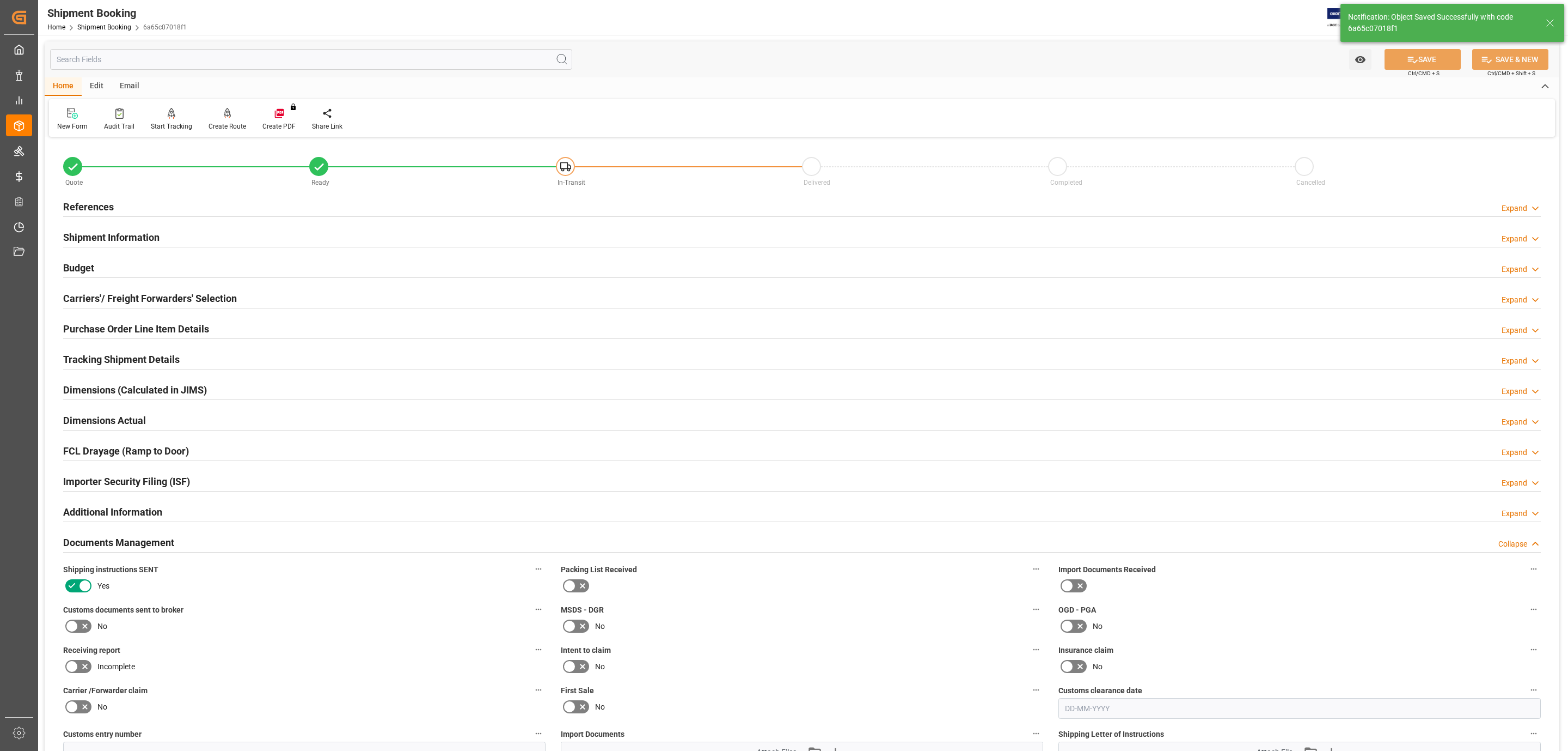
click at [119, 327] on h2 "Purchase Order Line Item Details" at bounding box center [136, 329] width 146 height 15
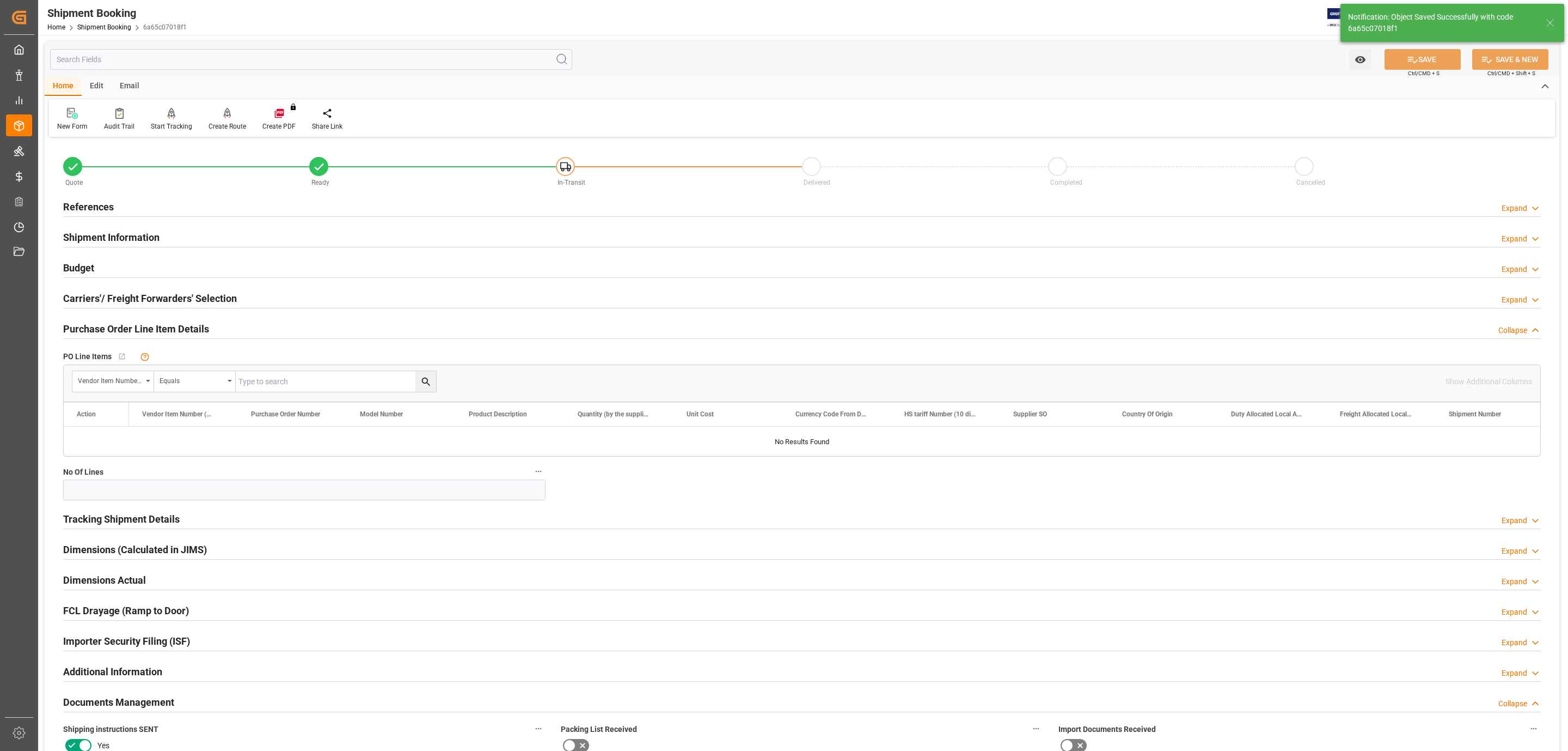
click at [119, 327] on h2 "Purchase Order Line Item Details" at bounding box center [136, 329] width 146 height 15
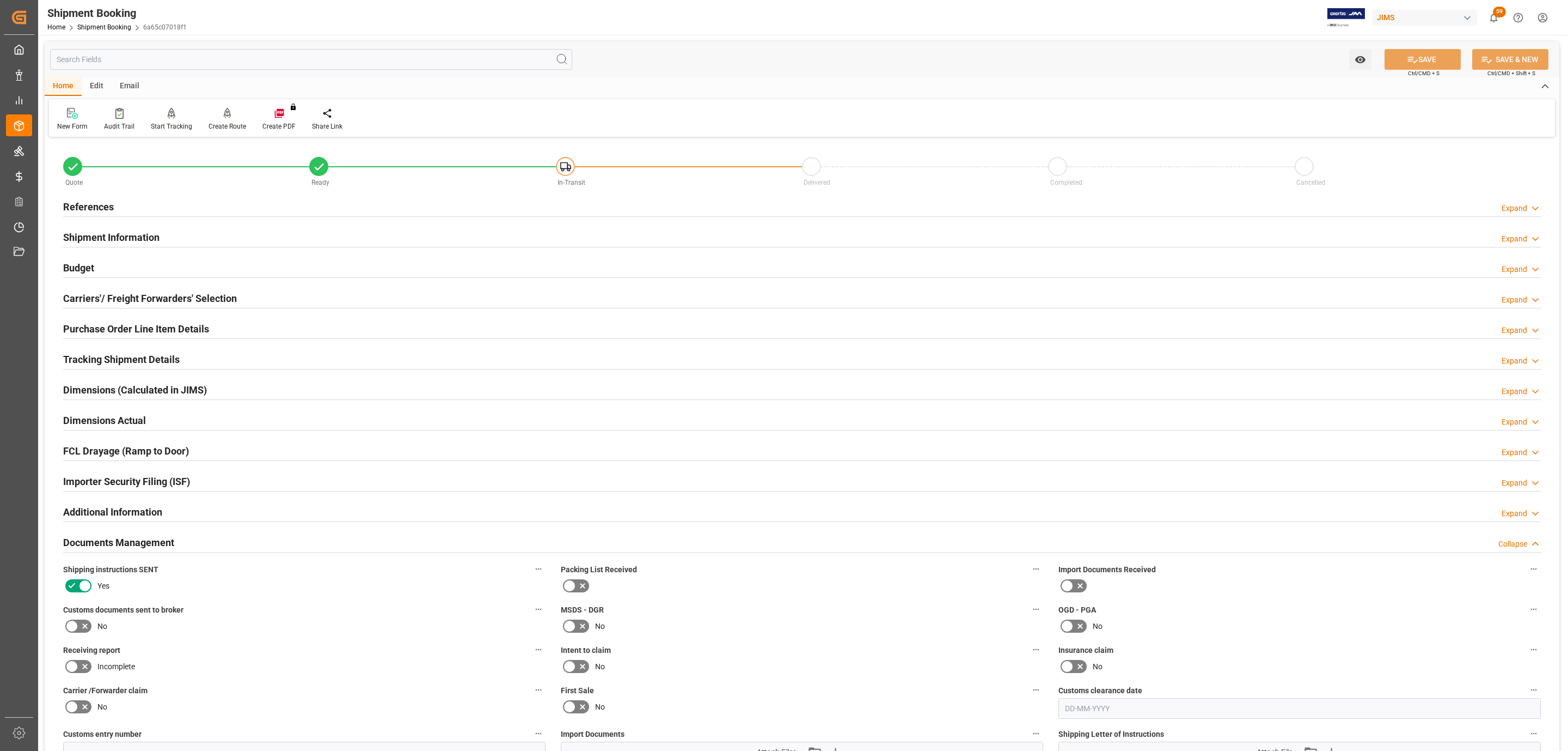
click at [98, 359] on h2 "Tracking Shipment Details" at bounding box center [121, 359] width 116 height 15
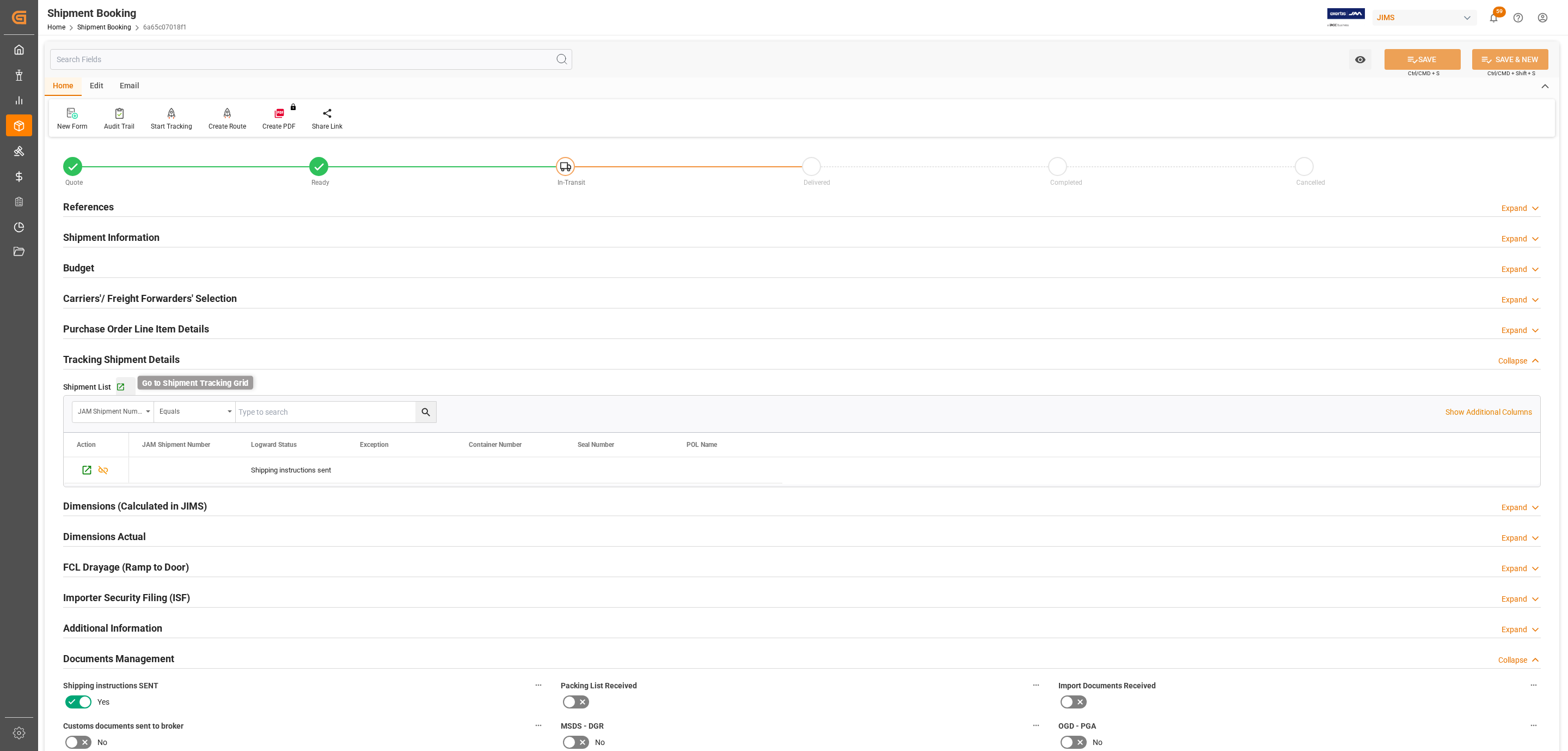
click at [118, 389] on icon "button" at bounding box center [121, 387] width 7 height 7
click at [88, 208] on h2 "References" at bounding box center [88, 206] width 51 height 15
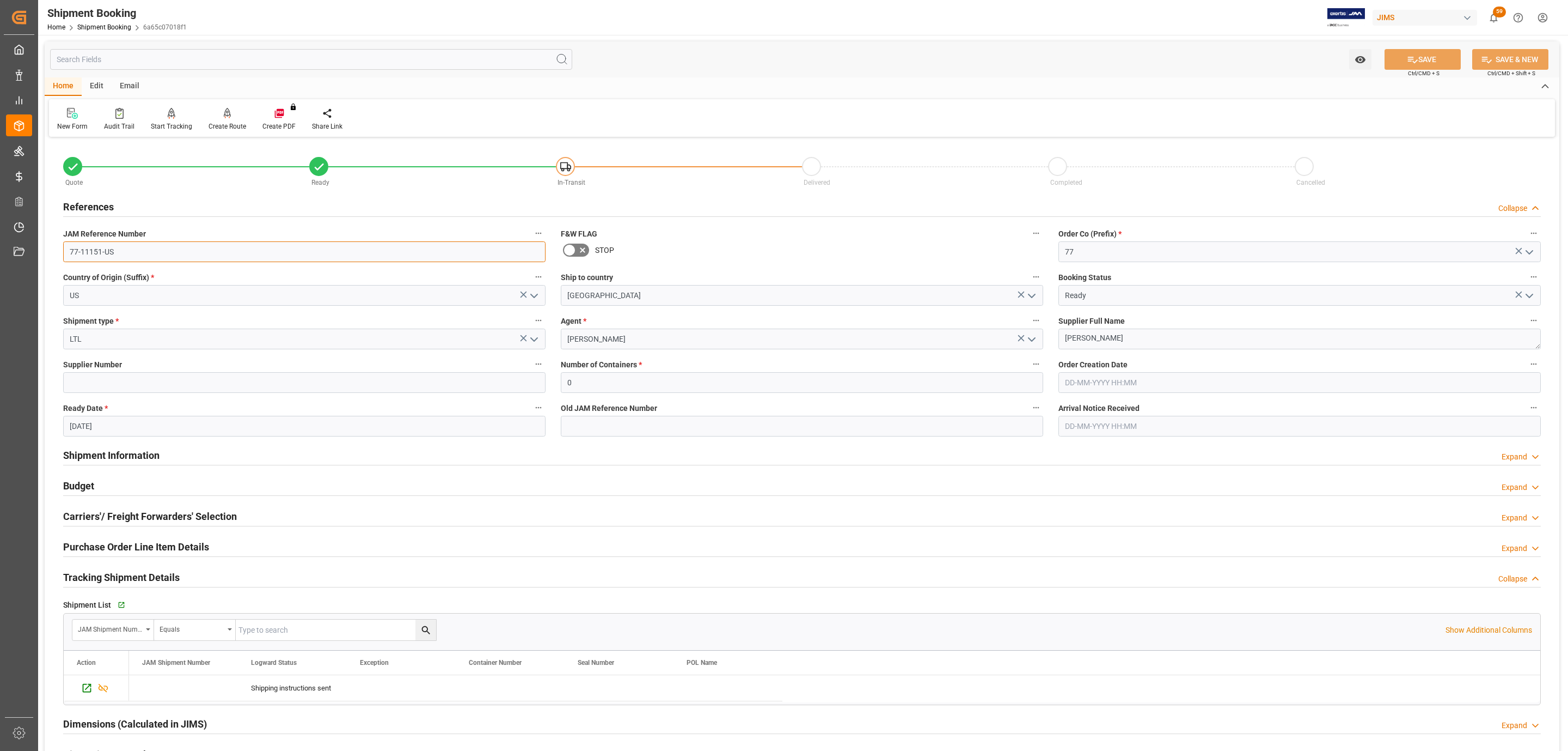
click at [122, 252] on input "77-11151-US" at bounding box center [304, 252] width 482 height 21
click at [122, 253] on input "77-11151-US" at bounding box center [304, 252] width 482 height 21
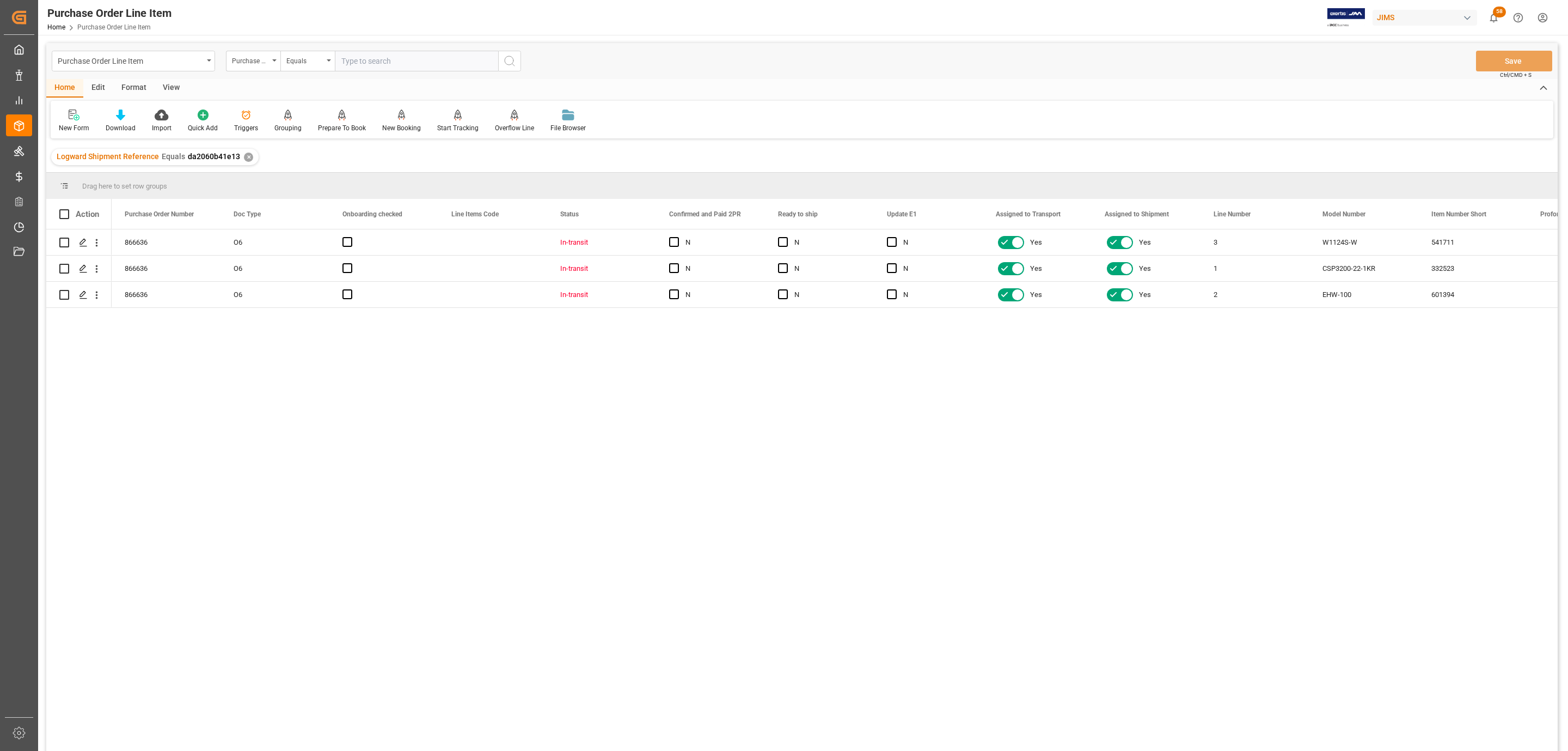
click at [180, 87] on div "View" at bounding box center [171, 88] width 33 height 18
click at [124, 118] on icon at bounding box center [124, 115] width 11 height 11
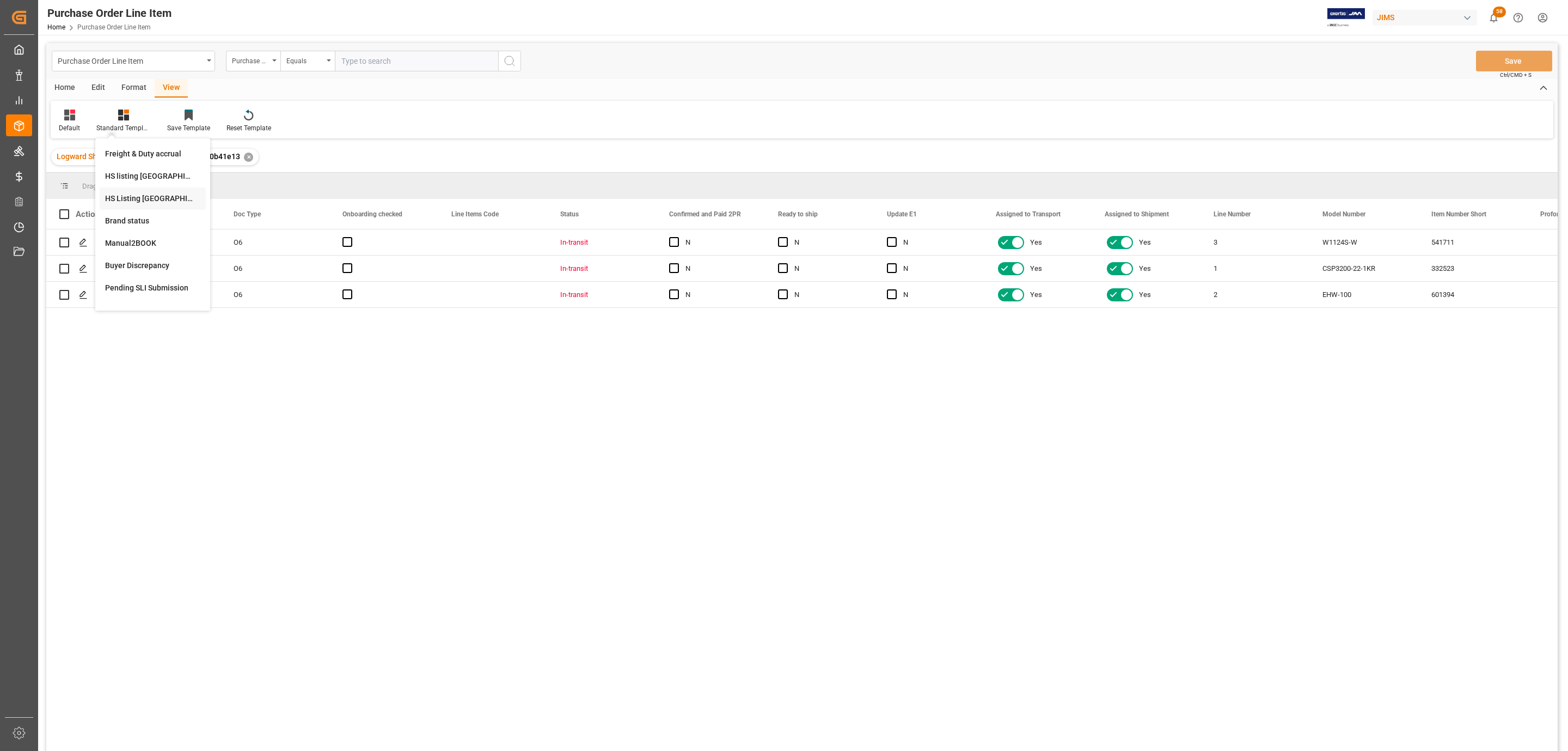
click at [167, 201] on div "HS Listing CANADA" at bounding box center [153, 199] width 96 height 12
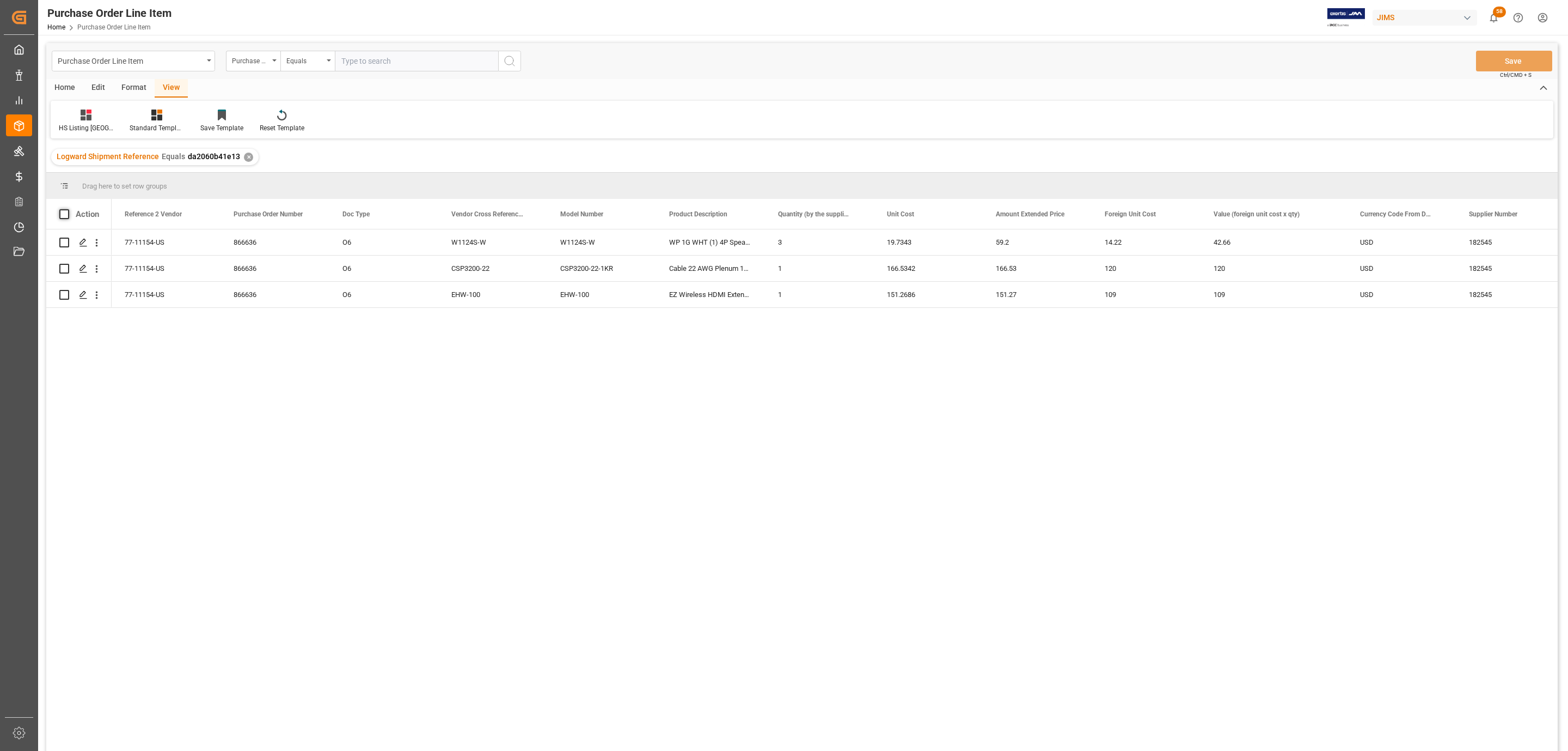
click at [67, 211] on span at bounding box center [64, 214] width 10 height 10
click at [68, 209] on input "checkbox" at bounding box center [68, 209] width 0 height 0
checkbox input "true"
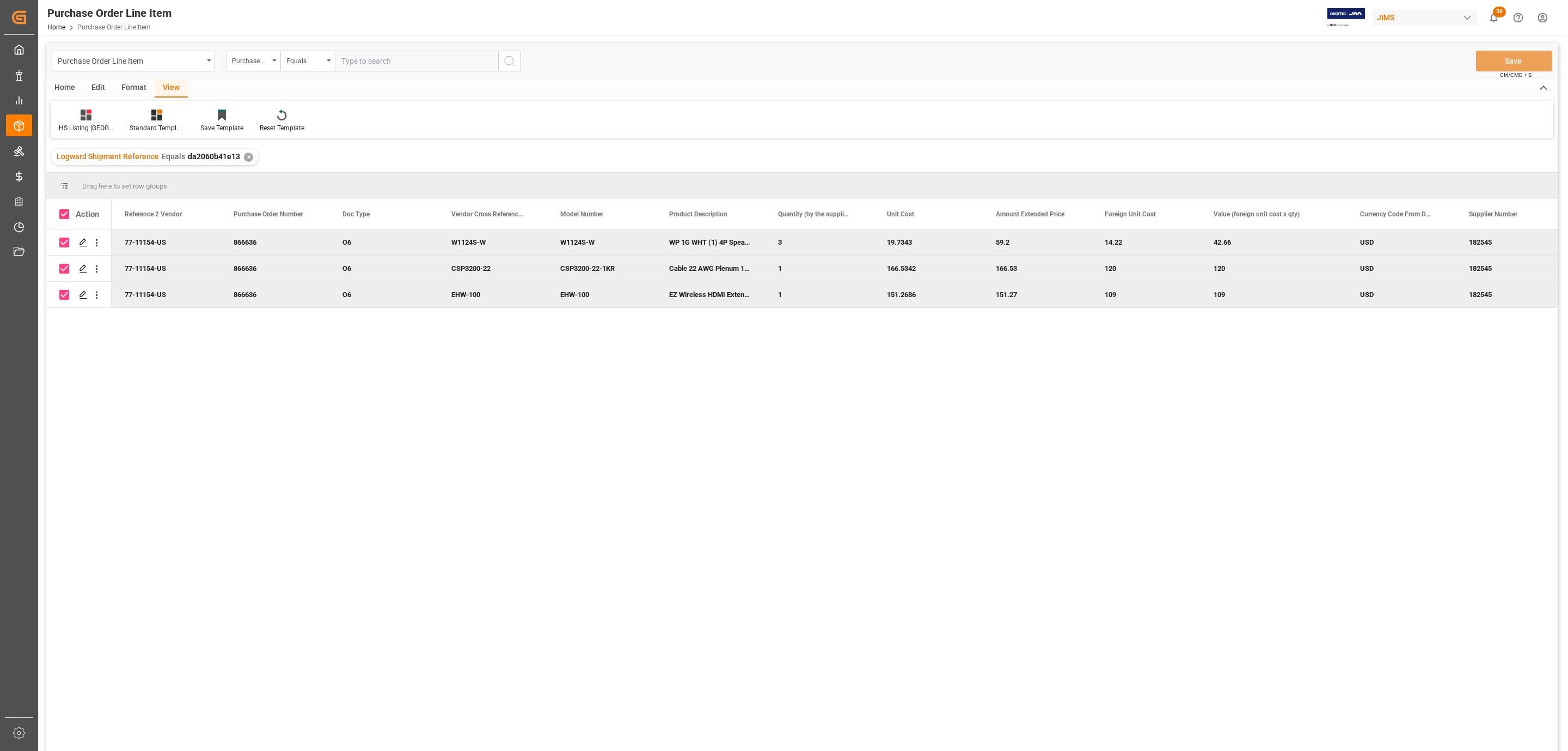
click at [67, 84] on div "Home" at bounding box center [65, 88] width 37 height 18
click at [120, 115] on icon at bounding box center [121, 115] width 9 height 11
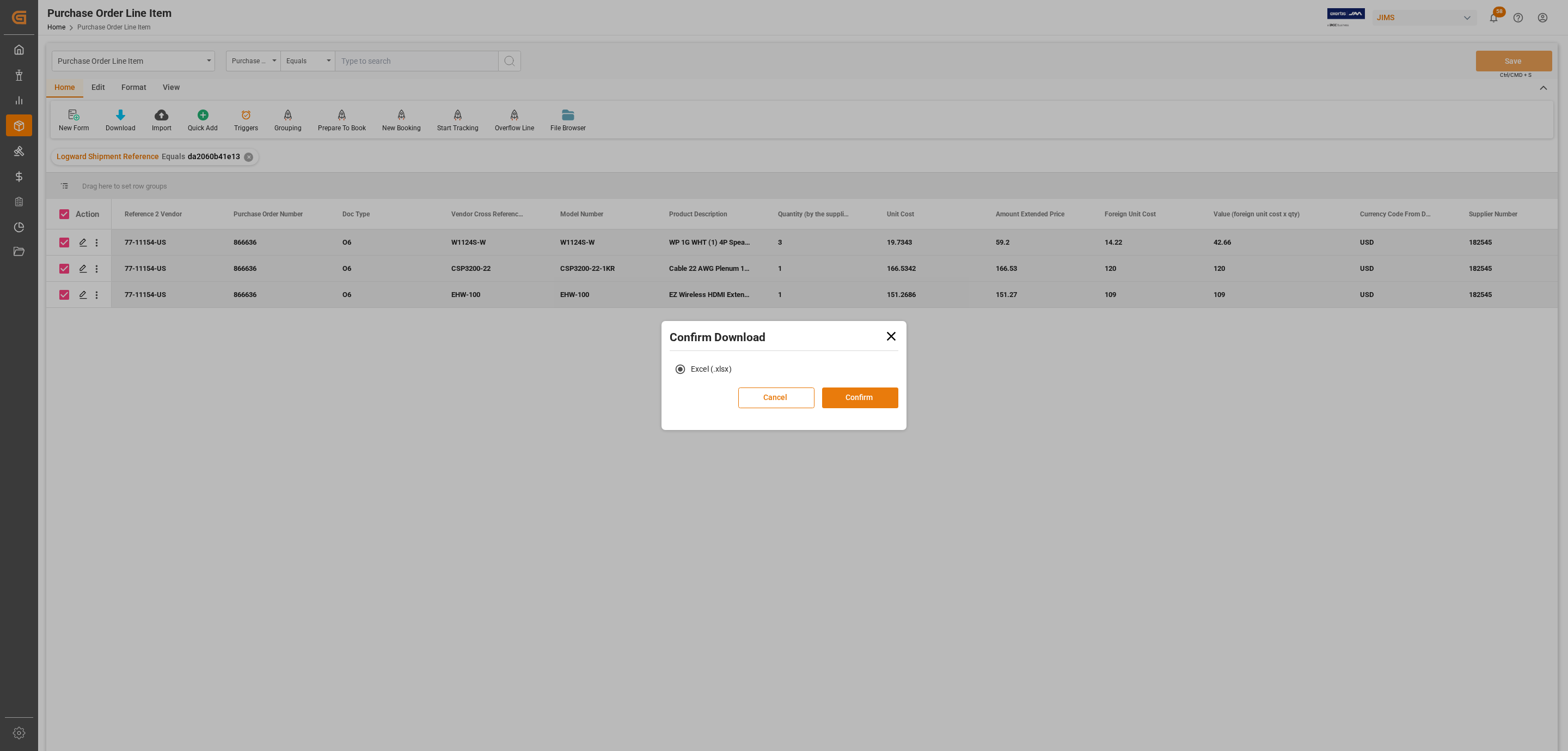
click at [868, 402] on button "Confirm" at bounding box center [860, 398] width 76 height 21
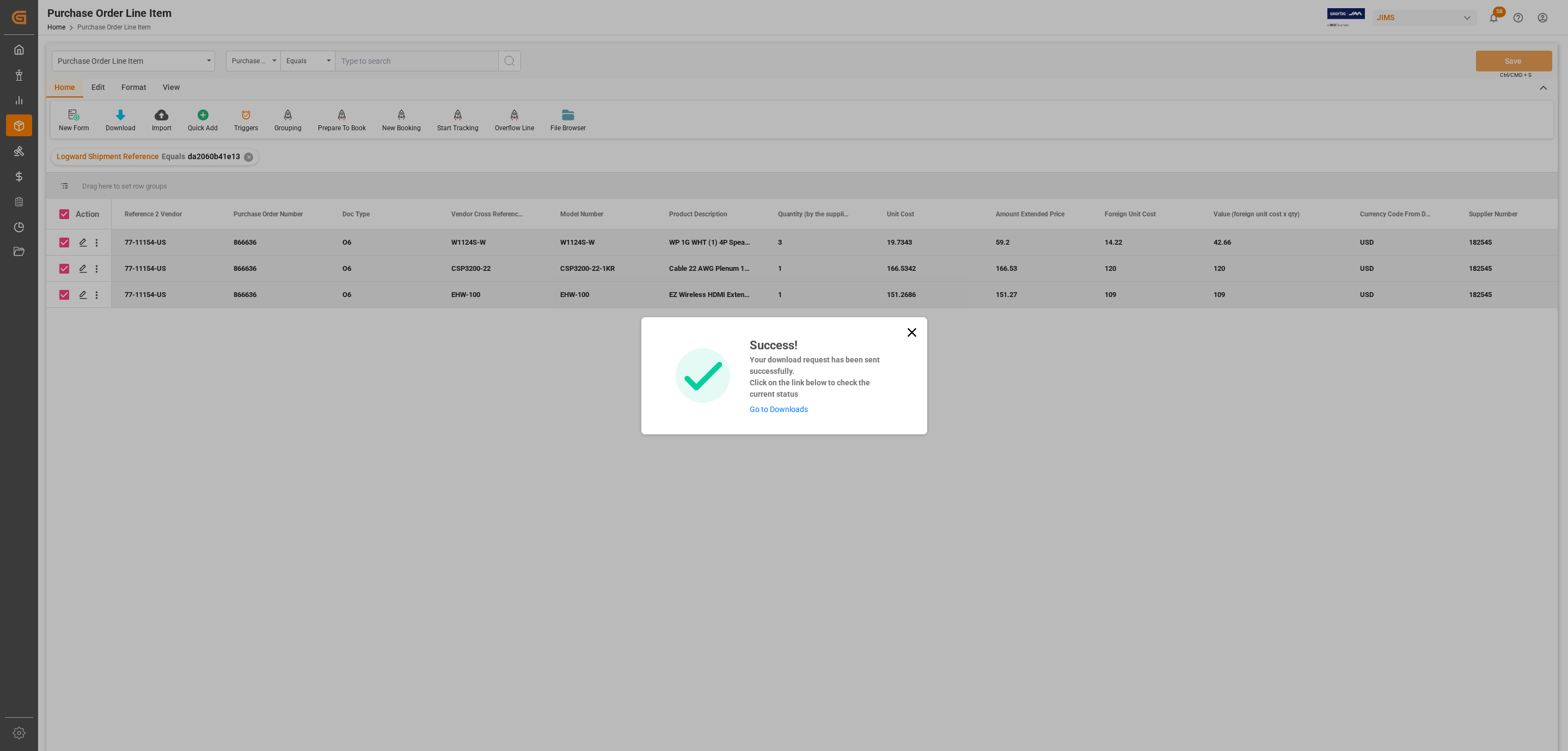
click at [793, 411] on link "Go to Downloads" at bounding box center [779, 409] width 58 height 9
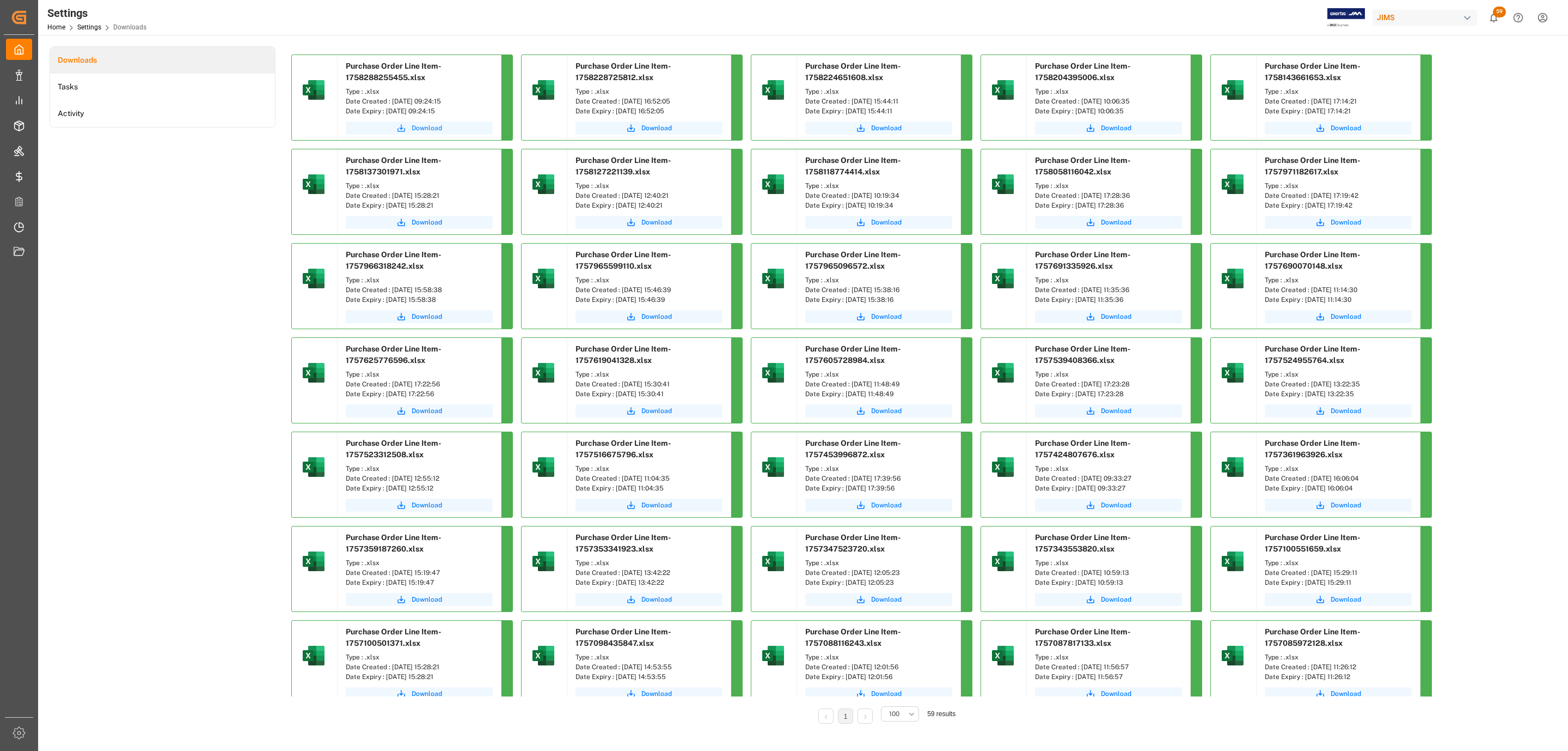
click at [414, 126] on span "Download" at bounding box center [427, 128] width 30 height 10
